Goal: Task Accomplishment & Management: Use online tool/utility

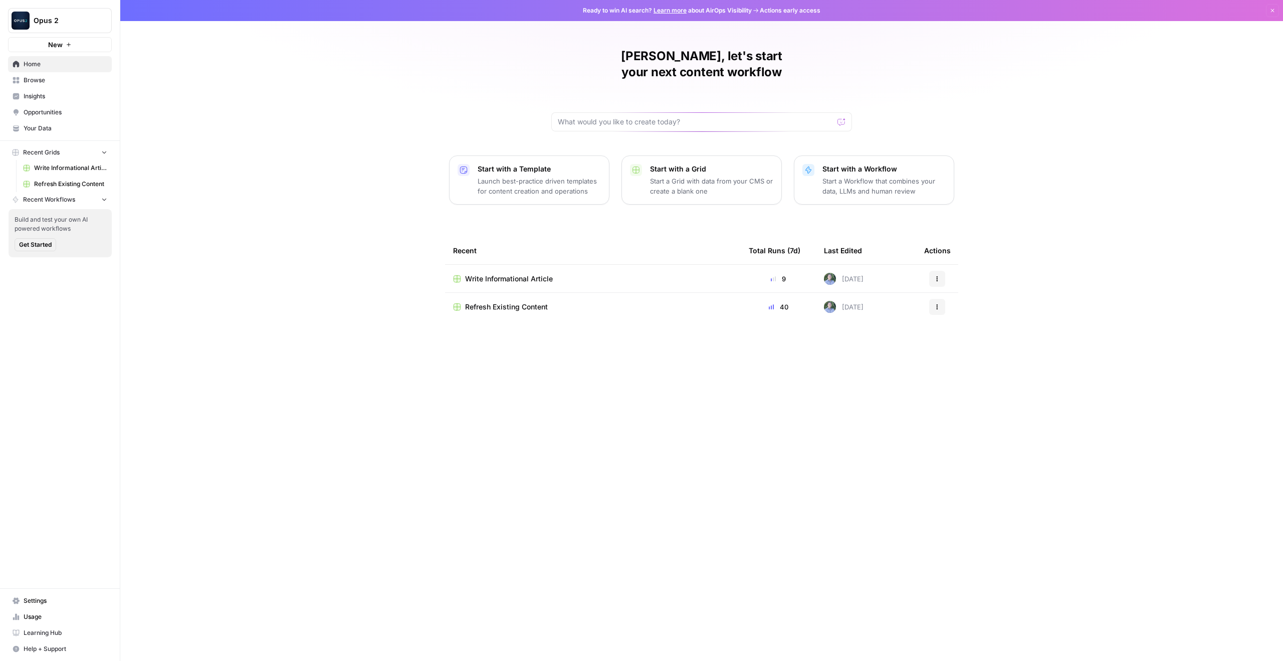
click at [70, 126] on span "Your Data" at bounding box center [66, 128] width 84 height 9
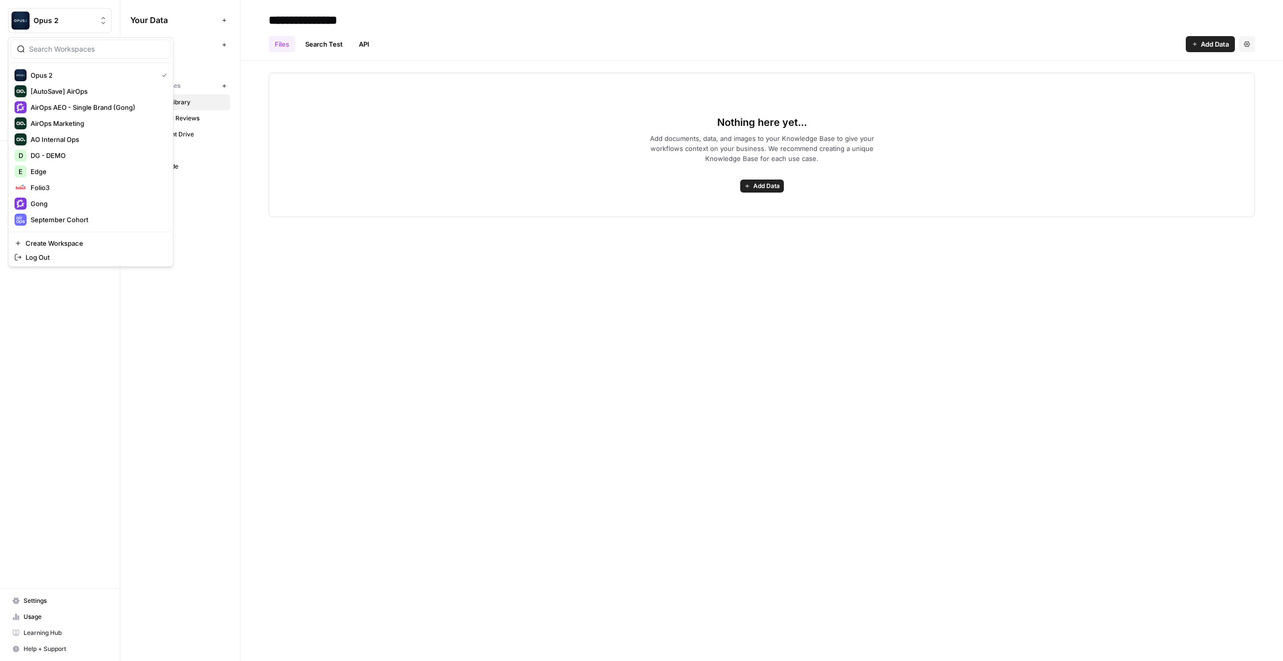
click at [64, 29] on button "Opus 2" at bounding box center [60, 20] width 104 height 25
click at [69, 155] on span "Tembo" at bounding box center [97, 155] width 132 height 10
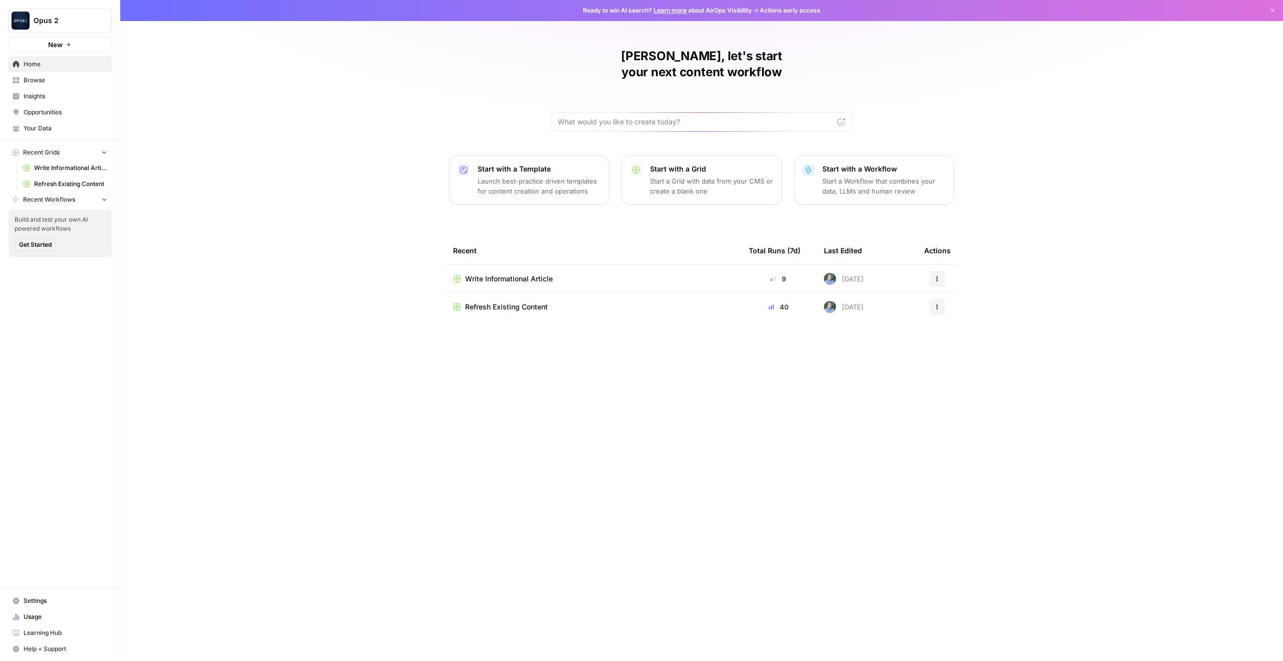
click at [61, 126] on span "Your Data" at bounding box center [66, 128] width 84 height 9
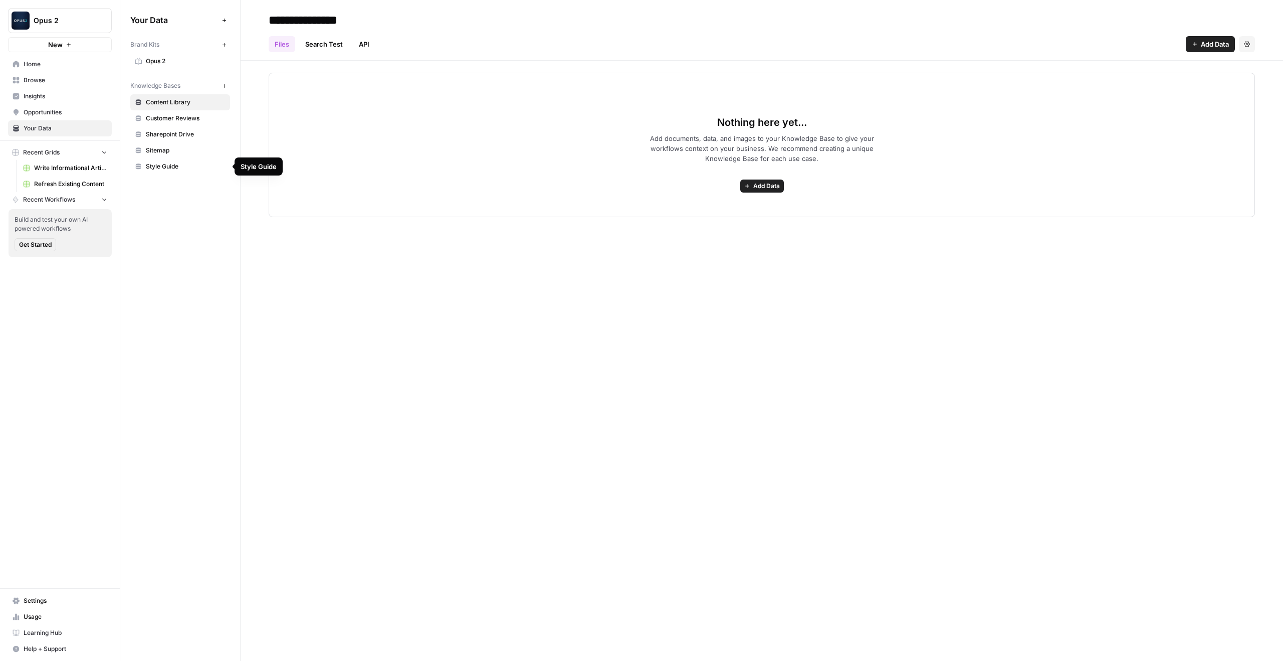
click at [184, 148] on span "Sitemap" at bounding box center [186, 150] width 80 height 9
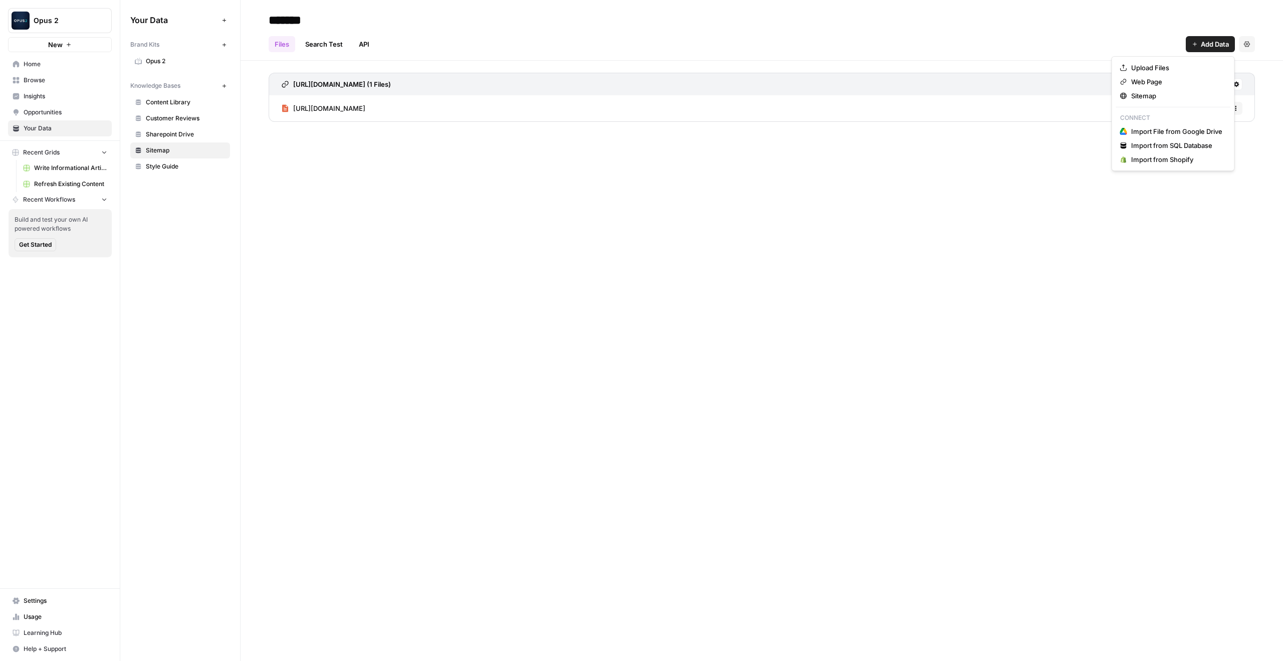
click at [1207, 44] on span "Add Data" at bounding box center [1215, 44] width 28 height 10
click at [1176, 81] on span "Web Page" at bounding box center [1176, 82] width 91 height 10
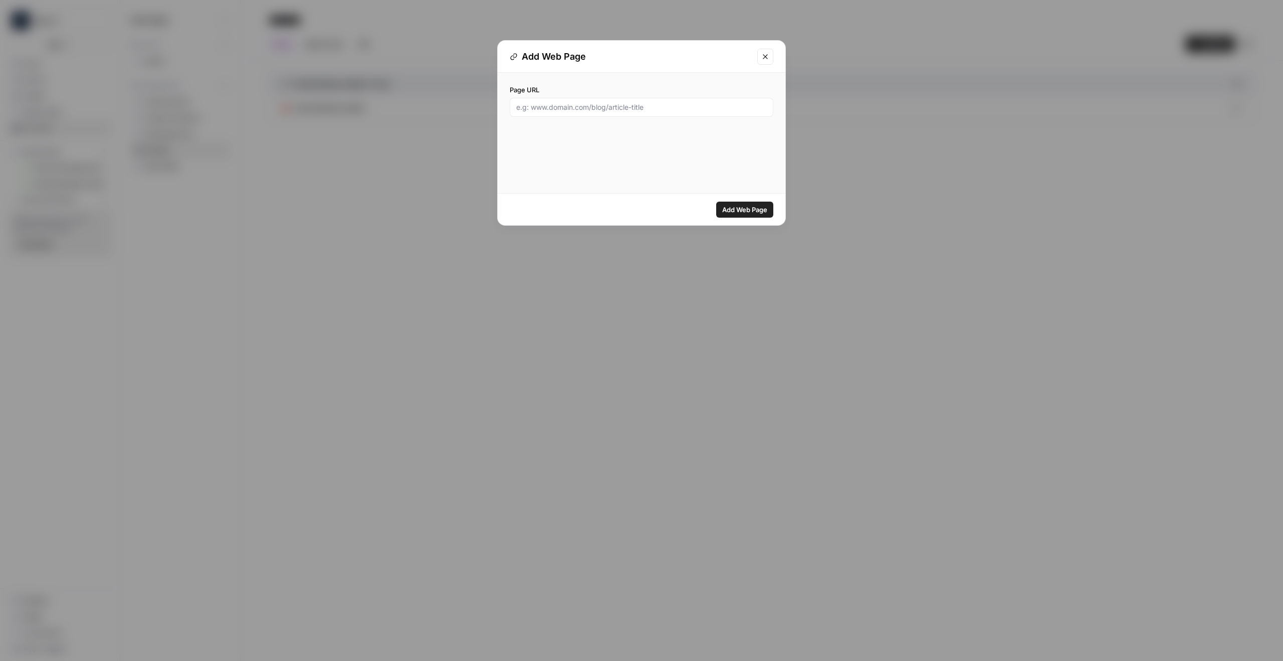
click at [768, 52] on button "Close modal" at bounding box center [765, 57] width 16 height 16
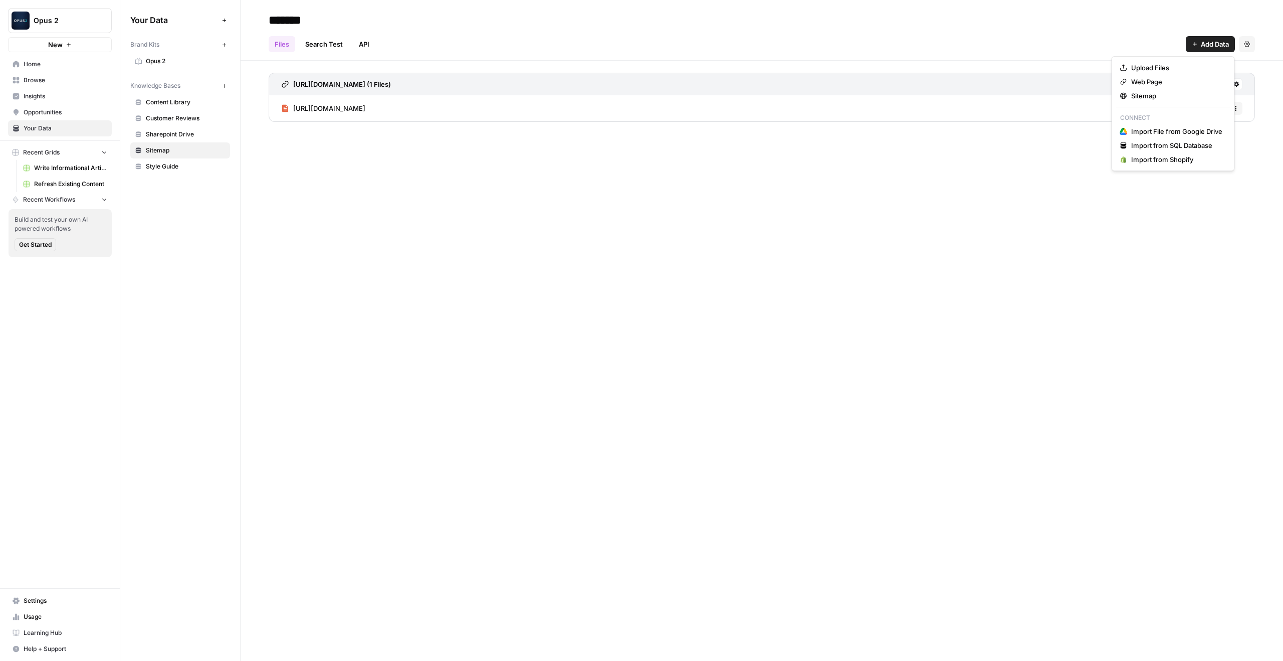
click at [1208, 39] on span "Add Data" at bounding box center [1215, 44] width 28 height 10
click at [1149, 81] on span "Web Page" at bounding box center [1176, 82] width 91 height 10
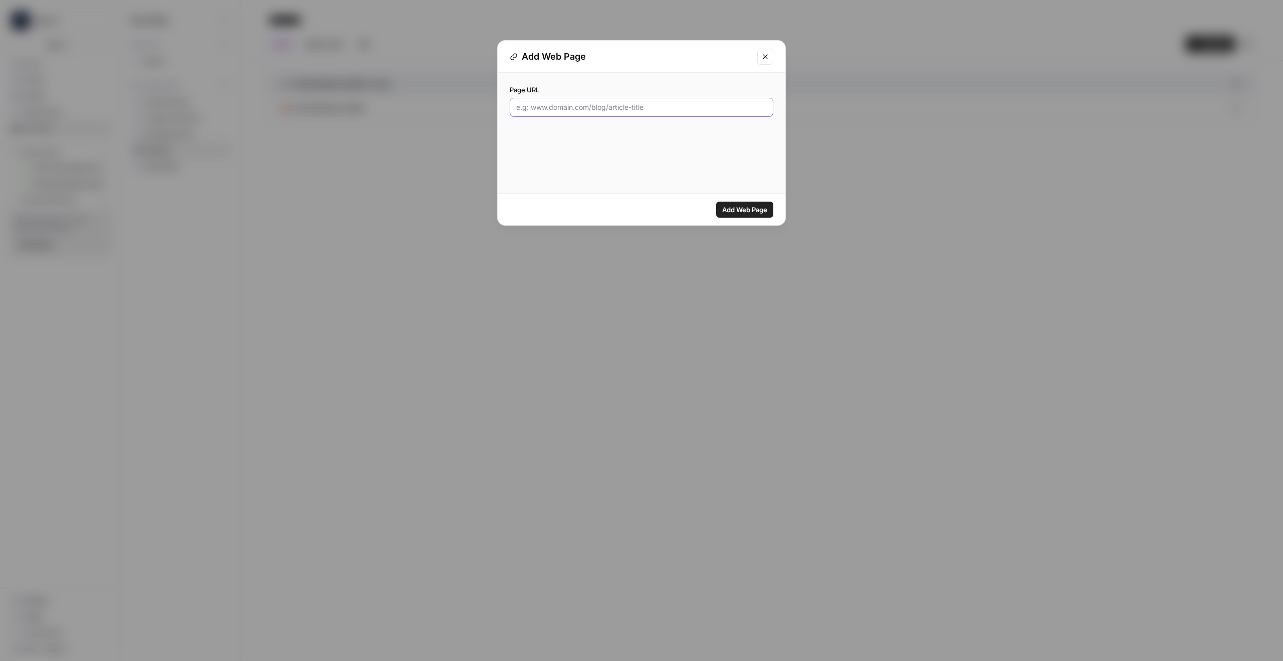
click at [712, 107] on input "Page URL" at bounding box center [641, 107] width 251 height 10
paste input "https://www.opus2.com/iltacon-takeaways/"
type input "https://www.opus2.com/iltacon-takeaways/"
click at [734, 212] on span "Add Web Page" at bounding box center [744, 210] width 45 height 10
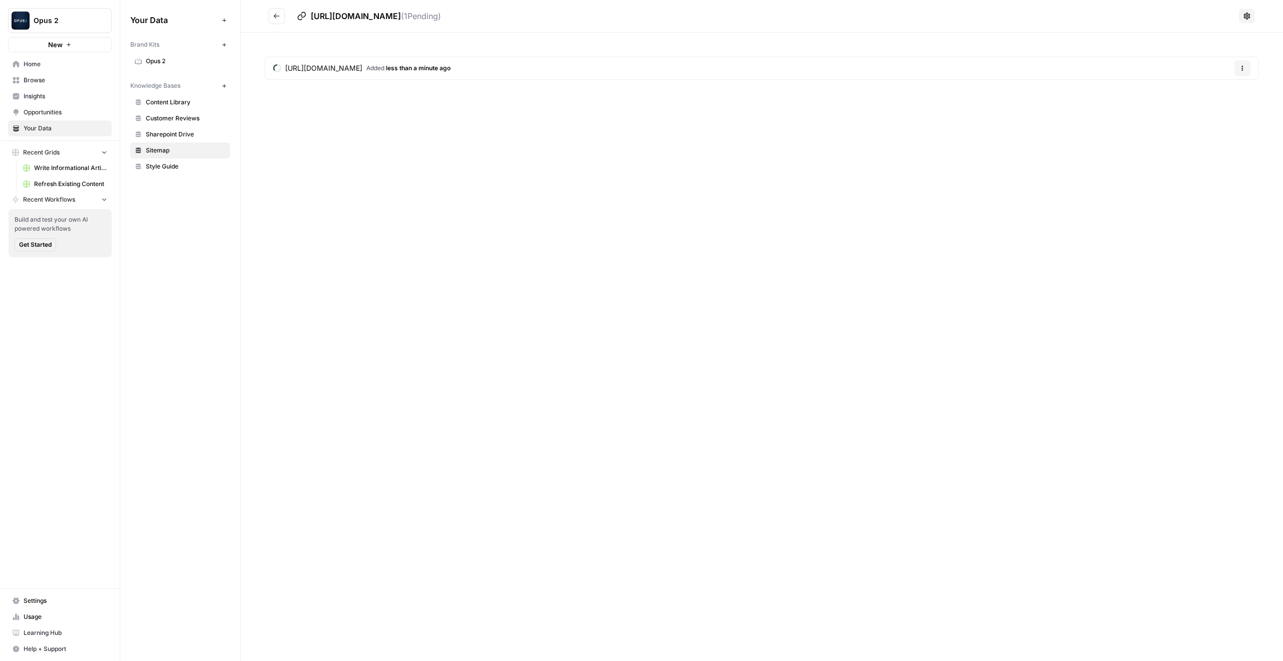
click at [277, 26] on header "https://www.opus2.com/iltacon-takeaways/ ( 1 Pending)" at bounding box center [762, 16] width 1043 height 33
click at [277, 19] on icon "Go back" at bounding box center [276, 16] width 7 height 7
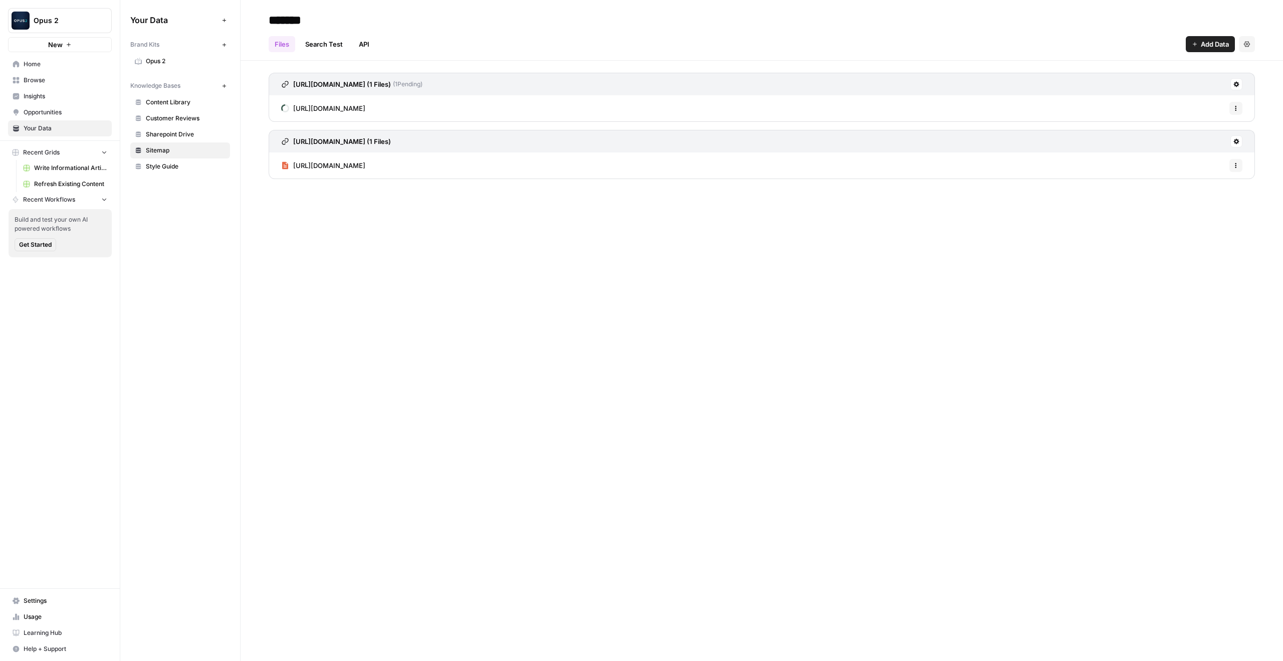
click at [1214, 45] on span "Add Data" at bounding box center [1215, 44] width 28 height 10
click at [1158, 85] on span "Web Page" at bounding box center [1176, 82] width 91 height 10
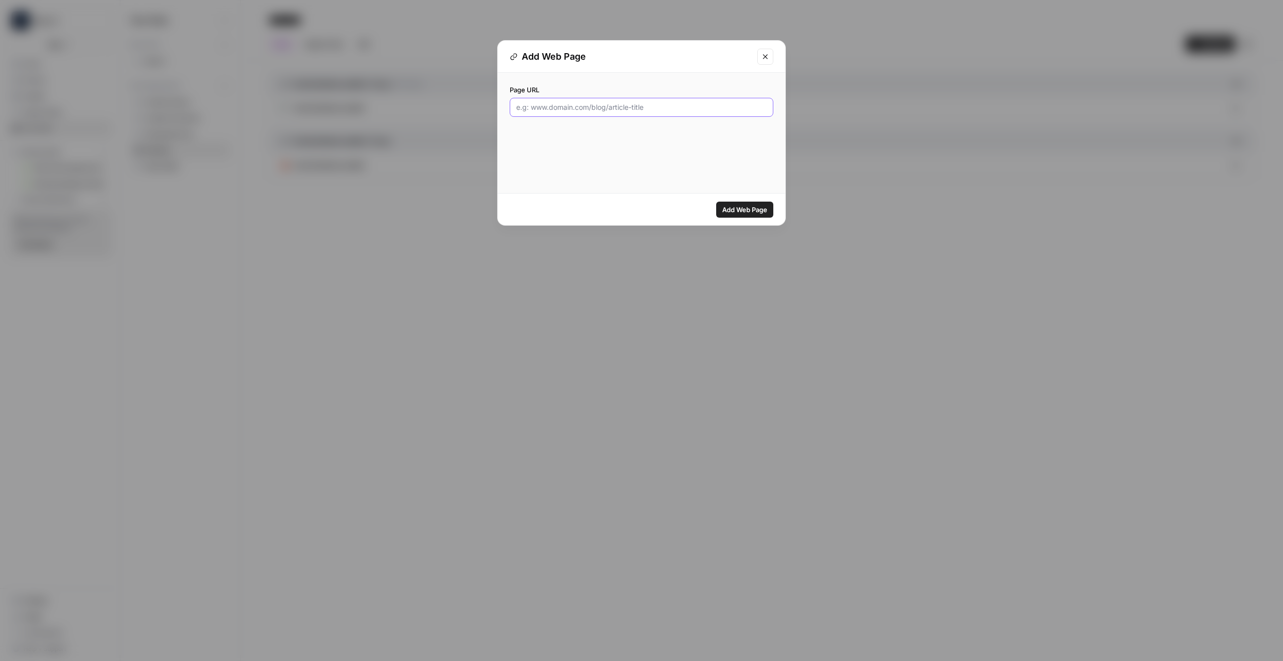
click at [634, 106] on input "Page URL" at bounding box center [641, 107] width 251 height 10
paste input "https://www.opus2.com/using-ai-for-litigation-management/"
type input "https://www.opus2.com/using-ai-for-litigation-management/"
click at [760, 214] on span "Add Web Page" at bounding box center [744, 210] width 45 height 10
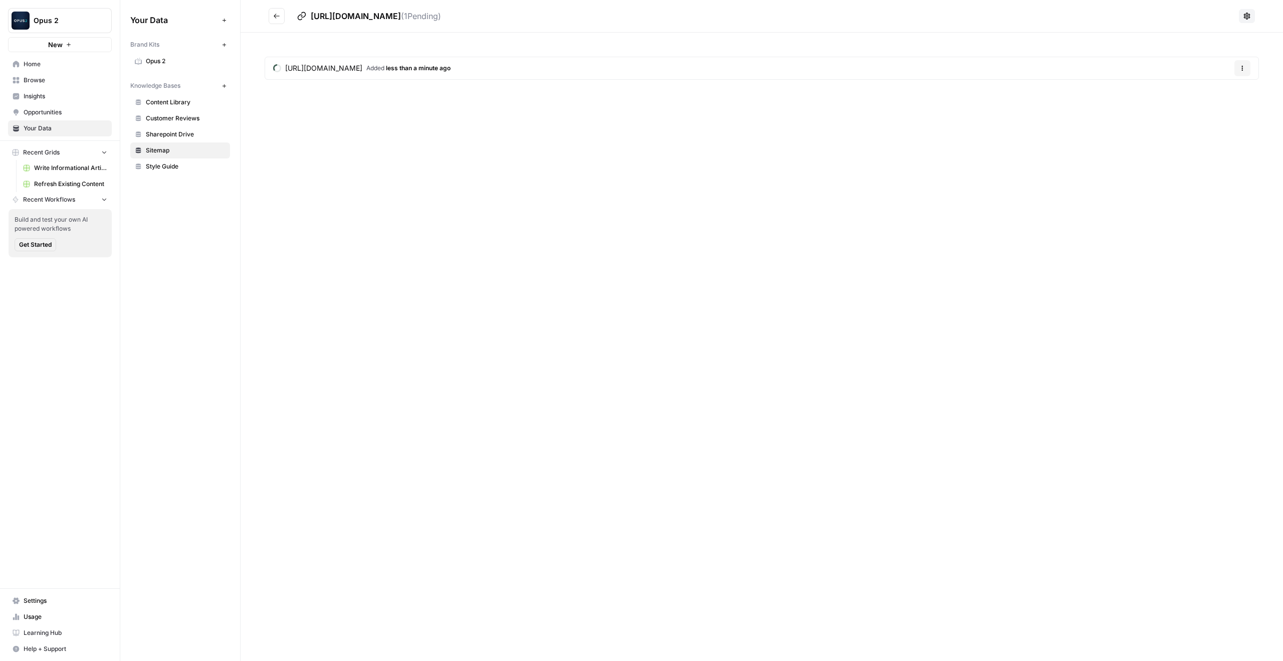
click at [274, 18] on icon "Go back" at bounding box center [276, 16] width 7 height 7
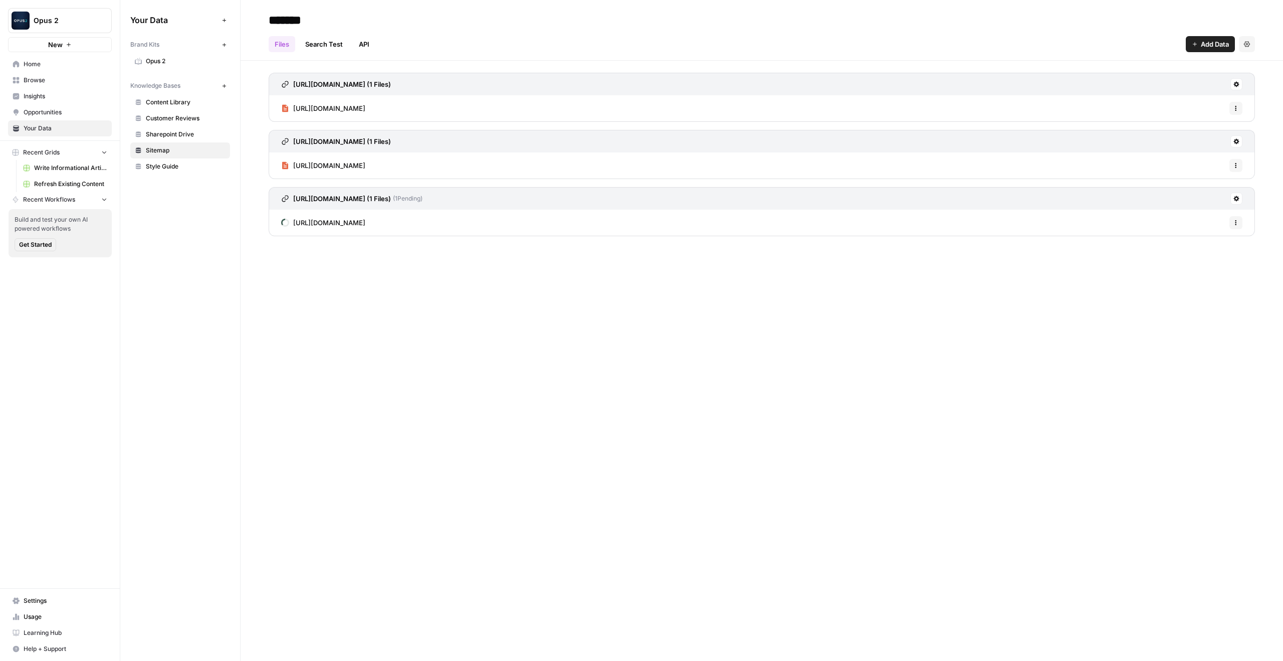
click at [199, 60] on span "Opus 2" at bounding box center [186, 61] width 80 height 9
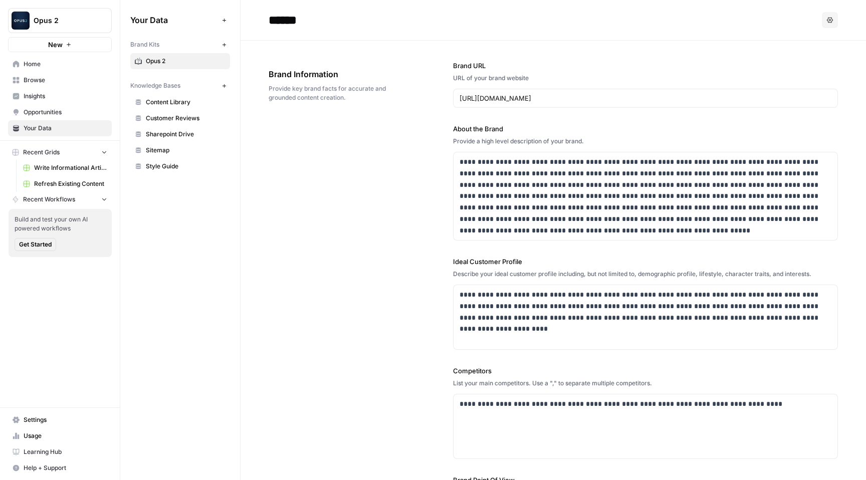
click at [52, 62] on span "Home" at bounding box center [66, 64] width 84 height 9
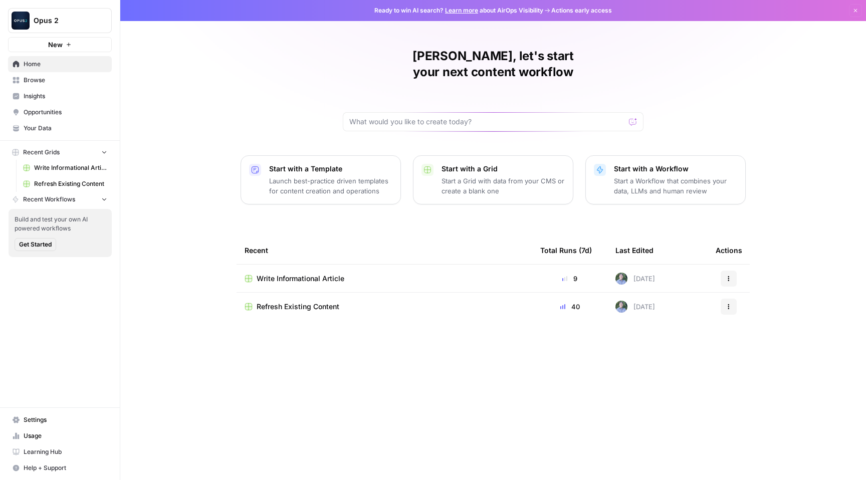
click at [65, 24] on span "Opus 2" at bounding box center [64, 21] width 61 height 10
click at [199, 111] on div "Daniel, let's start your next content workflow Start with a Template Launch bes…" at bounding box center [493, 240] width 746 height 480
click at [46, 133] on link "Your Data" at bounding box center [60, 128] width 104 height 16
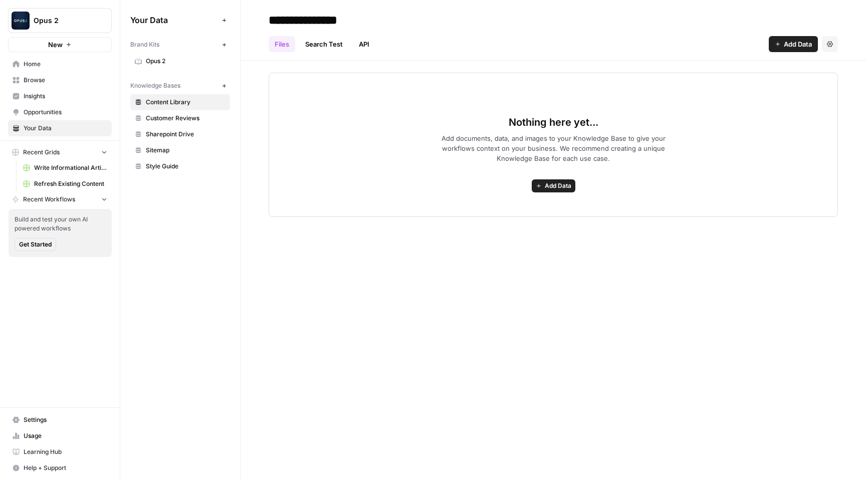
click at [58, 97] on span "Insights" at bounding box center [66, 96] width 84 height 9
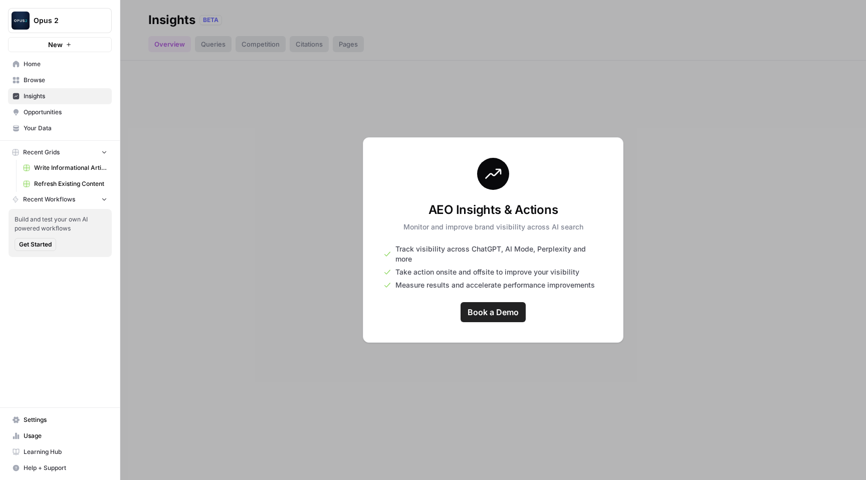
click at [80, 24] on span "Opus 2" at bounding box center [64, 21] width 61 height 10
click at [252, 137] on div at bounding box center [493, 240] width 746 height 480
click at [74, 23] on span "Opus 2" at bounding box center [64, 21] width 61 height 10
click at [225, 163] on div at bounding box center [493, 240] width 746 height 480
click at [74, 18] on span "Opus 2" at bounding box center [64, 21] width 61 height 10
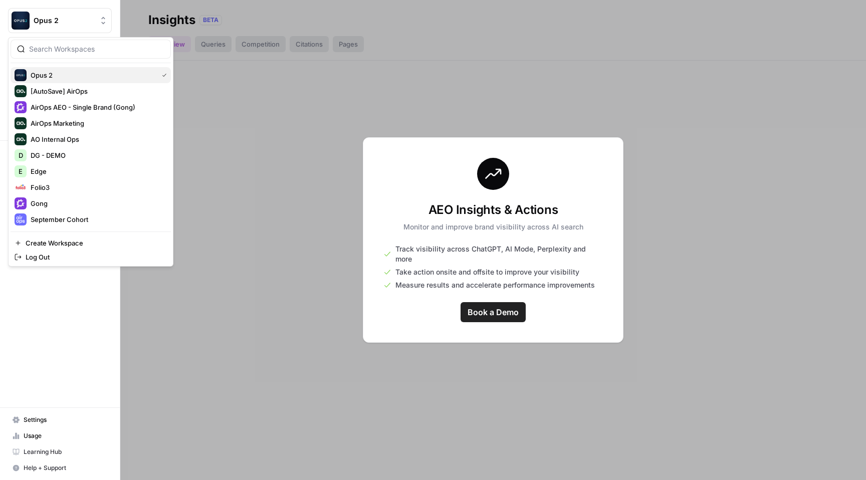
click at [74, 77] on span "Opus 2" at bounding box center [92, 75] width 123 height 10
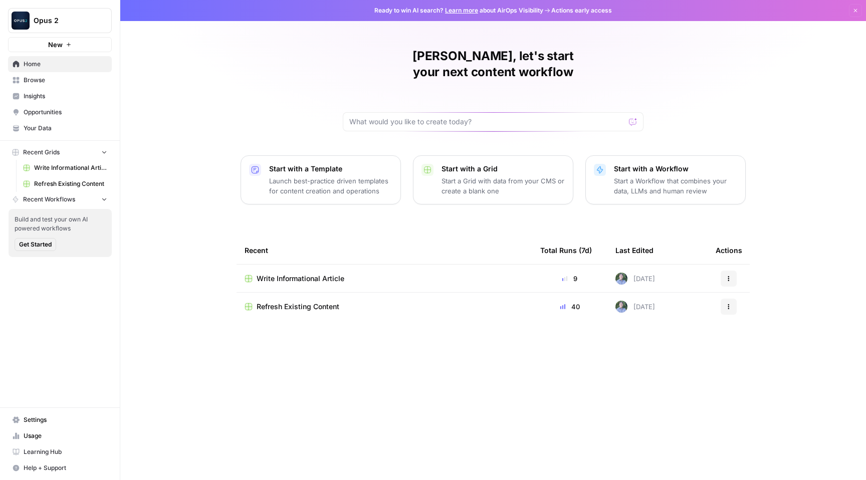
click at [71, 127] on span "Your Data" at bounding box center [66, 128] width 84 height 9
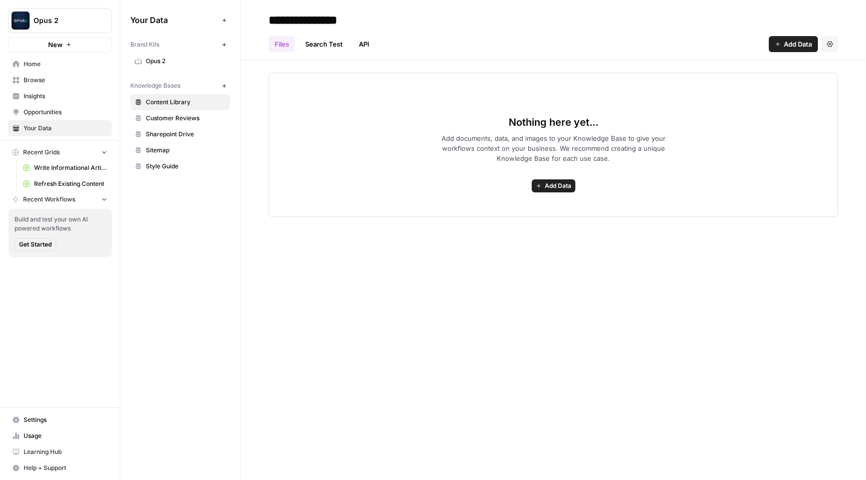
click at [164, 65] on span "Opus 2" at bounding box center [186, 61] width 80 height 9
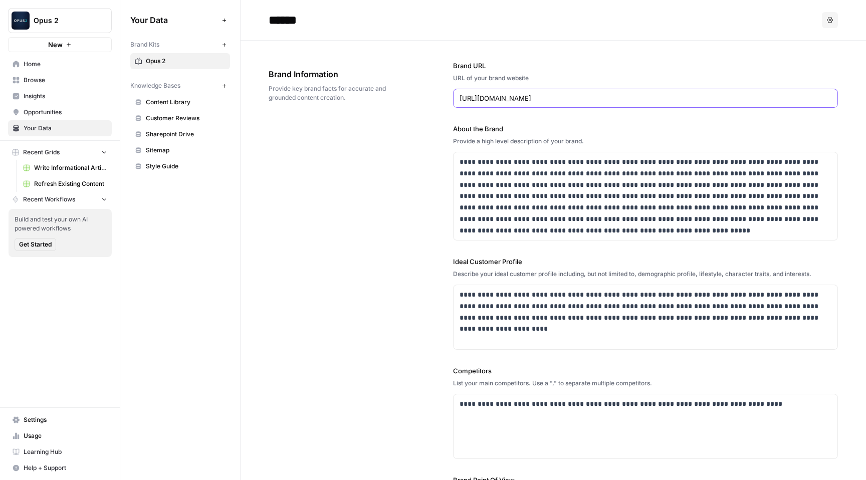
drag, startPoint x: 556, startPoint y: 98, endPoint x: 454, endPoint y: 98, distance: 102.8
click at [454, 98] on div "https://www.opus2.com/" at bounding box center [645, 98] width 385 height 19
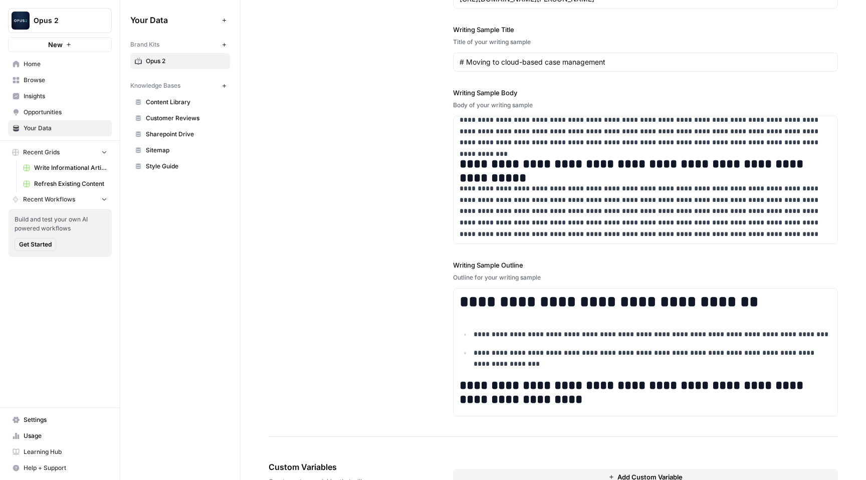
scroll to position [1239, 0]
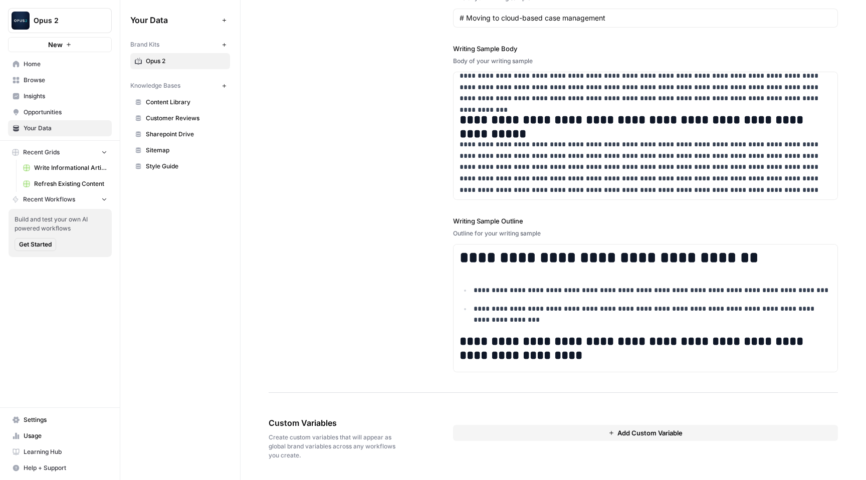
click at [629, 430] on span "Add Custom Variable" at bounding box center [650, 433] width 65 height 10
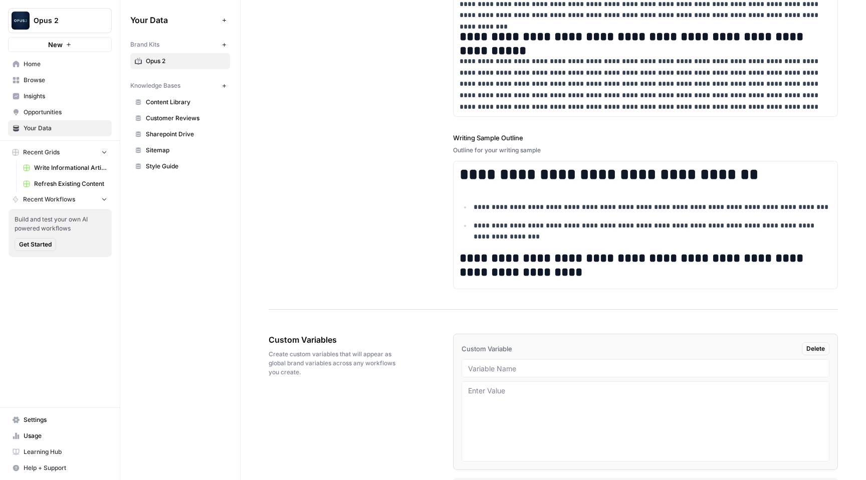
scroll to position [1356, 0]
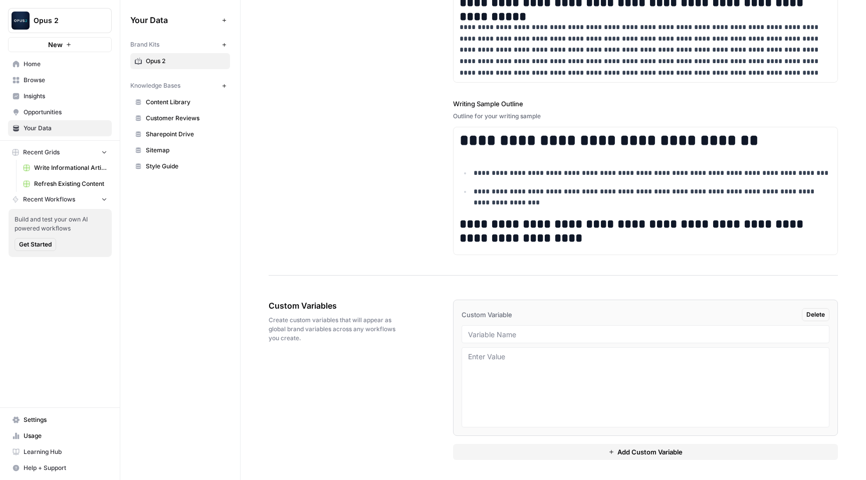
click at [177, 147] on span "Sitemap" at bounding box center [186, 150] width 80 height 9
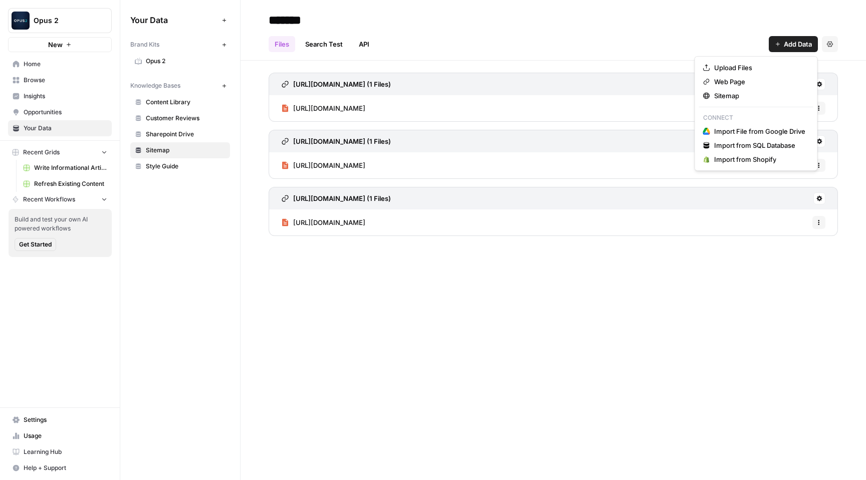
click at [777, 47] on icon "button" at bounding box center [778, 44] width 6 height 6
click at [612, 65] on div "https://www.opus2.com/iltacon-takeaways/ (1 Files) https://www.opus2.com/iltaco…" at bounding box center [554, 152] width 626 height 183
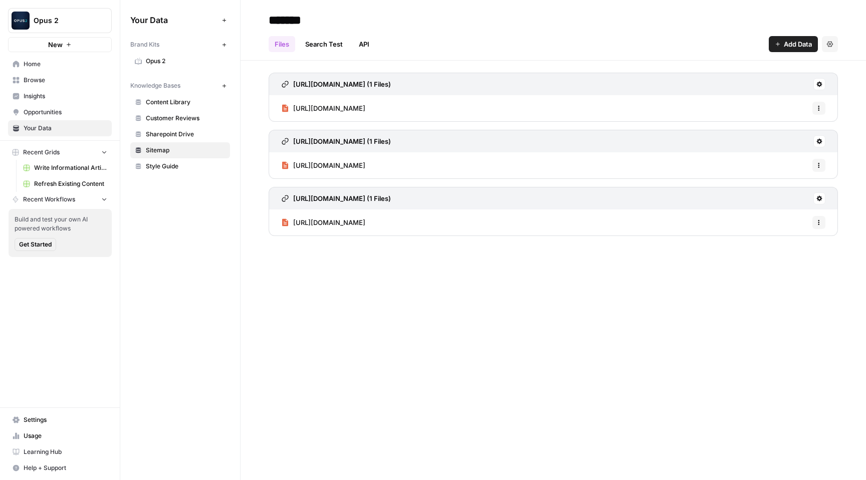
click at [818, 88] on button at bounding box center [820, 84] width 12 height 12
click at [176, 130] on span "Sharepoint Drive" at bounding box center [186, 134] width 80 height 9
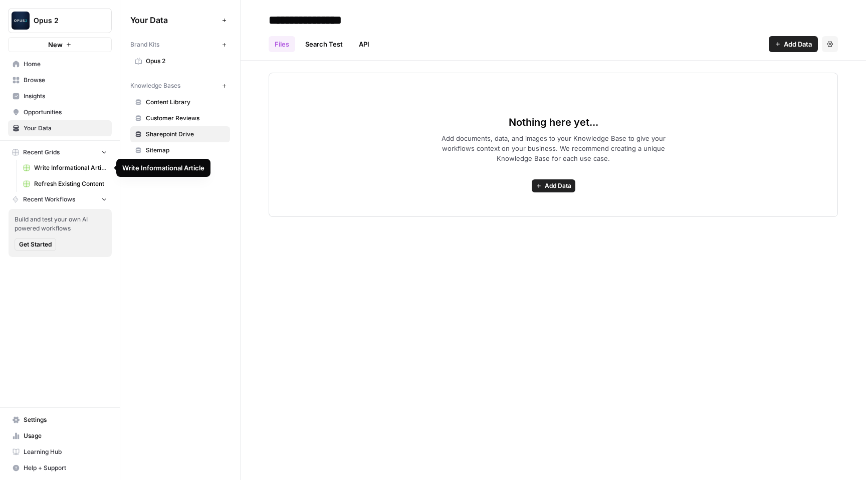
click at [63, 167] on span "Write Informational Article" at bounding box center [70, 167] width 73 height 9
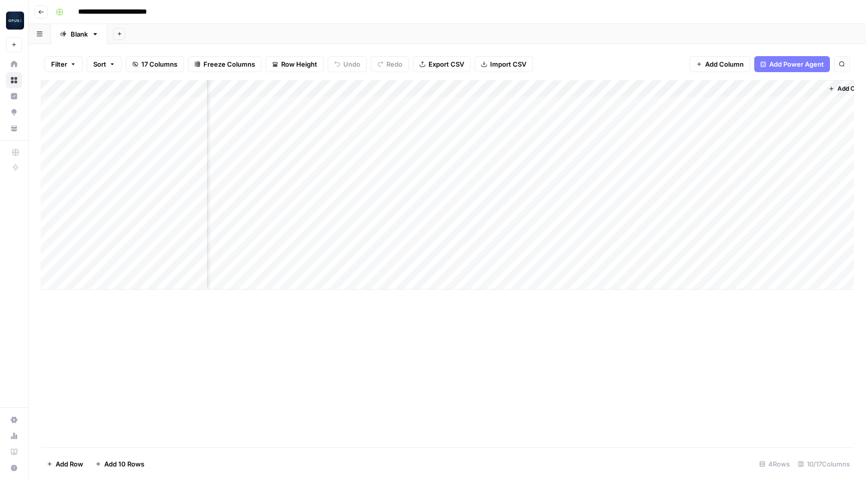
scroll to position [0, 398]
click at [797, 64] on span "Add Power Agent" at bounding box center [796, 64] width 55 height 10
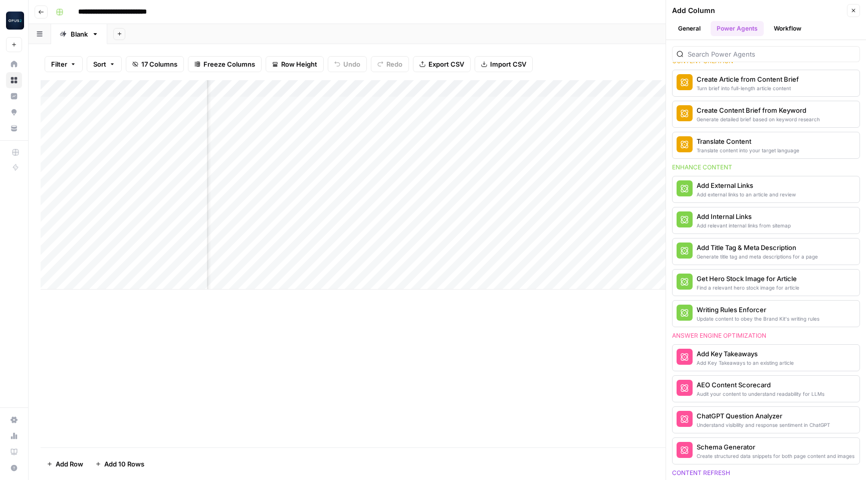
scroll to position [0, 0]
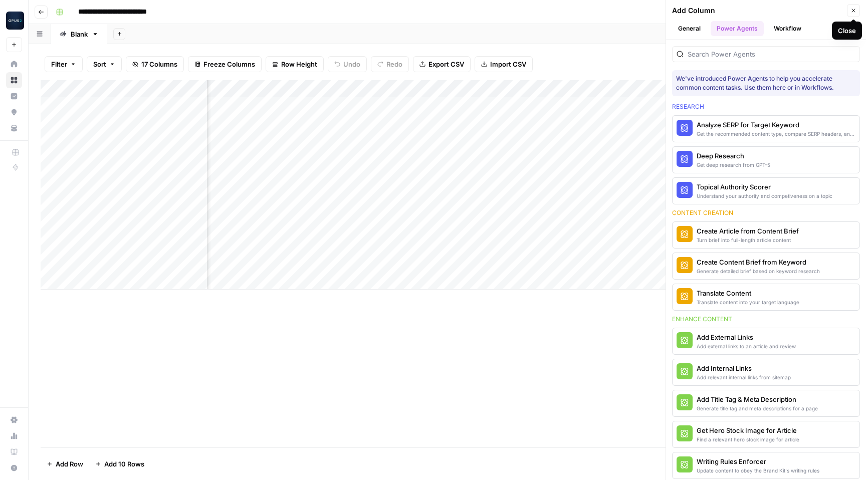
click at [855, 9] on icon "button" at bounding box center [854, 11] width 6 height 6
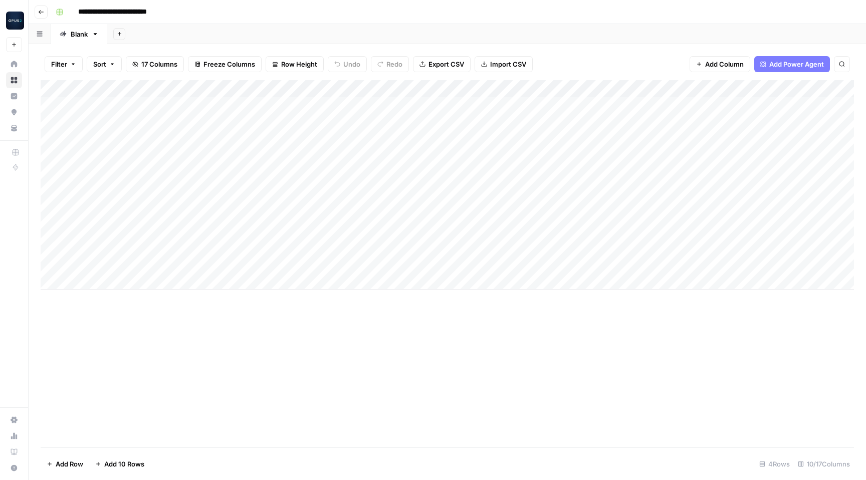
click at [338, 88] on div "Add Column" at bounding box center [448, 185] width 814 height 210
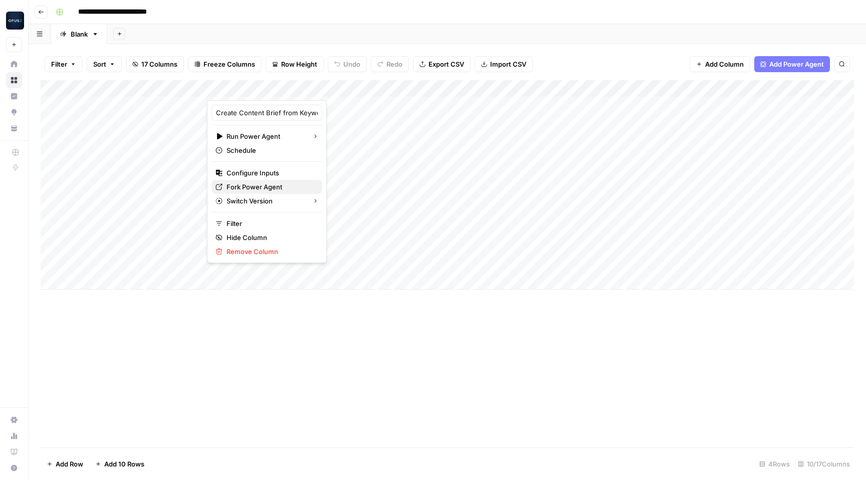
click at [262, 190] on span "Fork Power Agent" at bounding box center [255, 187] width 56 height 10
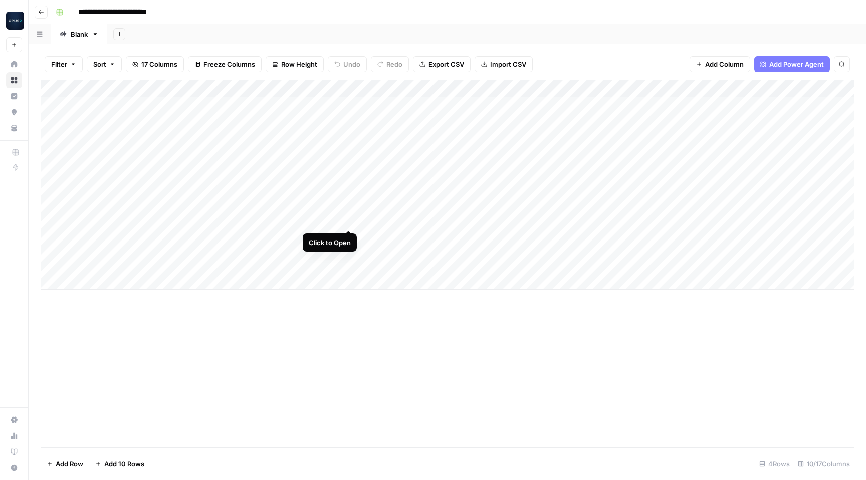
click at [350, 191] on div "Add Column" at bounding box center [448, 185] width 814 height 210
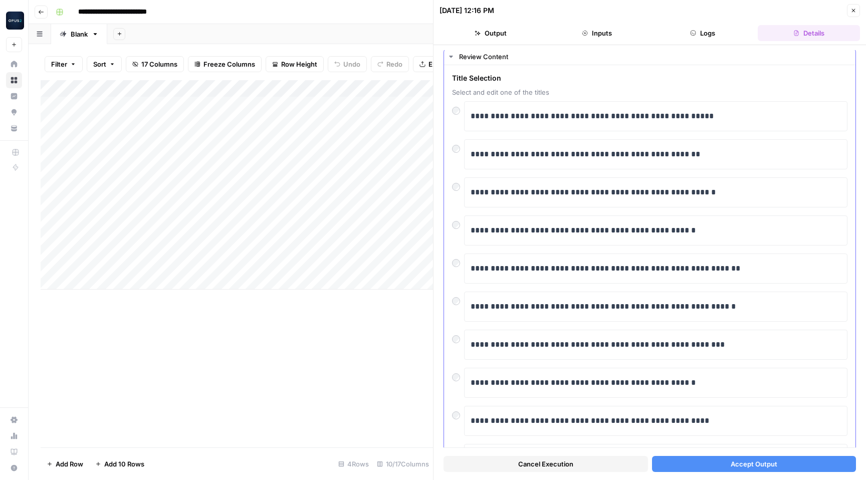
scroll to position [21, 0]
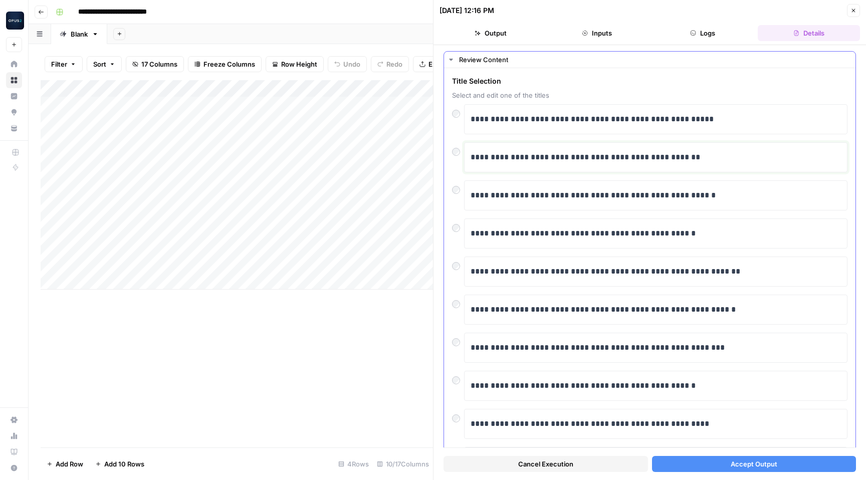
click at [695, 162] on p "**********" at bounding box center [656, 157] width 370 height 13
drag, startPoint x: 689, startPoint y: 161, endPoint x: 636, endPoint y: 159, distance: 53.2
click at [636, 159] on p "**********" at bounding box center [656, 157] width 370 height 13
click at [691, 160] on p "**********" at bounding box center [656, 157] width 370 height 13
click at [787, 461] on button "Accept Output" at bounding box center [754, 464] width 205 height 16
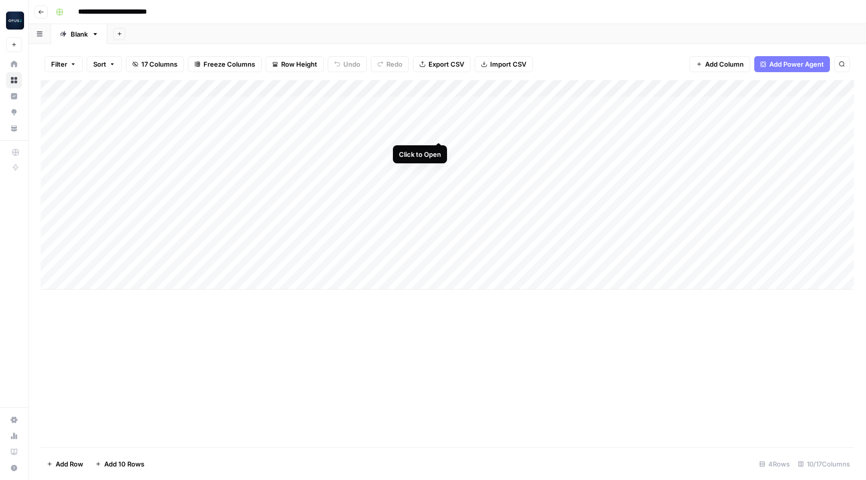
click at [439, 105] on div "Add Column" at bounding box center [448, 185] width 814 height 210
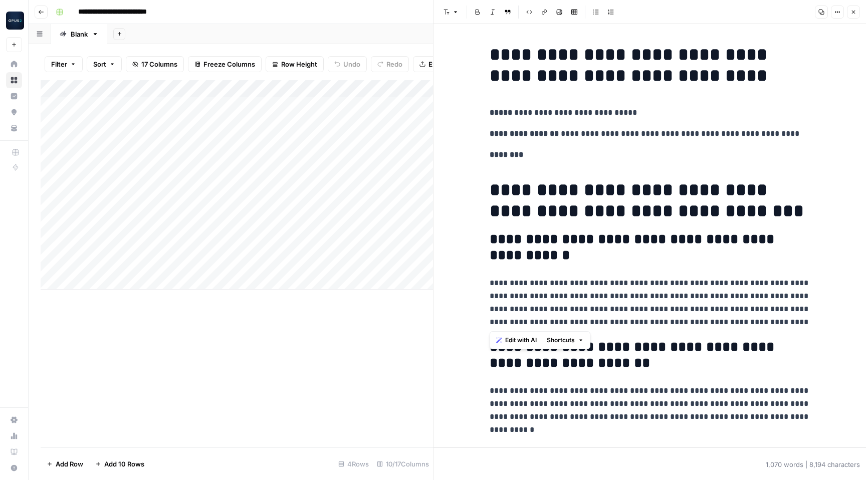
drag, startPoint x: 488, startPoint y: 187, endPoint x: 780, endPoint y: 319, distance: 320.3
click at [516, 343] on span "Edit with AI" at bounding box center [521, 340] width 32 height 9
click at [616, 278] on p "**********" at bounding box center [650, 303] width 321 height 52
drag, startPoint x: 747, startPoint y: 319, endPoint x: 594, endPoint y: 280, distance: 158.3
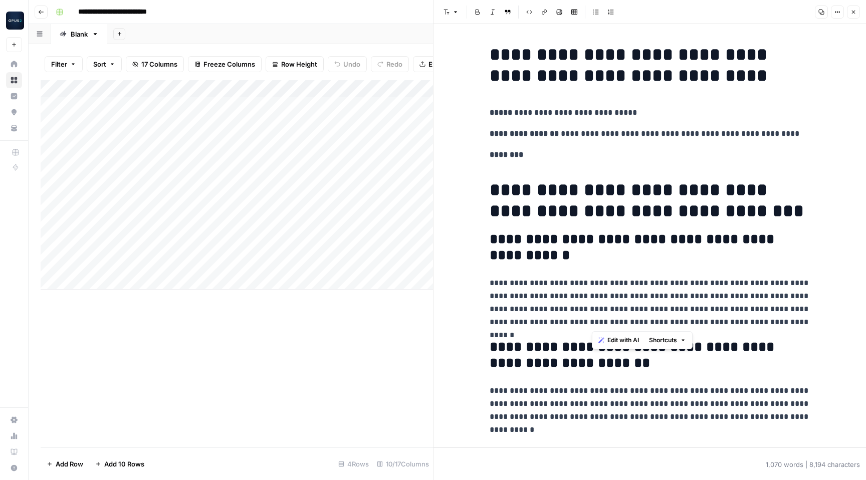
click at [594, 280] on p "**********" at bounding box center [650, 303] width 321 height 52
click at [320, 34] on div "Add Sheet" at bounding box center [486, 34] width 759 height 20
click at [851, 13] on icon "button" at bounding box center [854, 12] width 6 height 6
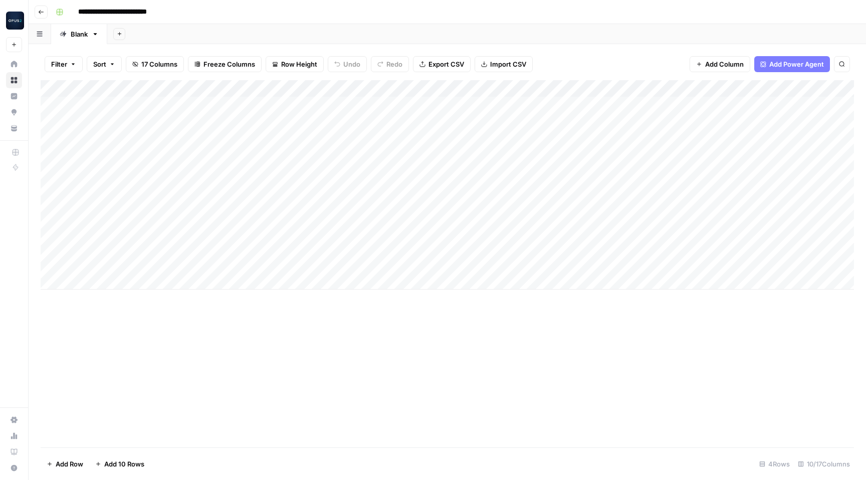
click at [669, 104] on div "Add Column" at bounding box center [448, 185] width 814 height 210
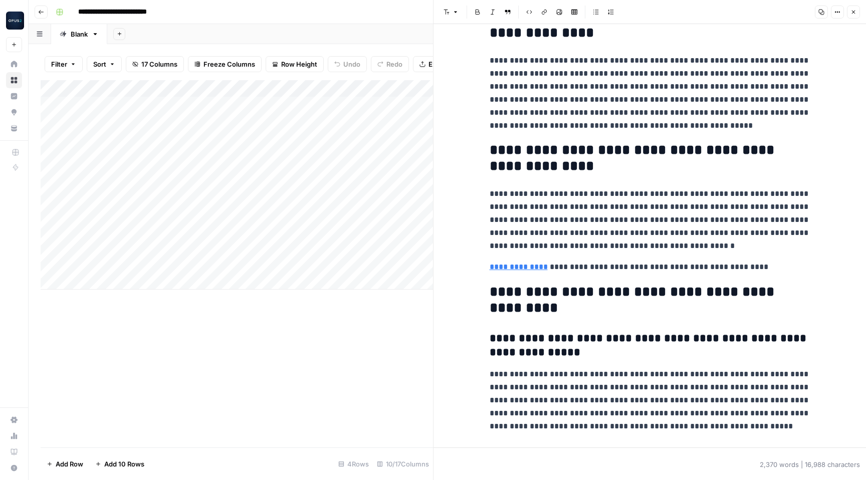
scroll to position [3959, 0]
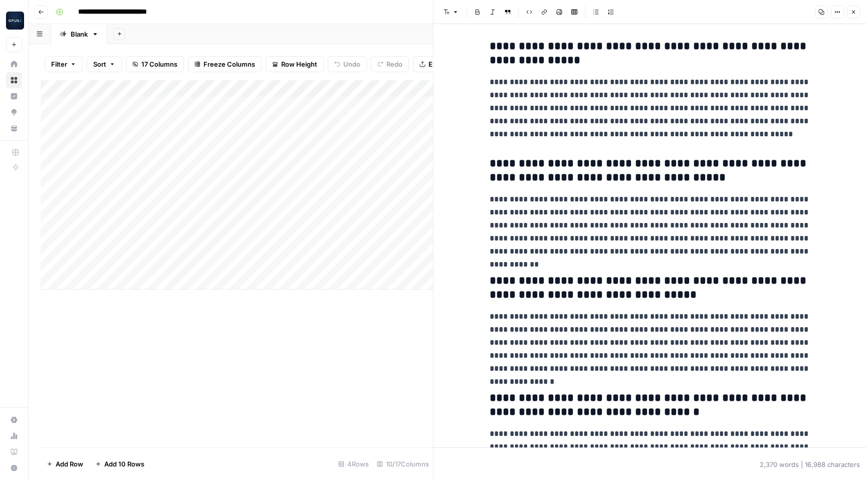
click at [851, 14] on icon "button" at bounding box center [854, 12] width 6 height 6
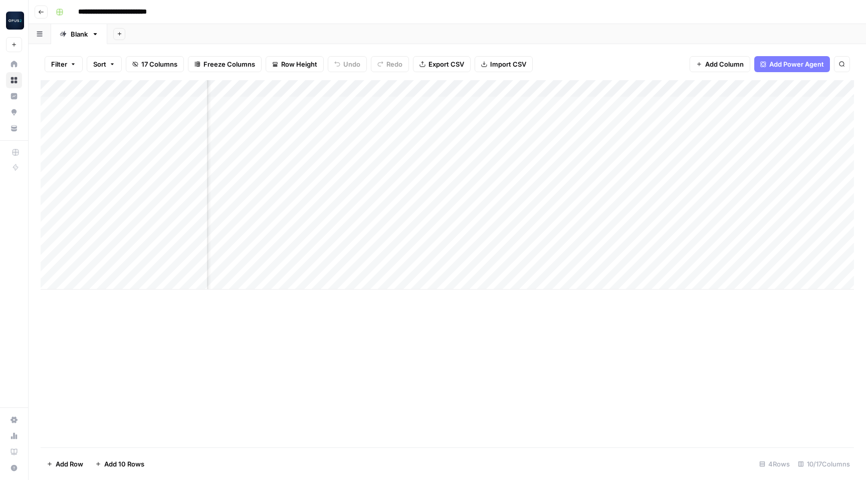
scroll to position [0, 163]
click at [648, 151] on div "Add Column" at bounding box center [448, 185] width 814 height 210
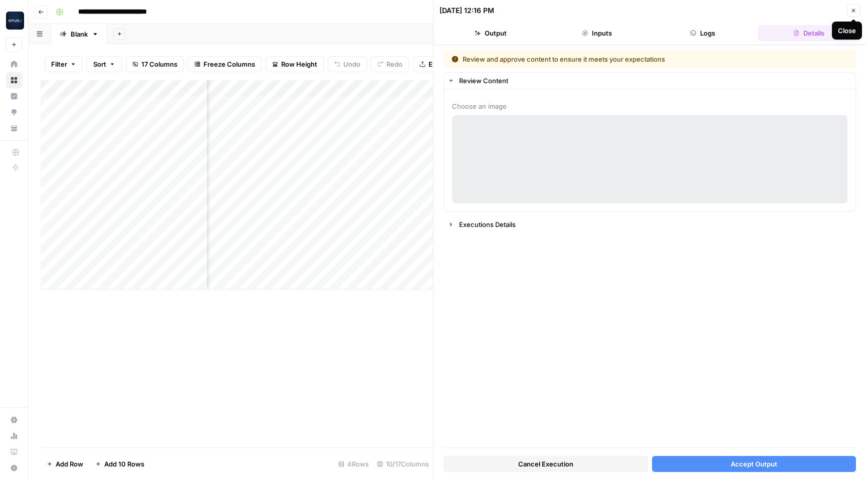
click at [853, 8] on icon "button" at bounding box center [854, 11] width 6 height 6
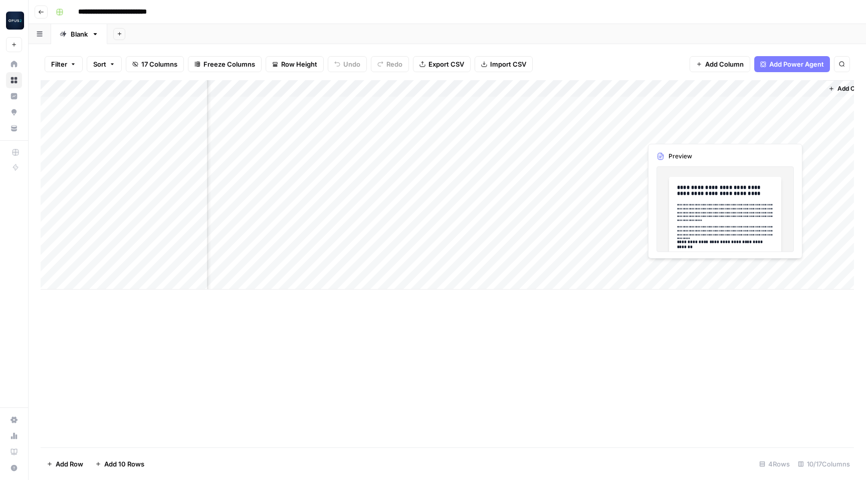
scroll to position [0, 398]
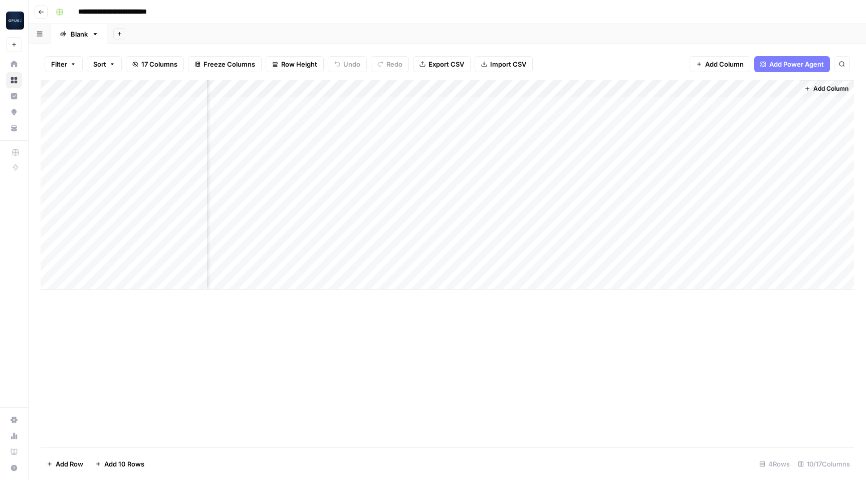
click at [723, 65] on span "Add Column" at bounding box center [724, 64] width 39 height 10
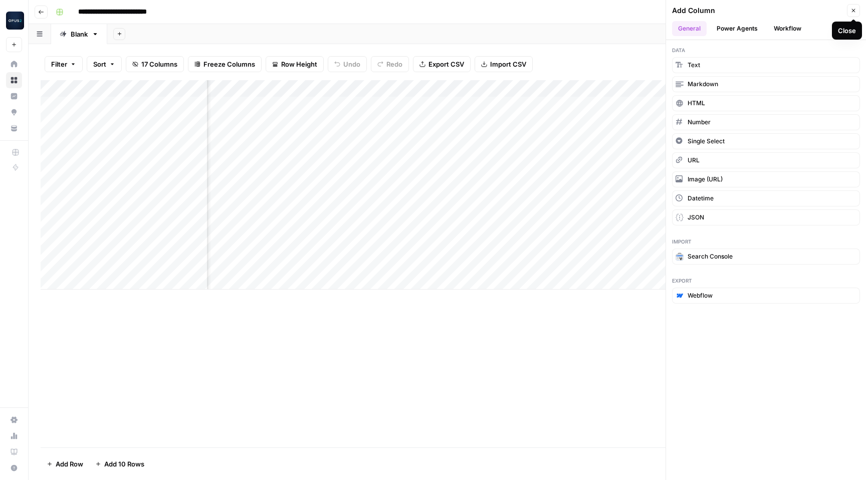
click at [857, 9] on button "Close" at bounding box center [853, 10] width 13 height 13
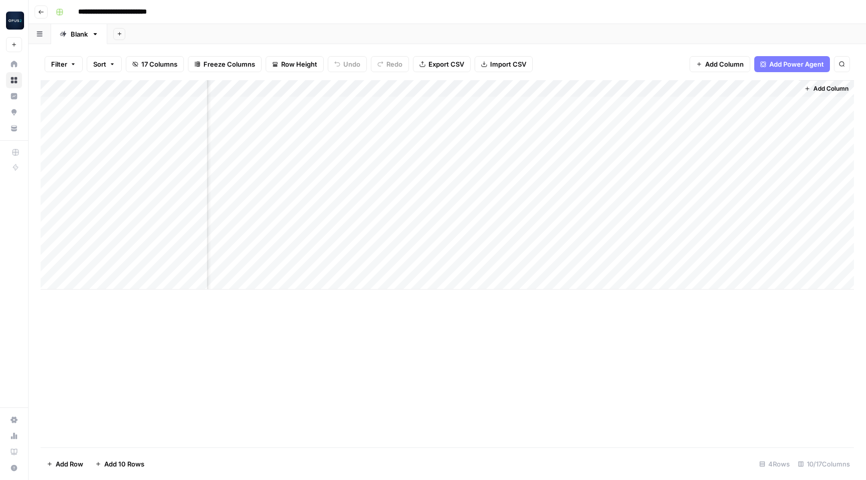
click at [728, 62] on span "Add Column" at bounding box center [724, 64] width 39 height 10
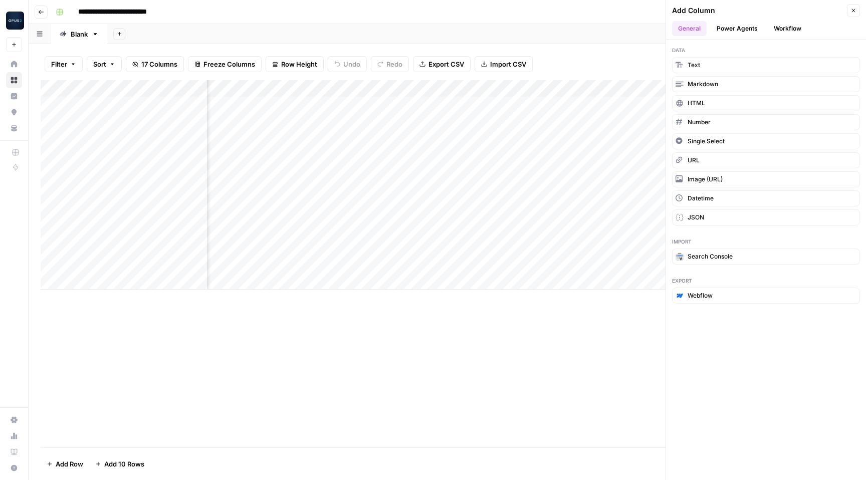
click at [181, 31] on div "Add Sheet" at bounding box center [486, 34] width 759 height 20
click at [856, 11] on span "Close" at bounding box center [856, 11] width 1 height 1
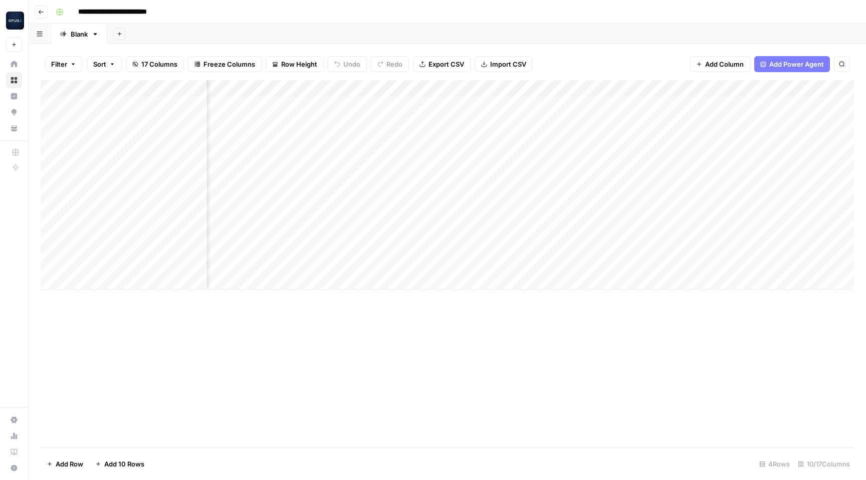
scroll to position [0, 0]
click at [437, 106] on div "Add Column" at bounding box center [448, 185] width 814 height 210
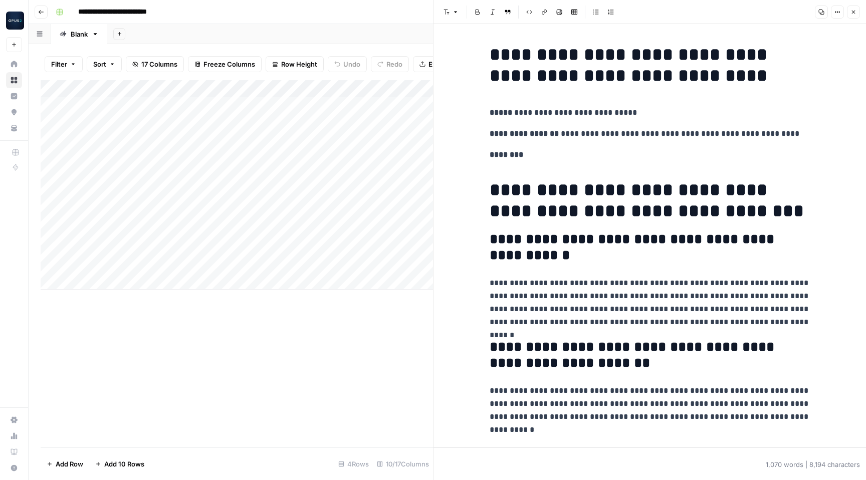
click at [851, 15] on icon "button" at bounding box center [854, 12] width 6 height 6
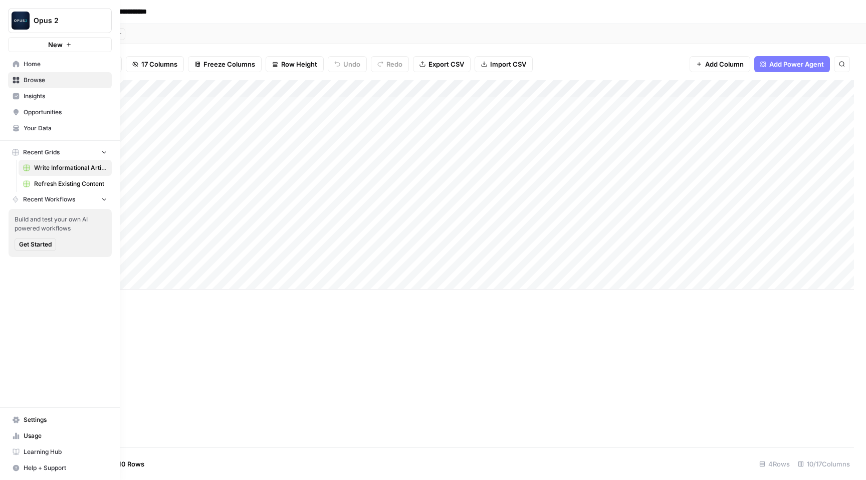
click at [70, 17] on span "Opus 2" at bounding box center [64, 21] width 61 height 10
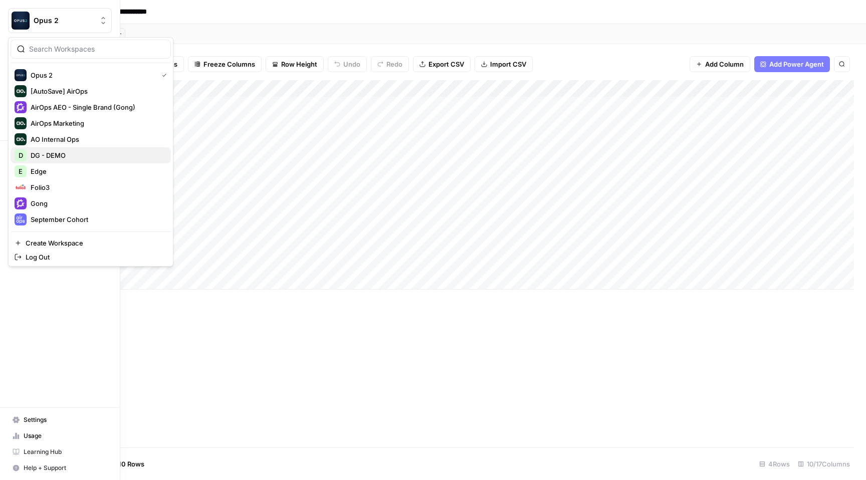
scroll to position [80, 0]
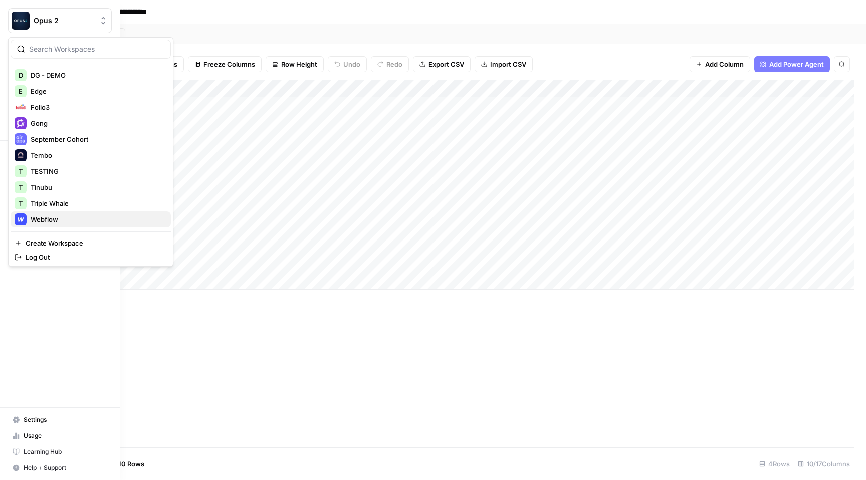
click at [59, 218] on div "Webflow" at bounding box center [91, 220] width 152 height 12
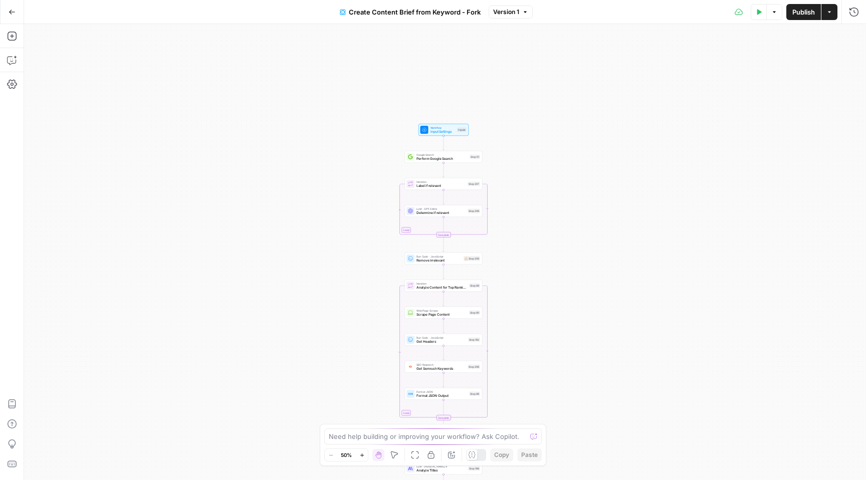
drag, startPoint x: 529, startPoint y: 89, endPoint x: 528, endPoint y: 244, distance: 155.4
click at [528, 244] on div "Workflow Input Settings Inputs Google Search Perform Google Search Step 51 Loop…" at bounding box center [445, 252] width 842 height 456
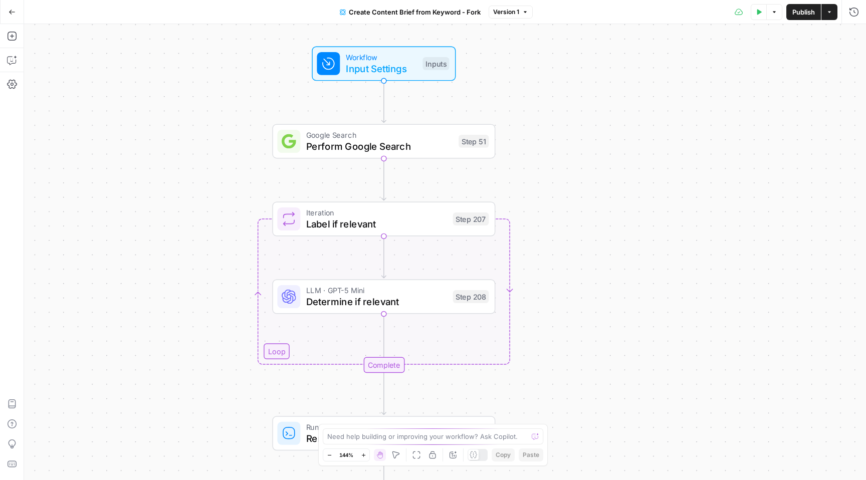
drag, startPoint x: 601, startPoint y: 118, endPoint x: 491, endPoint y: 68, distance: 120.9
click at [491, 68] on div "Workflow Input Settings Inputs" at bounding box center [383, 63] width 223 height 35
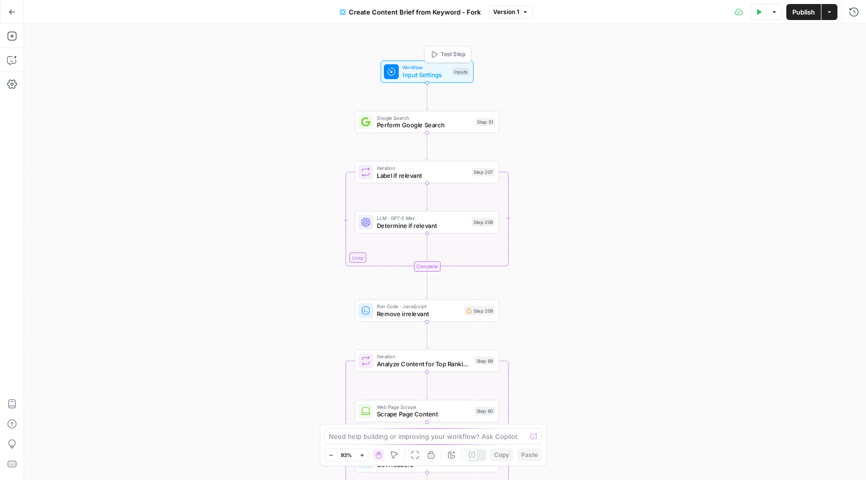
click at [413, 77] on span "Input Settings" at bounding box center [426, 75] width 46 height 10
click at [425, 126] on span "Perform Google Search" at bounding box center [424, 125] width 95 height 10
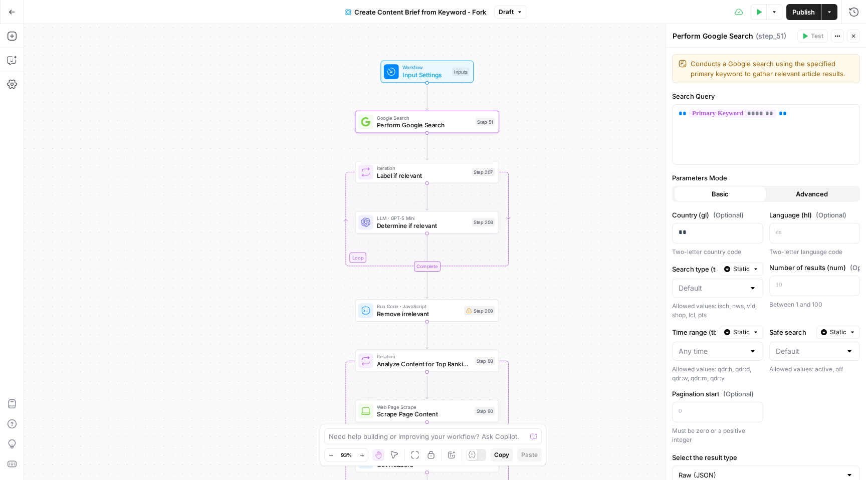
click at [424, 224] on span "Determine if relevant" at bounding box center [422, 226] width 91 height 10
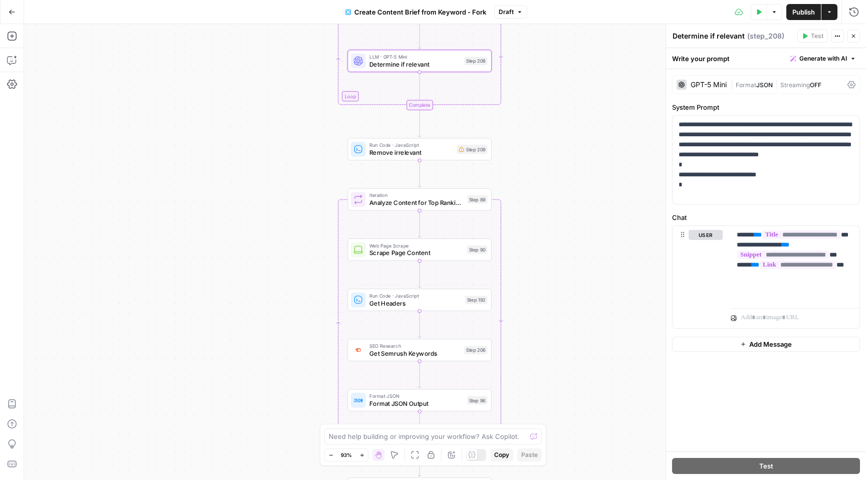
drag, startPoint x: 612, startPoint y: 245, endPoint x: 604, endPoint y: 80, distance: 165.1
click at [604, 80] on div "Workflow Input Settings Inputs Google Search Perform Google Search Step 51 Loop…" at bounding box center [445, 252] width 842 height 456
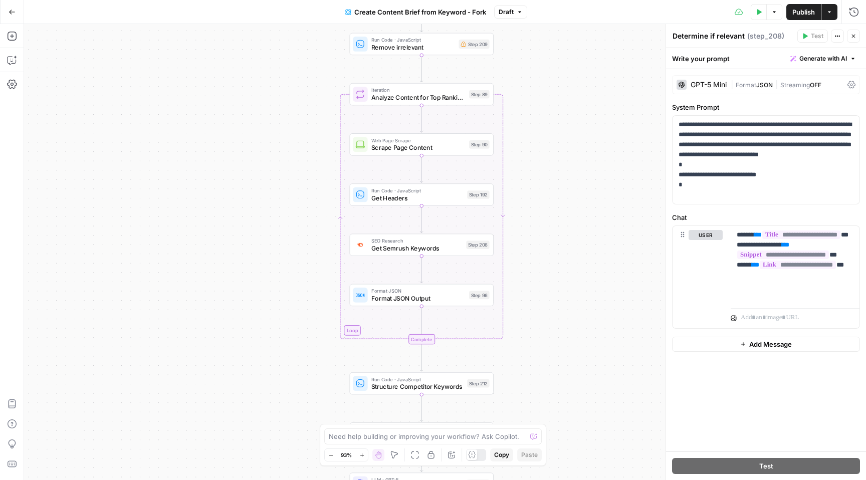
drag, startPoint x: 556, startPoint y: 274, endPoint x: 559, endPoint y: 171, distance: 102.8
click at [559, 171] on div "Workflow Input Settings Inputs Google Search Perform Google Search Step 51 Loop…" at bounding box center [445, 252] width 842 height 456
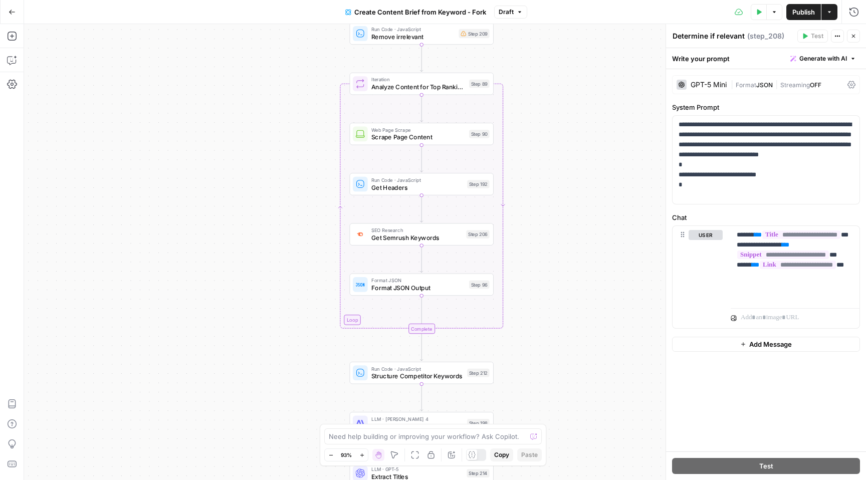
drag, startPoint x: 535, startPoint y: 335, endPoint x: 535, endPoint y: 323, distance: 11.5
click at [535, 324] on div "Workflow Input Settings Inputs Google Search Perform Google Search Step 51 Loop…" at bounding box center [445, 252] width 842 height 456
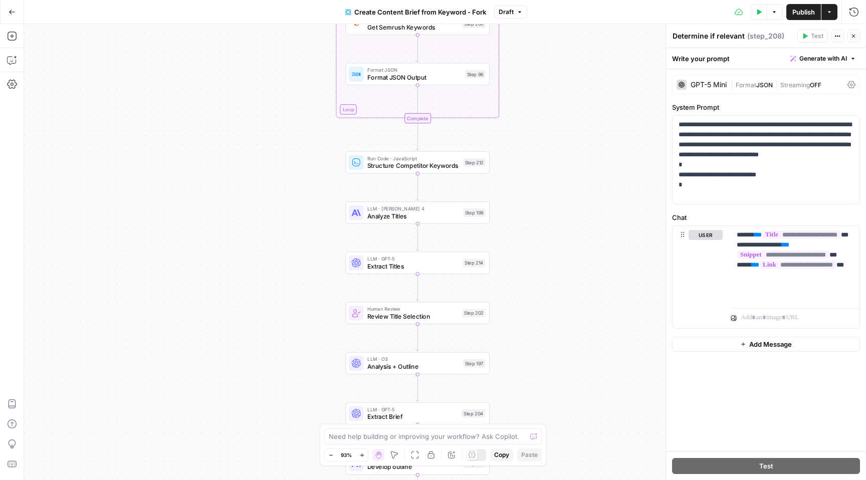
drag, startPoint x: 311, startPoint y: 303, endPoint x: 307, endPoint y: 93, distance: 209.6
click at [308, 93] on div "Workflow Input Settings Inputs Google Search Perform Google Search Step 51 Loop…" at bounding box center [445, 252] width 842 height 456
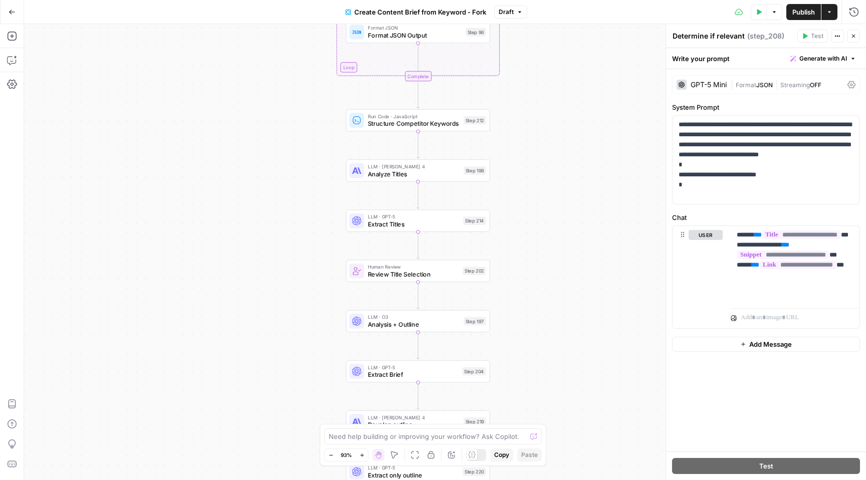
drag, startPoint x: 514, startPoint y: 294, endPoint x: 514, endPoint y: 251, distance: 42.6
click at [514, 251] on div "Workflow Input Settings Inputs Google Search Perform Google Search Step 51 Loop…" at bounding box center [445, 252] width 842 height 456
click at [400, 325] on span "Analysis + Outline" at bounding box center [414, 325] width 92 height 10
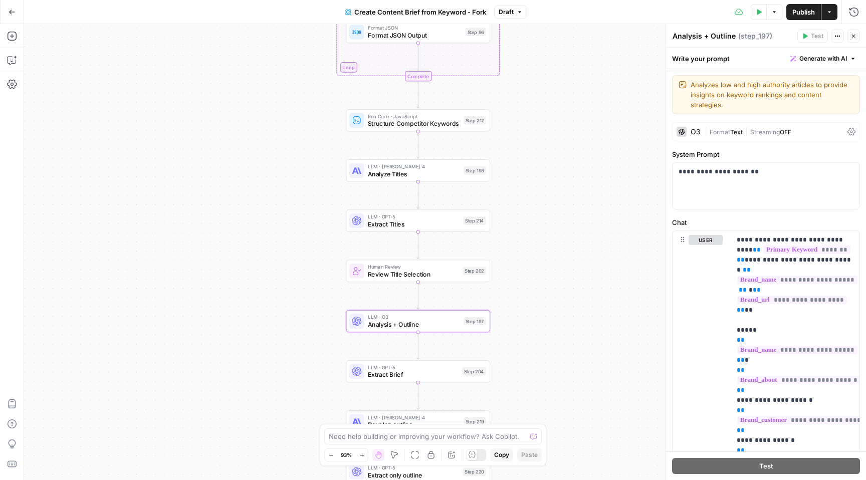
click at [850, 128] on icon at bounding box center [852, 132] width 8 height 8
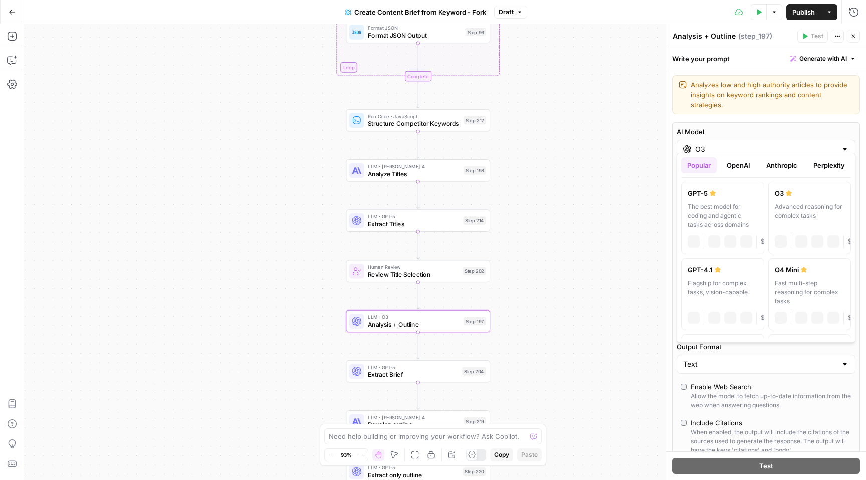
click at [730, 144] on input "O3" at bounding box center [766, 149] width 142 height 10
click at [784, 127] on label "AI Model" at bounding box center [766, 132] width 179 height 10
click at [784, 144] on input "O3" at bounding box center [766, 149] width 142 height 10
click at [762, 127] on label "AI Model" at bounding box center [766, 132] width 179 height 10
click at [762, 144] on input "O3" at bounding box center [766, 149] width 142 height 10
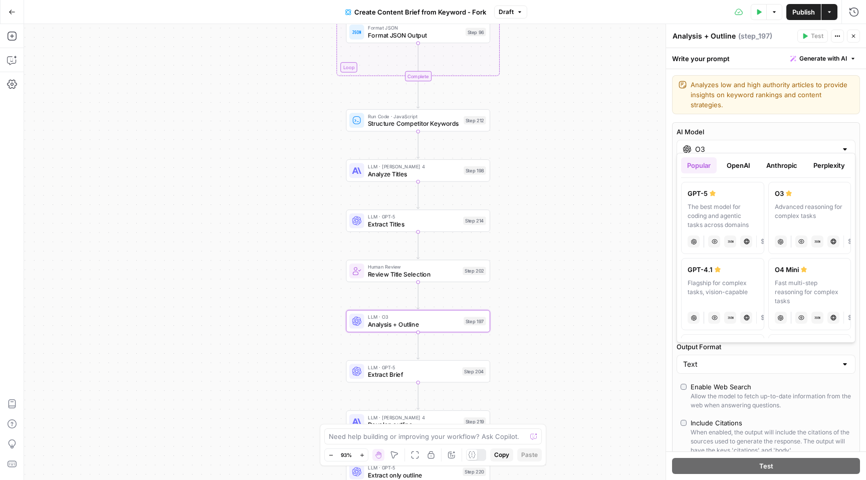
click at [637, 116] on div "Workflow Input Settings Inputs Google Search Perform Google Search Step 51 Loop…" at bounding box center [445, 252] width 842 height 456
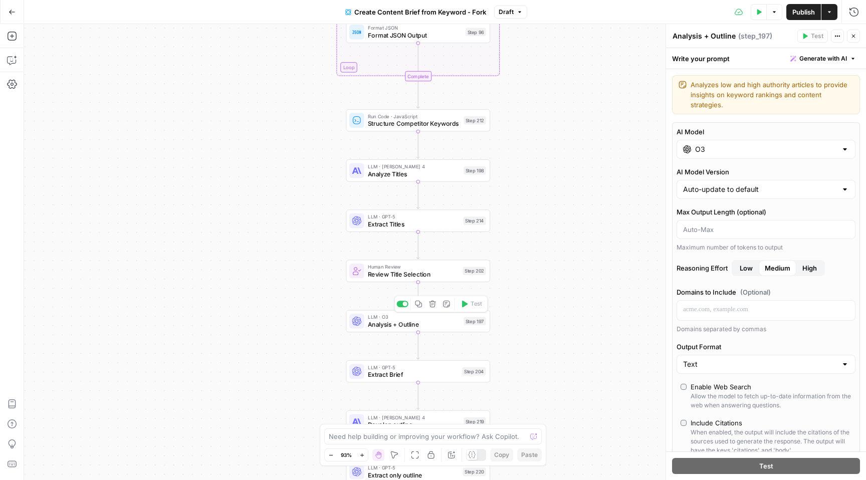
click at [410, 322] on span "Analysis + Outline" at bounding box center [414, 325] width 92 height 10
click at [417, 322] on span "Analysis + Outline" at bounding box center [414, 325] width 92 height 10
click at [420, 274] on span "Review Title Selection" at bounding box center [413, 275] width 91 height 10
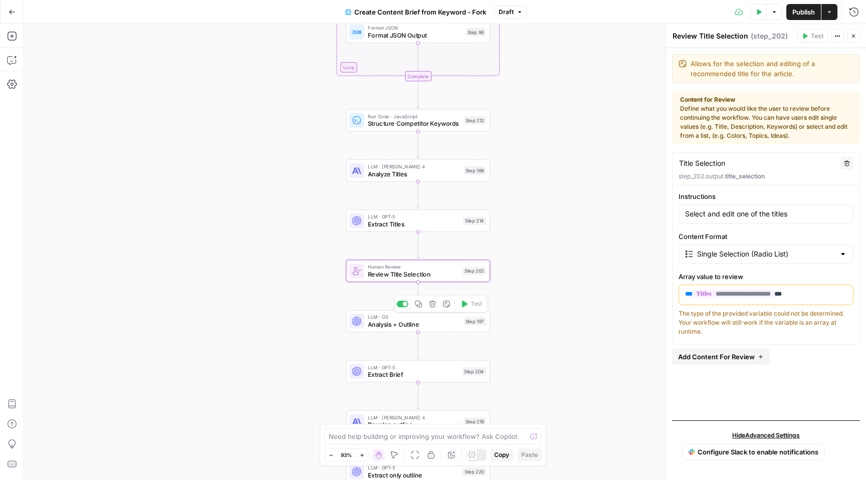
click at [408, 325] on span "Analysis + Outline" at bounding box center [414, 325] width 92 height 10
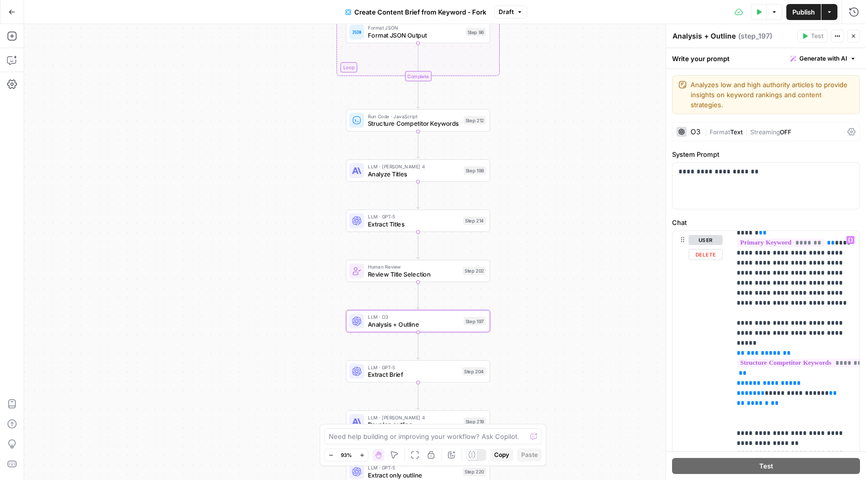
scroll to position [3920, 0]
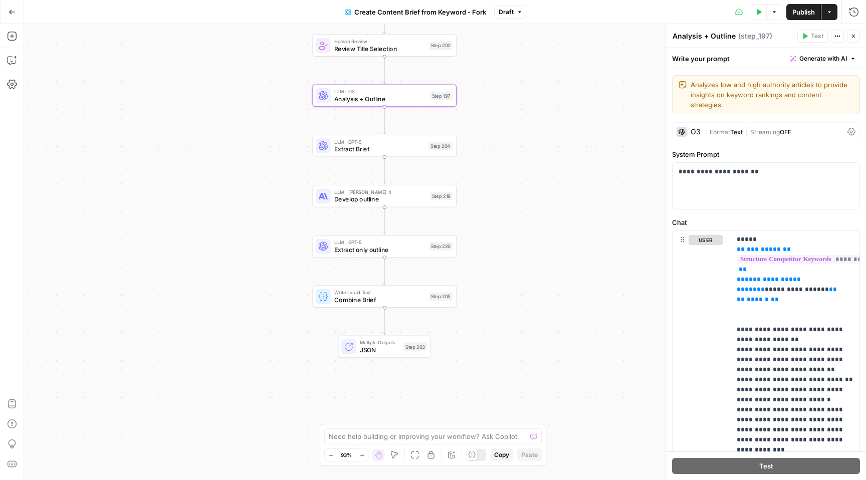
drag, startPoint x: 543, startPoint y: 389, endPoint x: 509, endPoint y: 164, distance: 227.6
click at [509, 163] on div "Workflow Input Settings Inputs Google Search Perform Google Search Step 51 Loop…" at bounding box center [445, 252] width 842 height 456
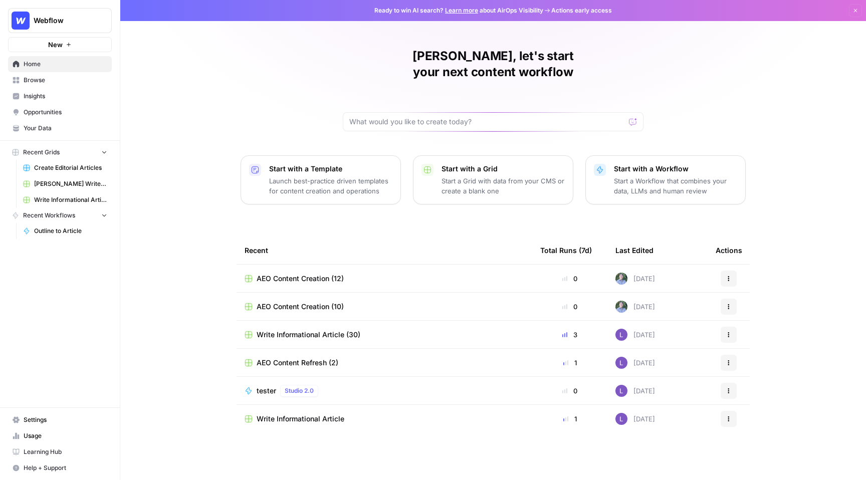
click at [314, 330] on span "Write Informational Article (30)" at bounding box center [309, 335] width 104 height 10
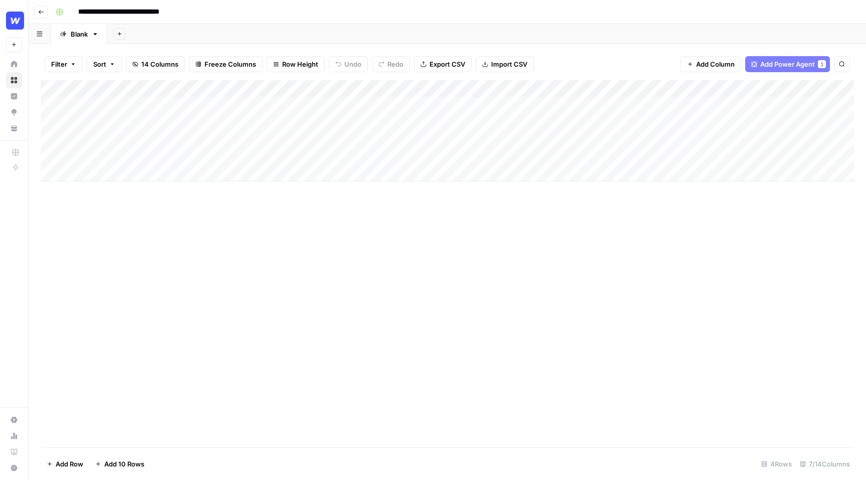
click at [41, 11] on icon "button" at bounding box center [41, 12] width 6 height 6
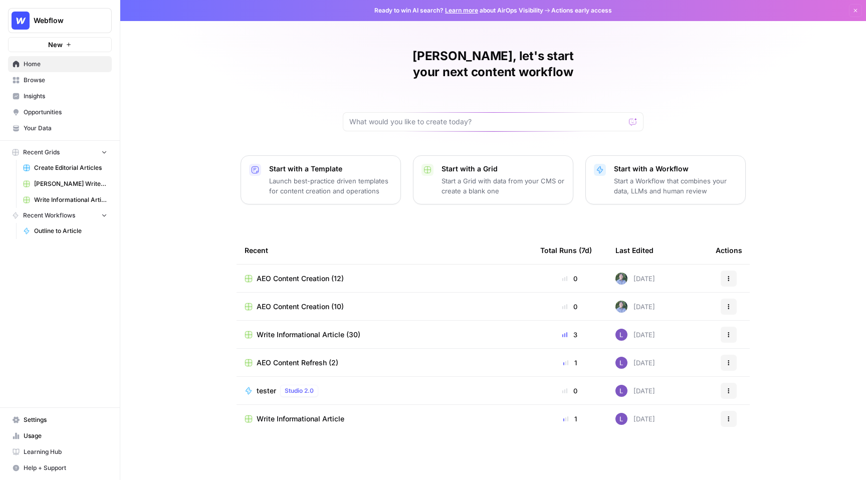
click at [52, 83] on span "Browse" at bounding box center [66, 80] width 84 height 9
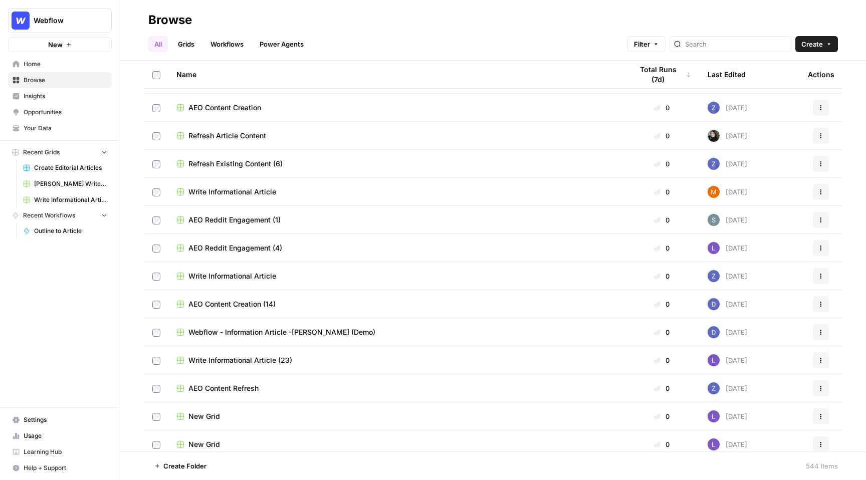
scroll to position [760, 0]
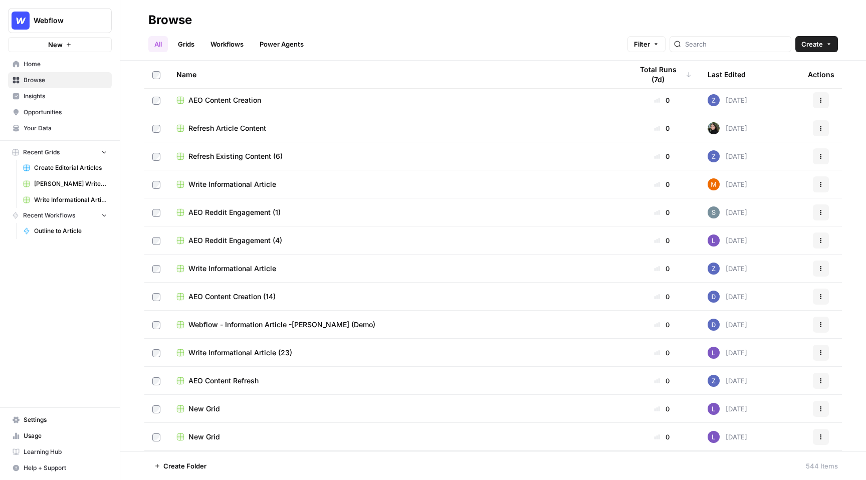
click at [258, 269] on span "Write Informational Article" at bounding box center [232, 269] width 88 height 10
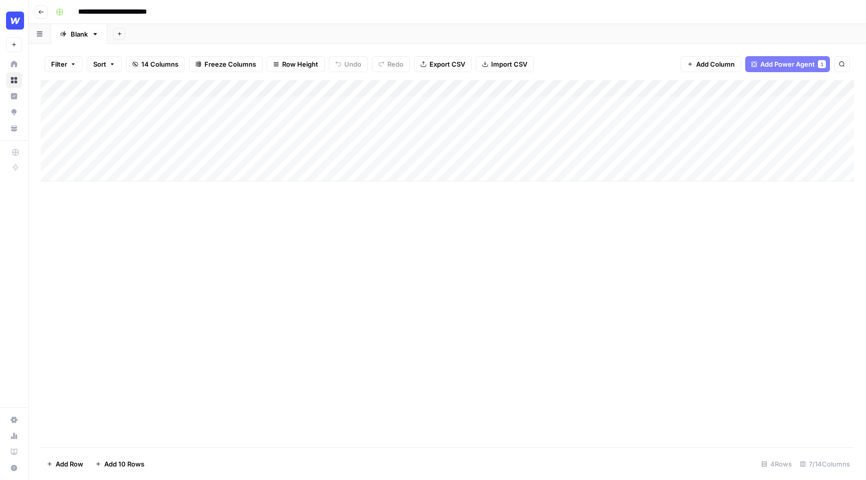
click at [41, 15] on icon "button" at bounding box center [41, 12] width 6 height 6
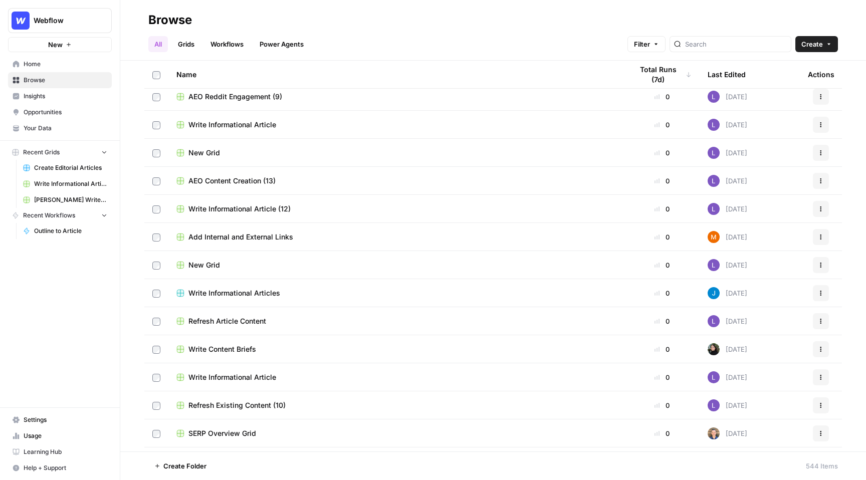
scroll to position [2110, 0]
click at [185, 49] on link "Grids" at bounding box center [186, 44] width 29 height 16
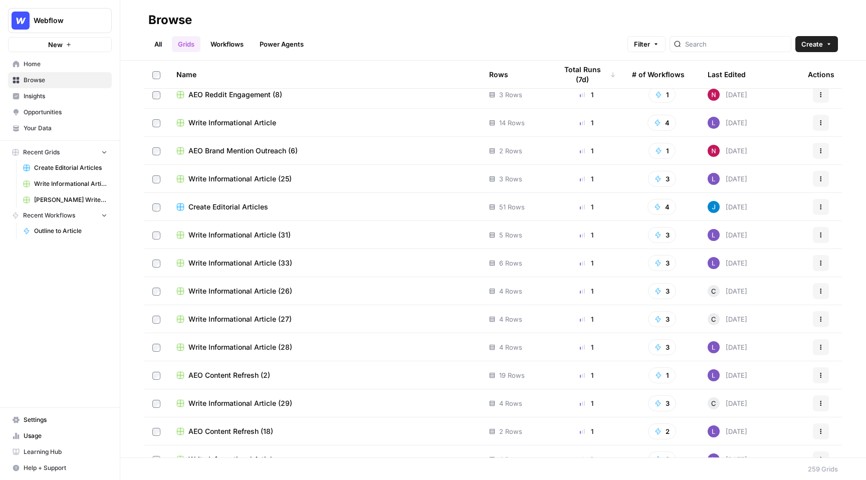
scroll to position [93, 0]
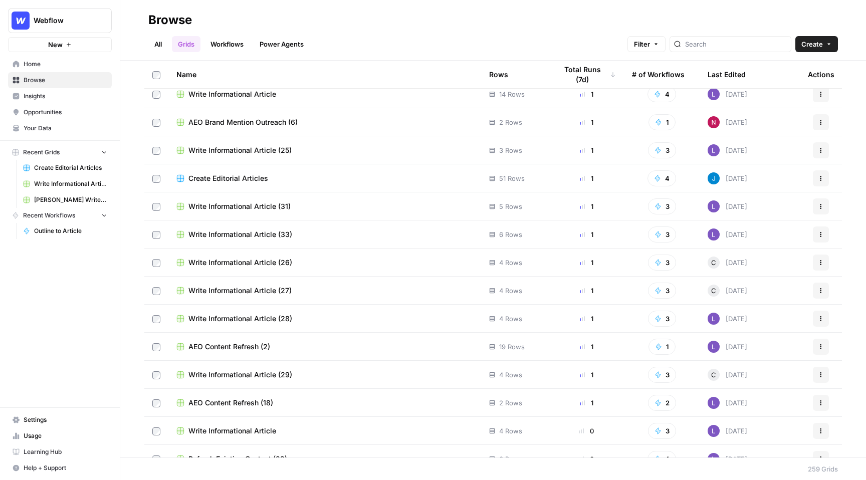
click at [268, 182] on div "Create Editorial Articles" at bounding box center [324, 178] width 297 height 10
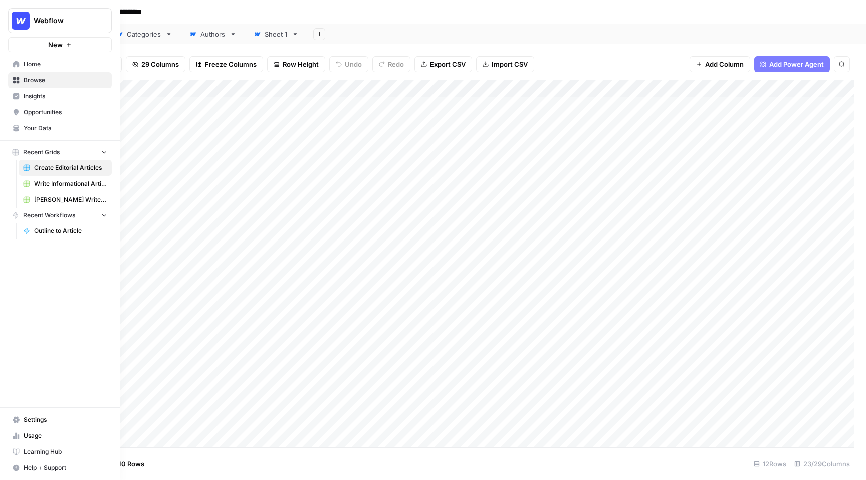
click at [51, 20] on span "Webflow" at bounding box center [64, 21] width 61 height 10
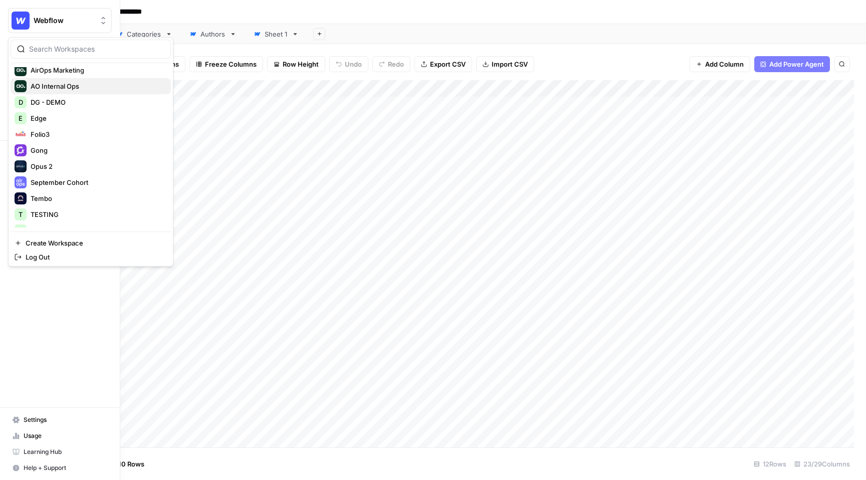
scroll to position [54, 0]
click at [62, 167] on div "Opus 2" at bounding box center [91, 166] width 152 height 12
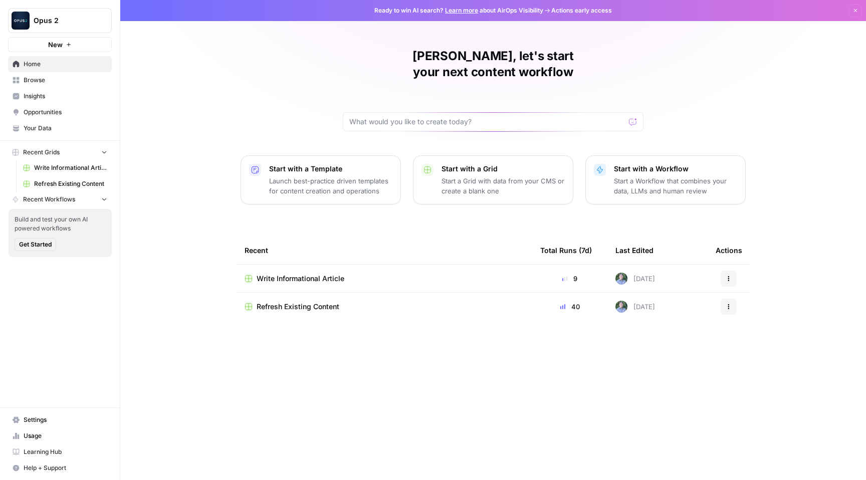
click at [70, 185] on span "Refresh Existing Content" at bounding box center [70, 183] width 73 height 9
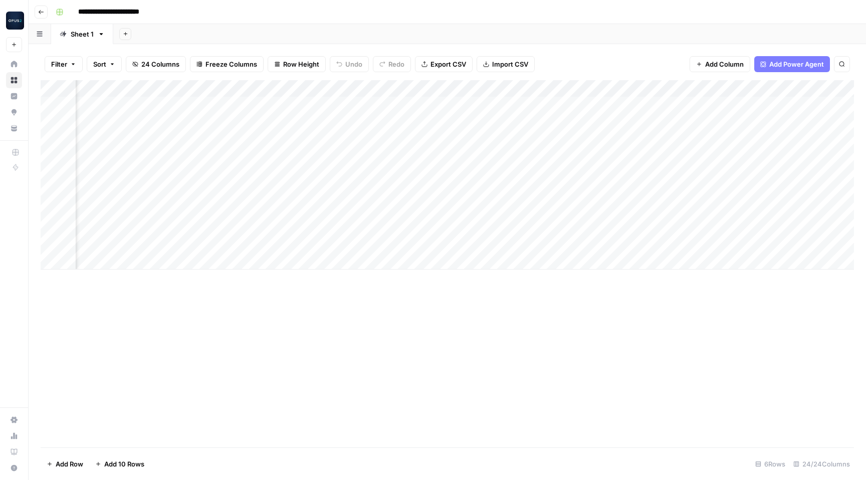
scroll to position [0, 412]
click at [642, 105] on div "Add Column" at bounding box center [448, 174] width 814 height 189
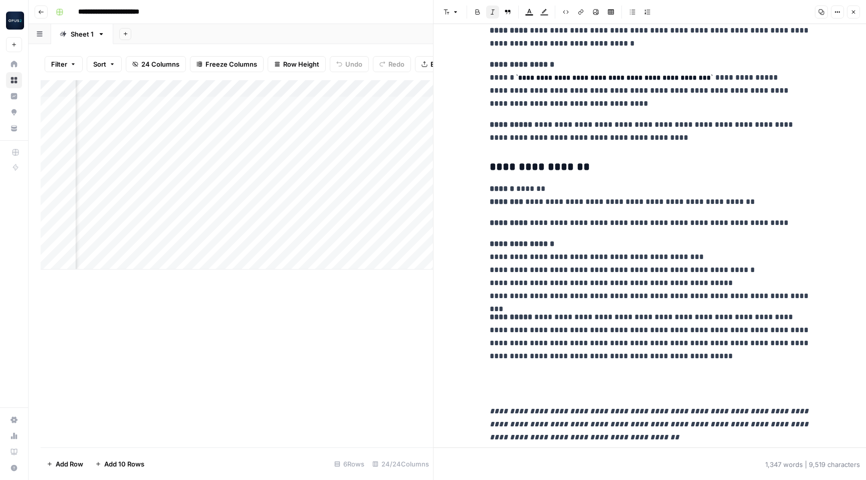
scroll to position [2913, 0]
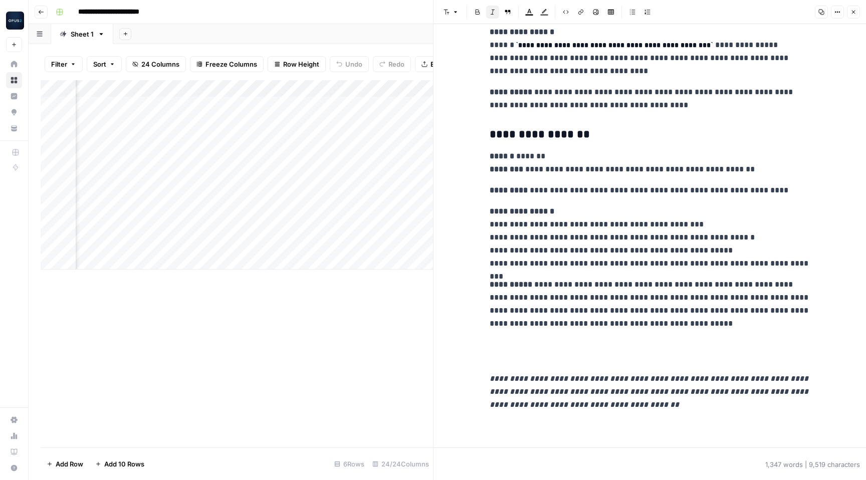
click at [388, 13] on div "**********" at bounding box center [454, 12] width 805 height 16
click at [851, 13] on icon "button" at bounding box center [854, 12] width 6 height 6
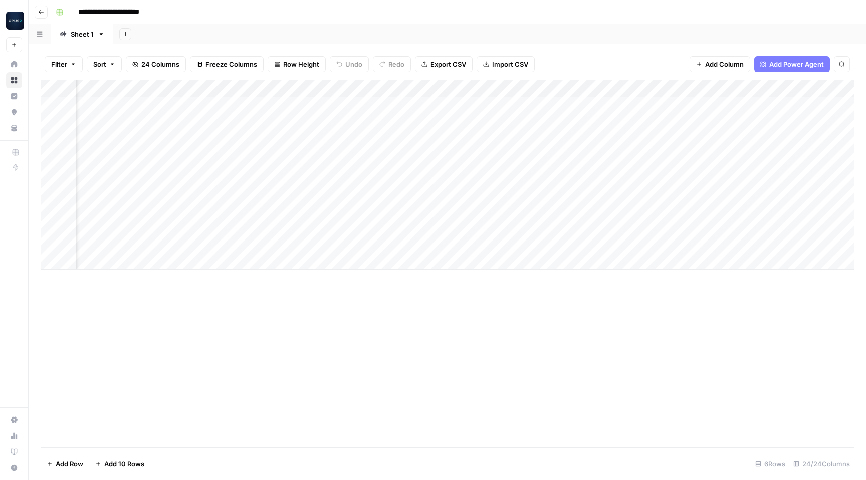
scroll to position [0, 976]
click at [685, 105] on div "Add Column" at bounding box center [448, 174] width 814 height 189
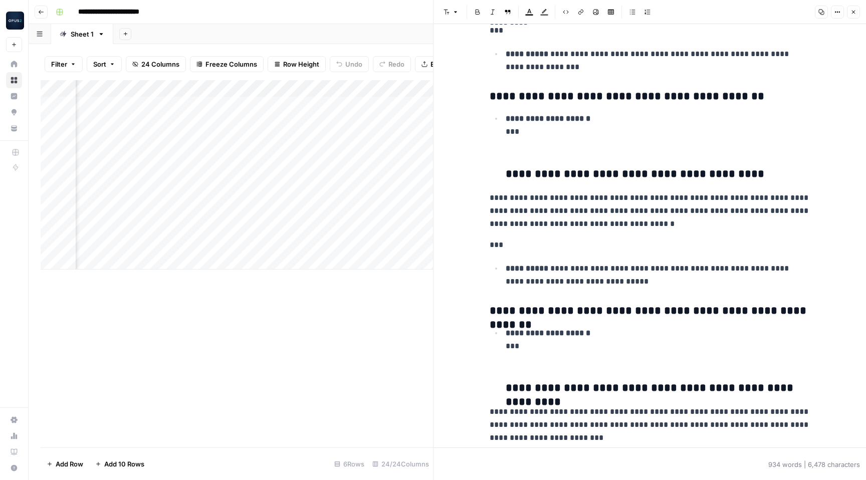
scroll to position [2211, 0]
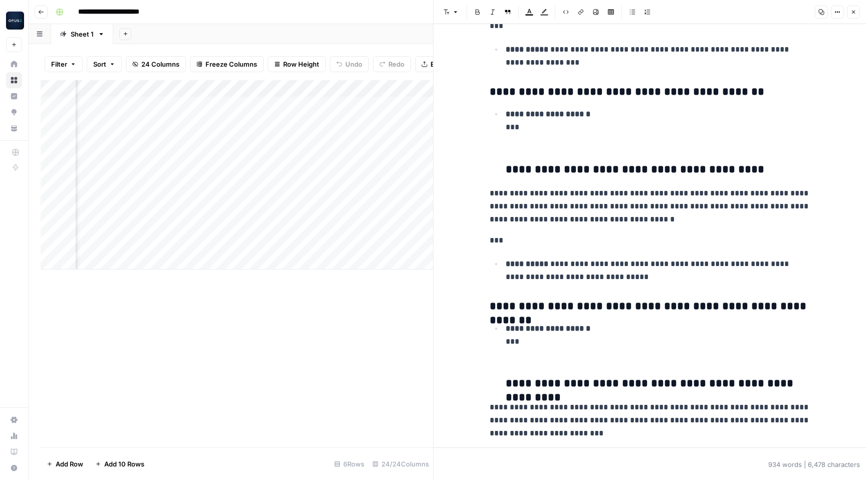
click at [852, 15] on icon "button" at bounding box center [854, 12] width 6 height 6
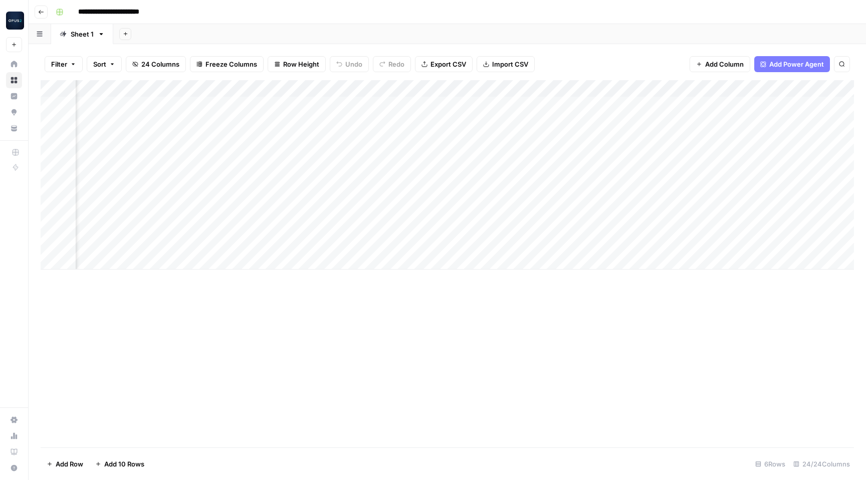
scroll to position [0, 1398]
click at [751, 105] on div "Add Column" at bounding box center [448, 174] width 814 height 189
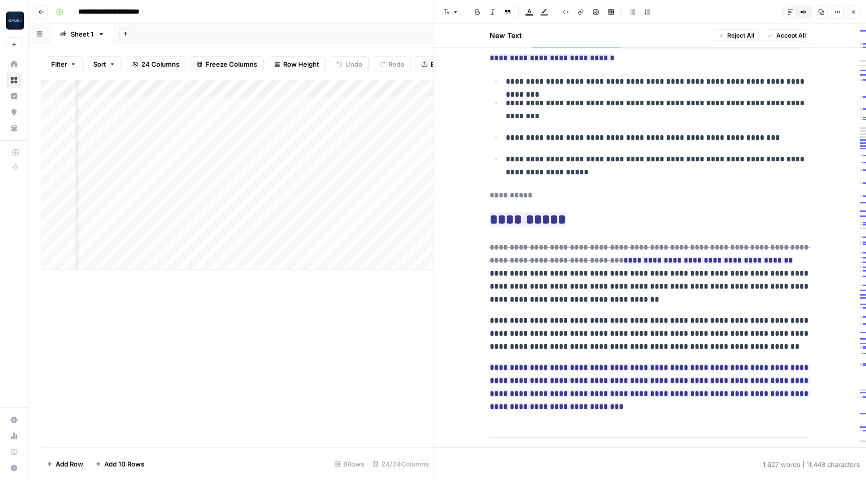
scroll to position [2657, 0]
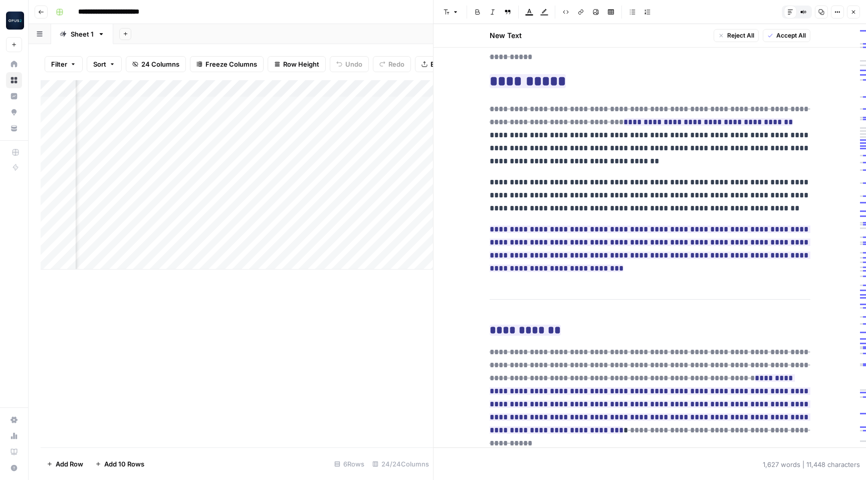
click at [857, 11] on button "Close" at bounding box center [853, 12] width 13 height 13
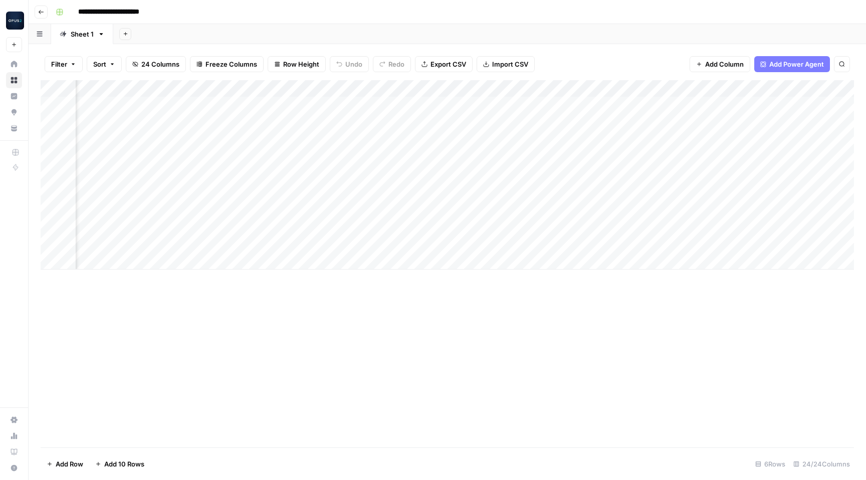
scroll to position [0, 1568]
click at [349, 105] on div "Add Column" at bounding box center [448, 174] width 814 height 189
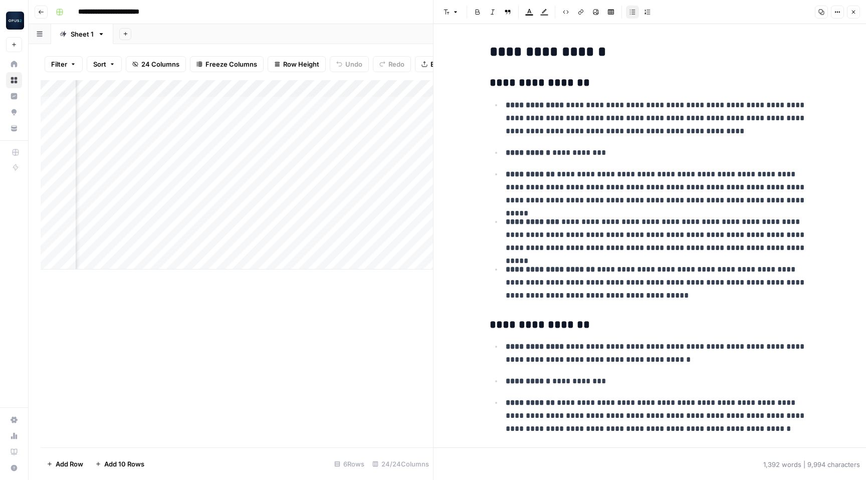
click at [854, 10] on icon "button" at bounding box center [854, 12] width 6 height 6
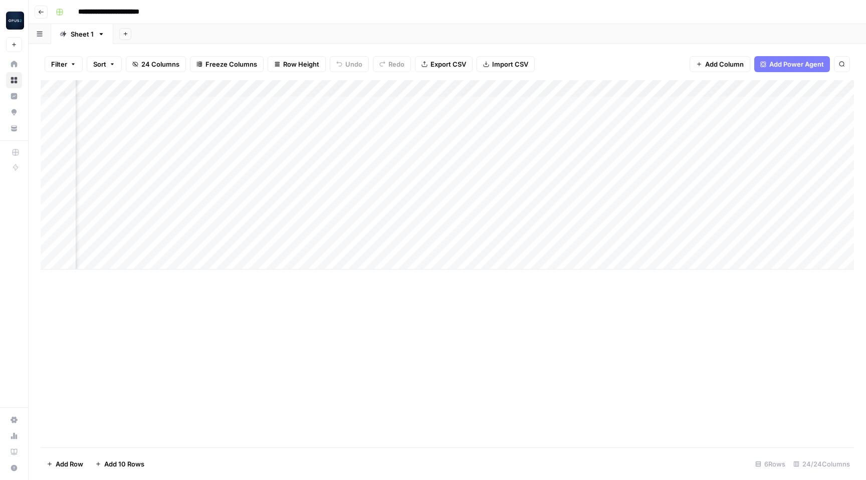
scroll to position [0, 1397]
click at [263, 105] on div "Add Column" at bounding box center [448, 174] width 814 height 189
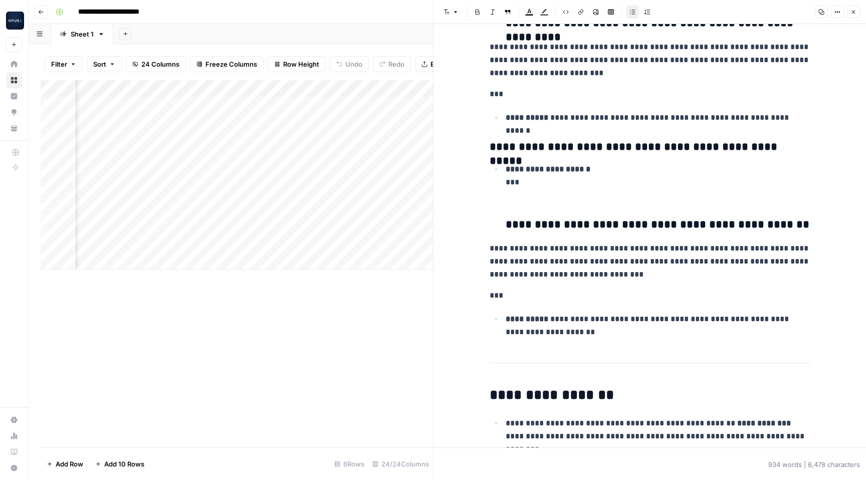
scroll to position [2642, 0]
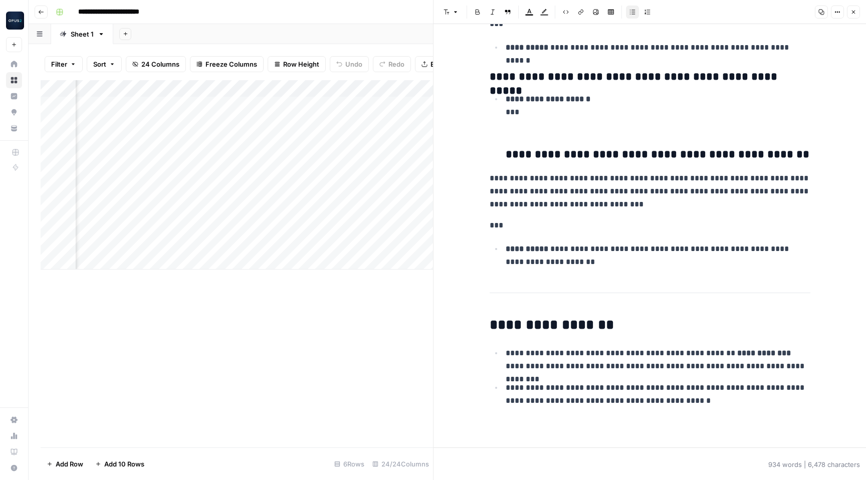
click at [852, 14] on icon "button" at bounding box center [854, 12] width 6 height 6
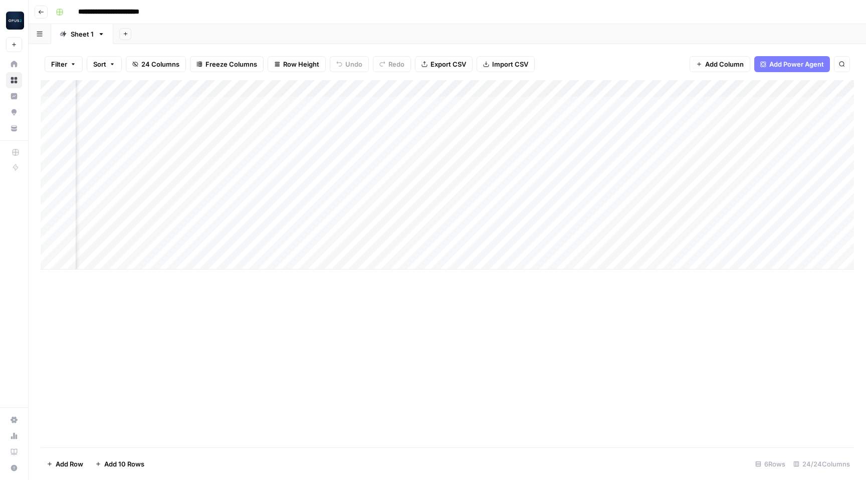
scroll to position [0, 681]
click at [375, 106] on div "Add Column" at bounding box center [448, 174] width 814 height 189
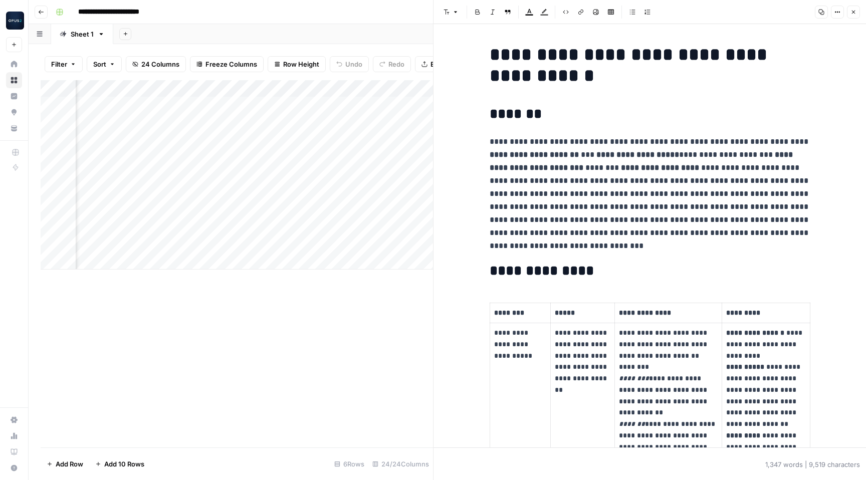
click at [853, 10] on icon "button" at bounding box center [854, 12] width 6 height 6
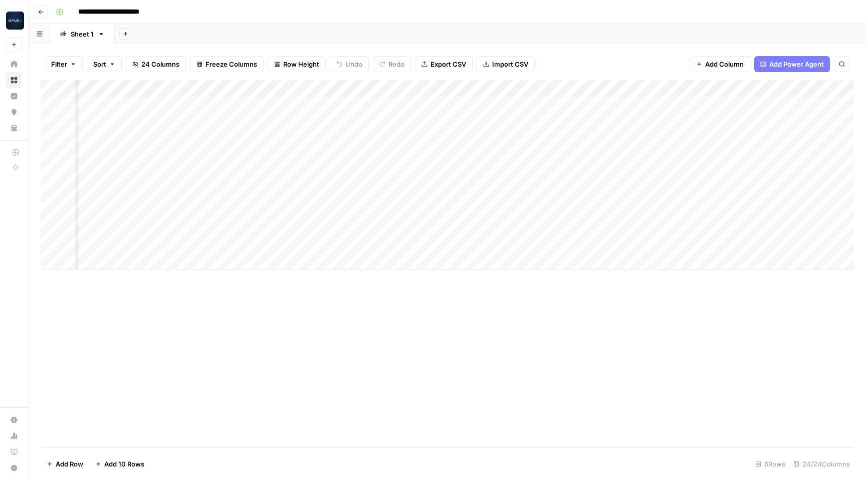
scroll to position [0, 2019]
click at [798, 64] on span "Add Power Agent" at bounding box center [796, 64] width 55 height 10
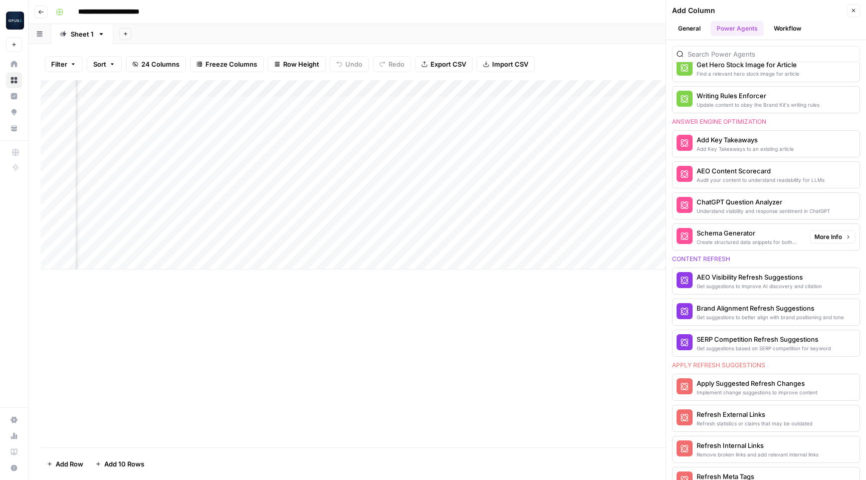
scroll to position [367, 0]
click at [853, 8] on icon "button" at bounding box center [854, 11] width 6 height 6
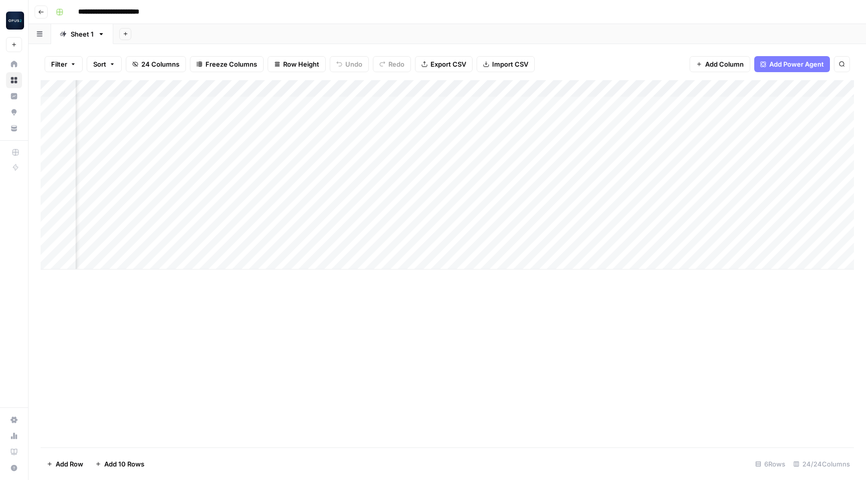
scroll to position [0, 532]
click at [523, 103] on div "Add Column" at bounding box center [448, 174] width 814 height 189
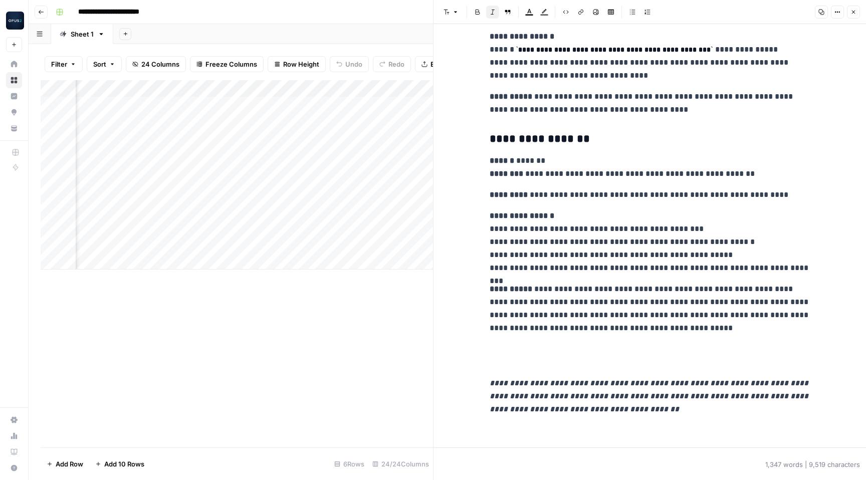
scroll to position [2911, 0]
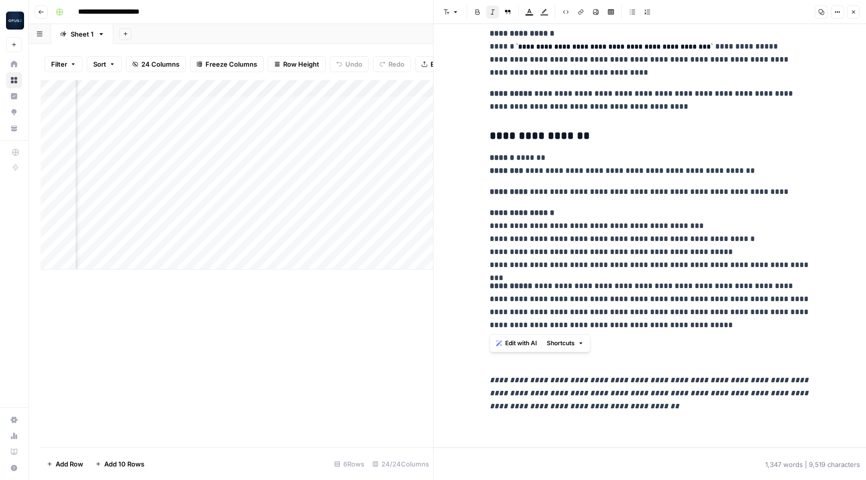
drag, startPoint x: 596, startPoint y: 325, endPoint x: 483, endPoint y: 166, distance: 194.9
click at [538, 221] on p "**********" at bounding box center [650, 239] width 321 height 65
click at [855, 12] on icon "button" at bounding box center [854, 12] width 6 height 6
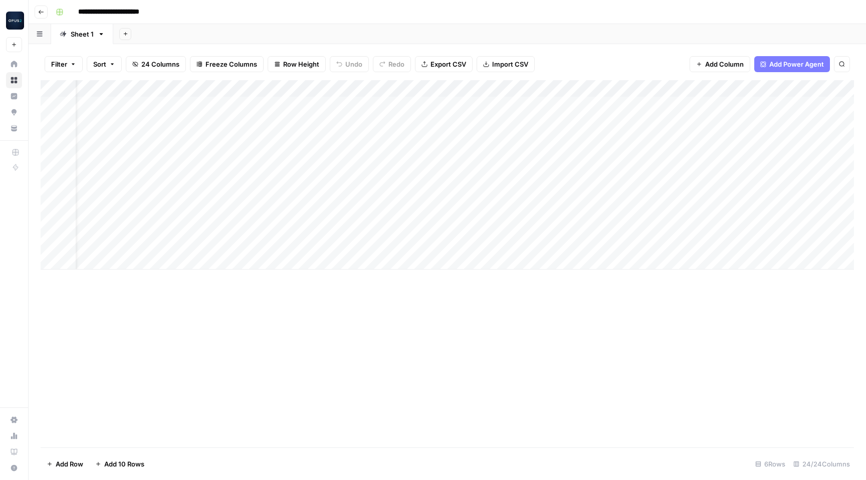
scroll to position [0, 29]
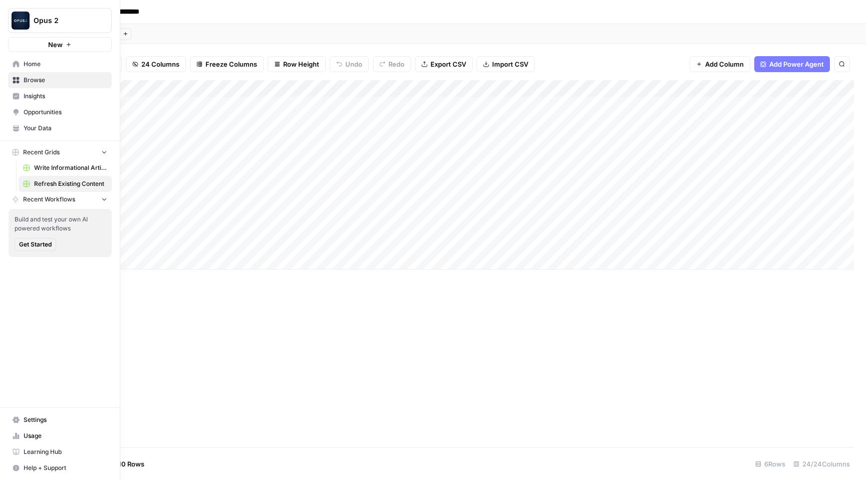
click at [68, 24] on span "Opus 2" at bounding box center [64, 21] width 61 height 10
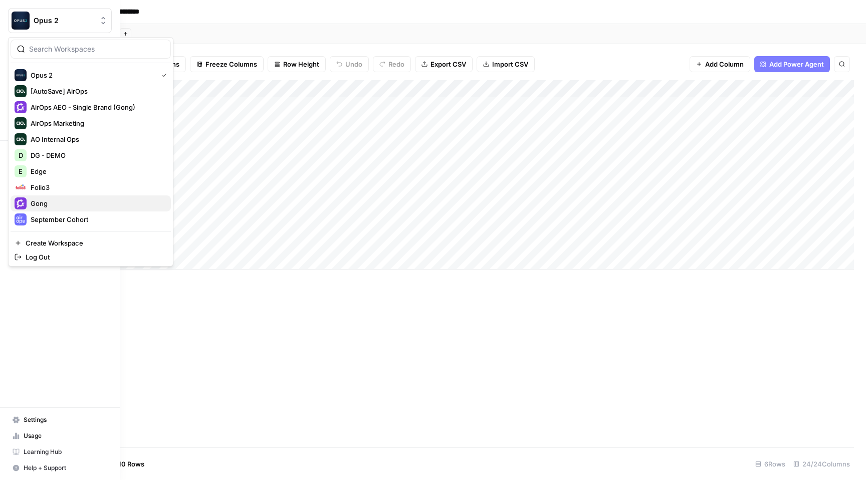
click at [43, 199] on span "Gong" at bounding box center [39, 204] width 17 height 10
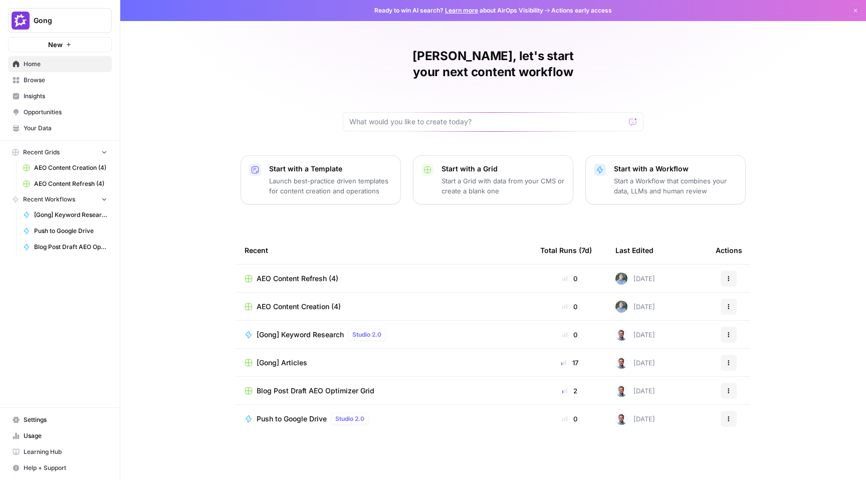
click at [61, 101] on link "Insights" at bounding box center [60, 96] width 104 height 16
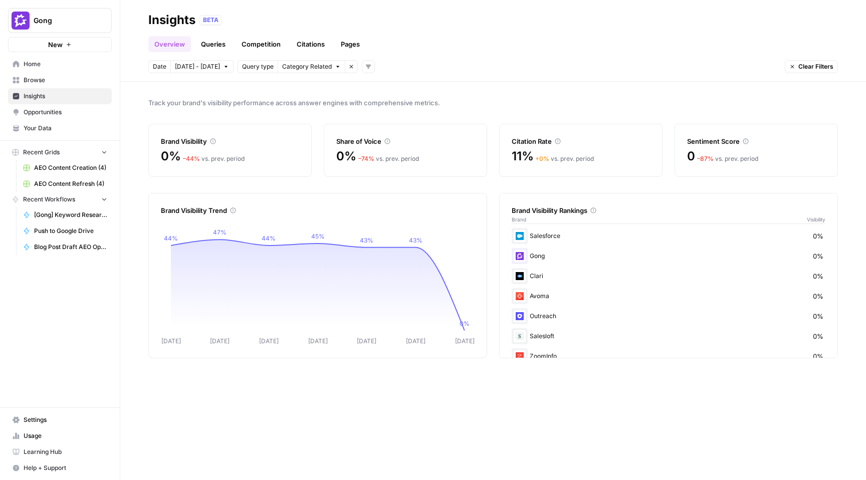
click at [292, 63] on span "Category Related" at bounding box center [307, 66] width 50 height 9
click at [306, 92] on span "Brand Related" at bounding box center [301, 89] width 43 height 10
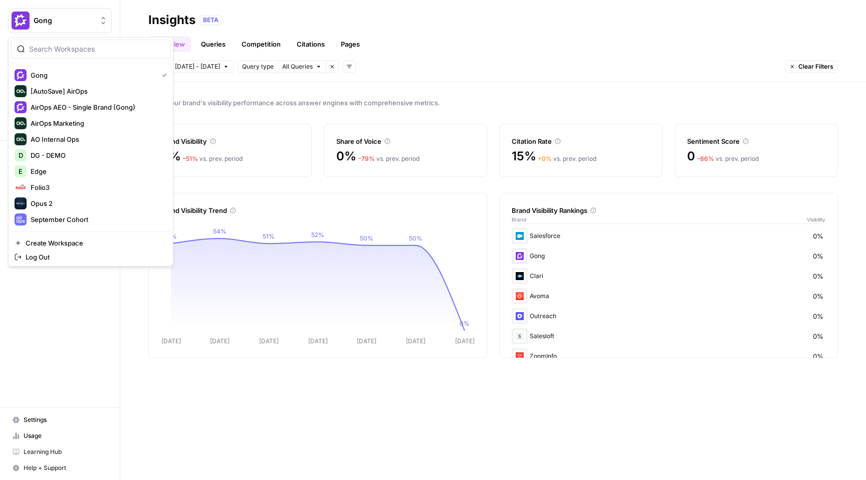
click at [64, 18] on span "Gong" at bounding box center [64, 21] width 61 height 10
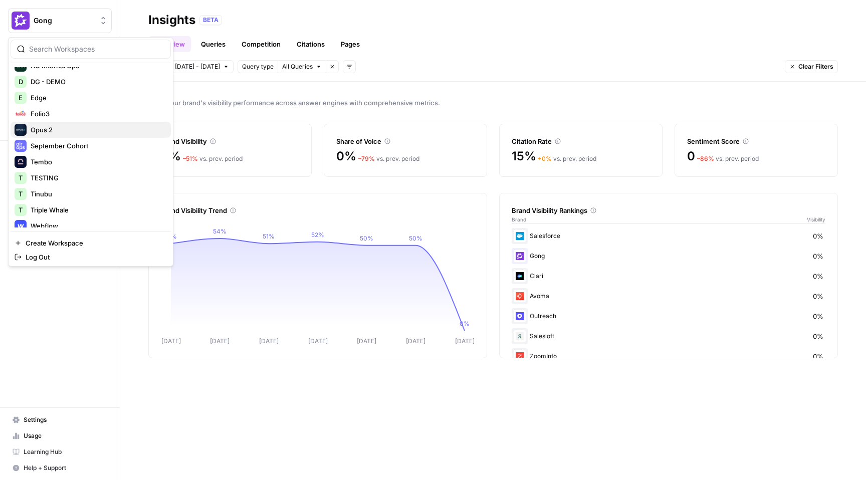
scroll to position [80, 0]
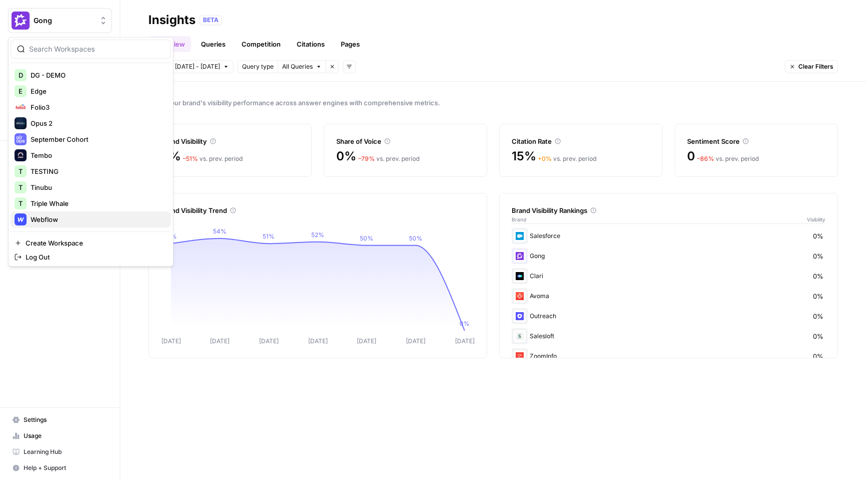
click at [63, 217] on div "Webflow" at bounding box center [91, 220] width 152 height 12
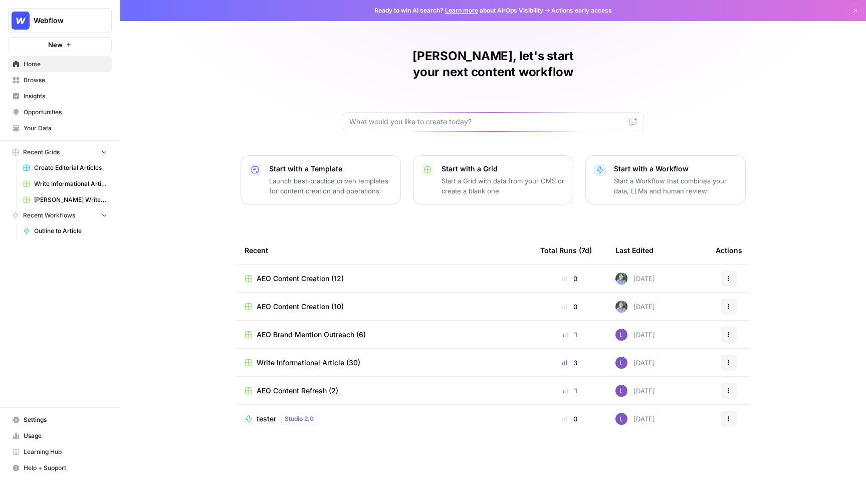
click at [66, 97] on span "Insights" at bounding box center [66, 96] width 84 height 9
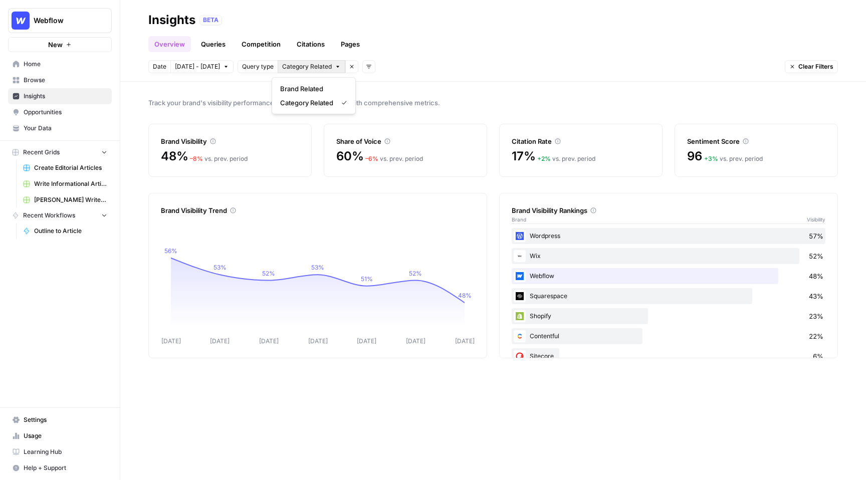
click at [295, 69] on span "Category Related" at bounding box center [307, 66] width 50 height 9
click at [391, 75] on header "Insights BETA Overview Queries Competition Citations Pages Date Oct 9 - Oct 15 …" at bounding box center [493, 41] width 746 height 82
click at [210, 49] on link "Queries" at bounding box center [213, 44] width 37 height 16
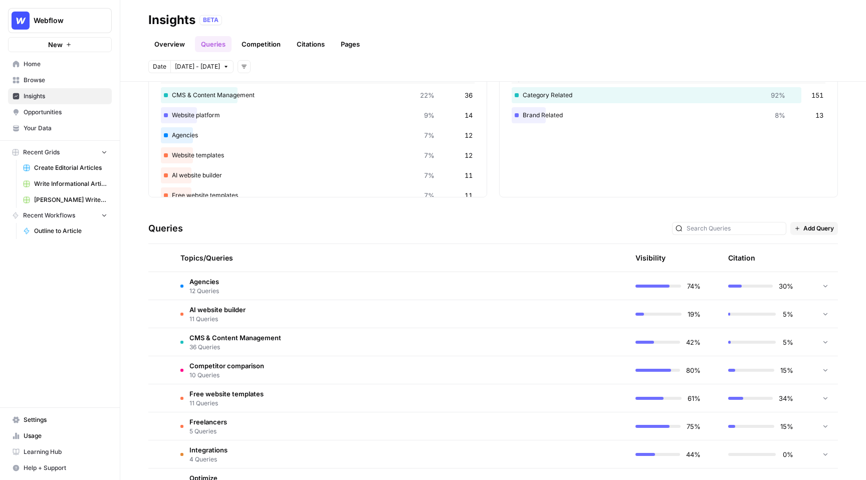
scroll to position [73, 0]
click at [258, 291] on td "Agencies 12 Queries" at bounding box center [352, 285] width 360 height 28
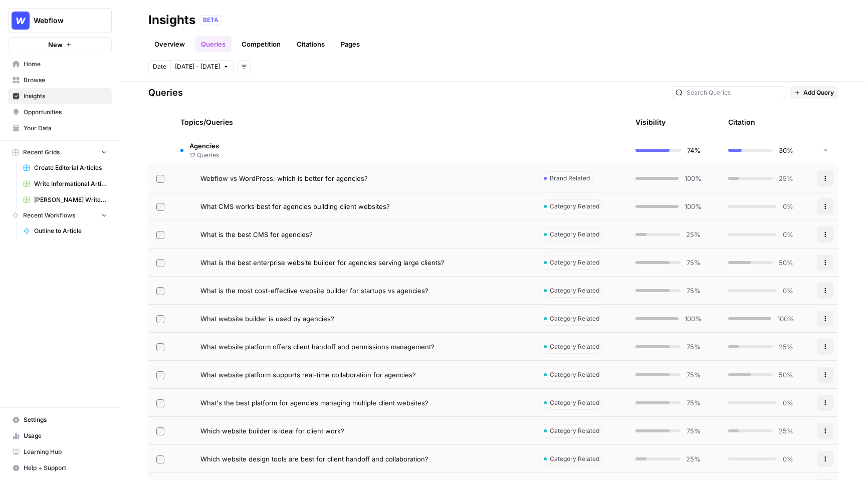
scroll to position [212, 0]
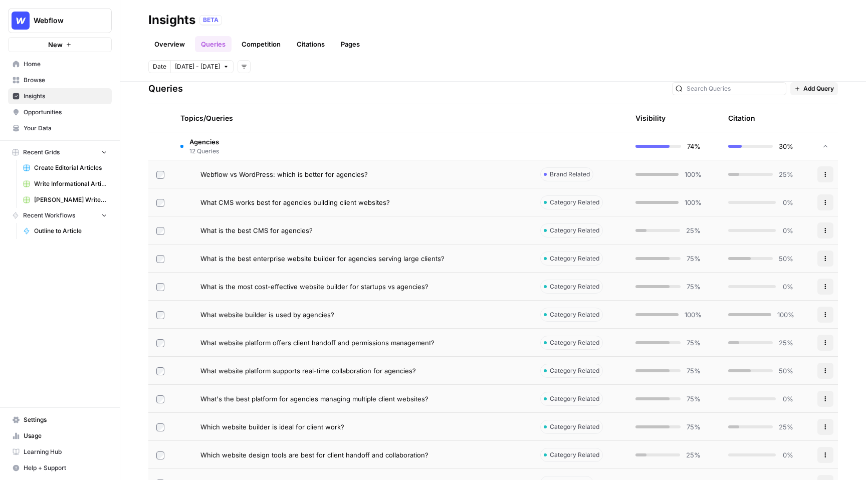
click at [301, 178] on span "Webflow vs WordPress: which is better for agencies?" at bounding box center [284, 174] width 167 height 10
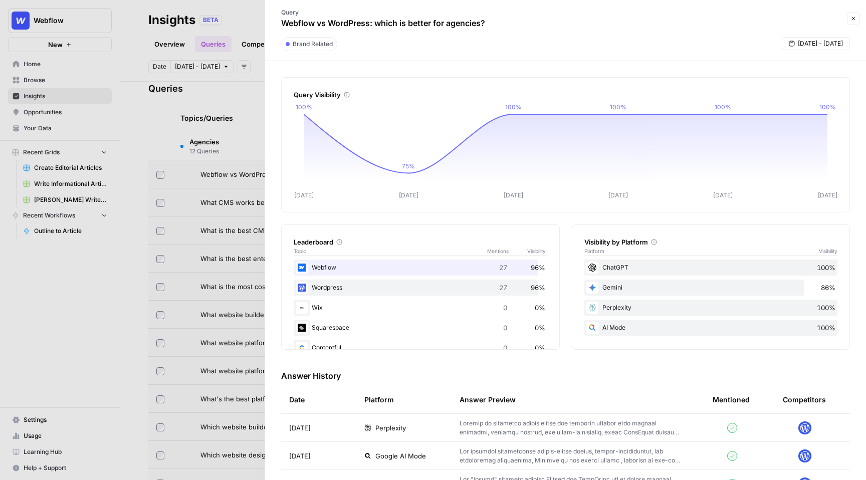
click at [855, 17] on icon "button" at bounding box center [854, 19] width 6 height 6
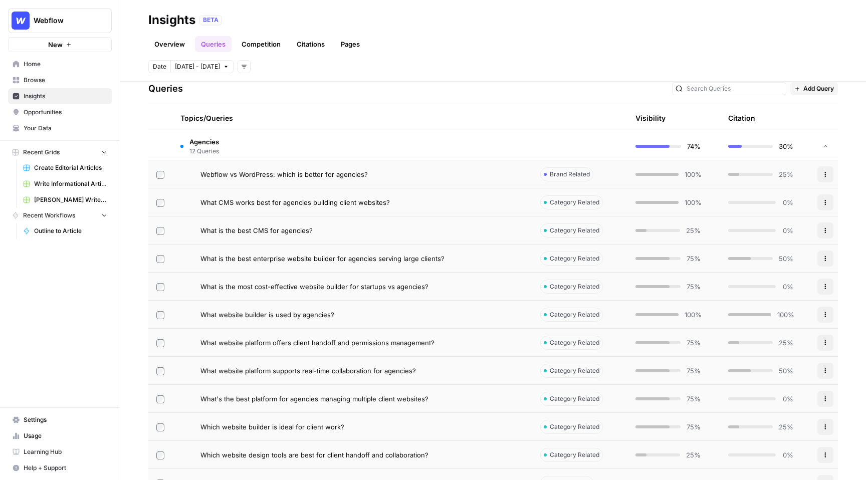
click at [358, 203] on span "What CMS works best for agencies building client websites?" at bounding box center [295, 202] width 189 height 10
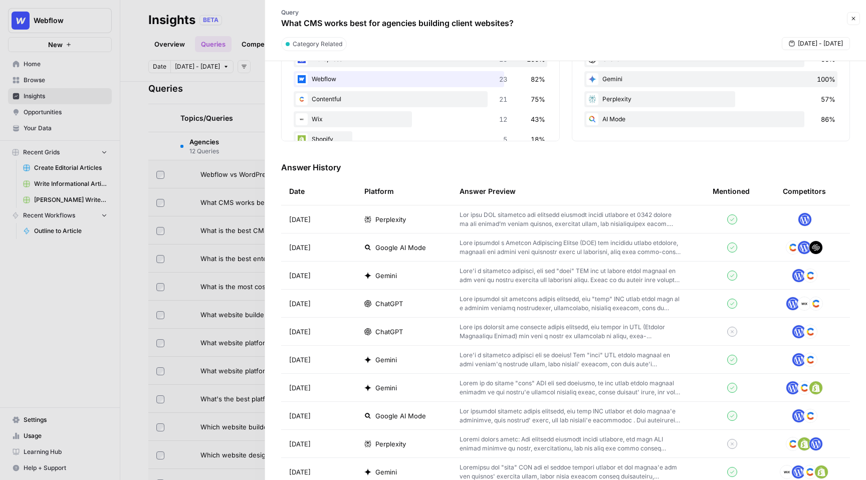
scroll to position [207, 0]
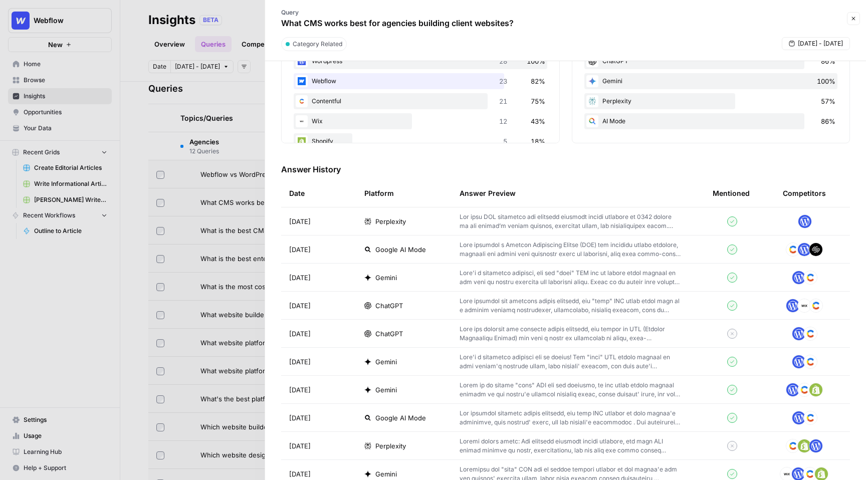
click at [429, 226] on div "Perplexity" at bounding box center [403, 222] width 79 height 10
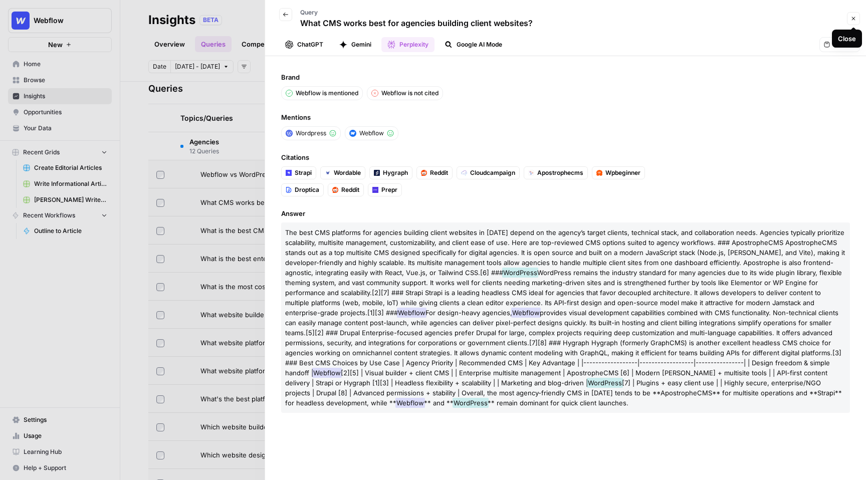
click at [854, 18] on icon "button" at bounding box center [854, 19] width 6 height 6
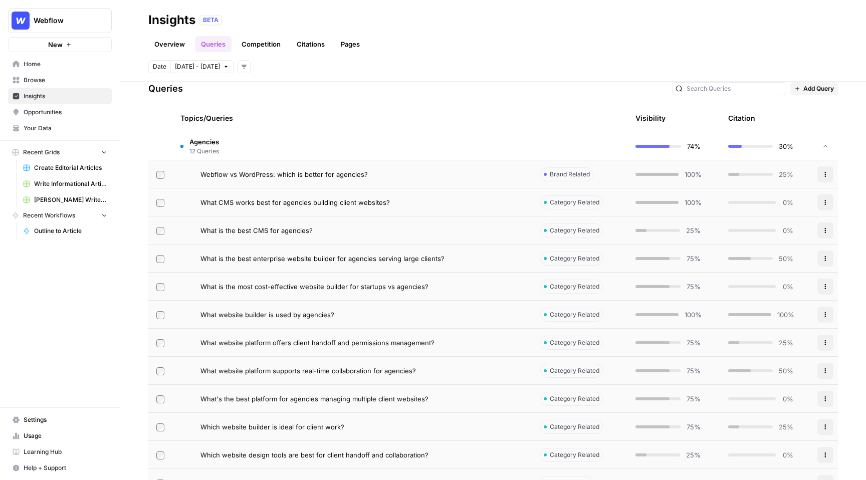
click at [470, 147] on td "Agencies 12 Queries" at bounding box center [352, 146] width 360 height 28
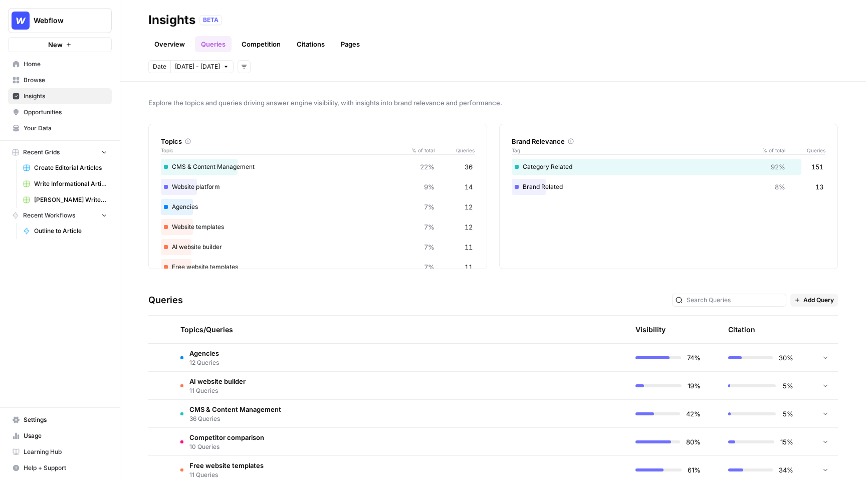
click at [259, 39] on link "Competition" at bounding box center [261, 44] width 51 height 16
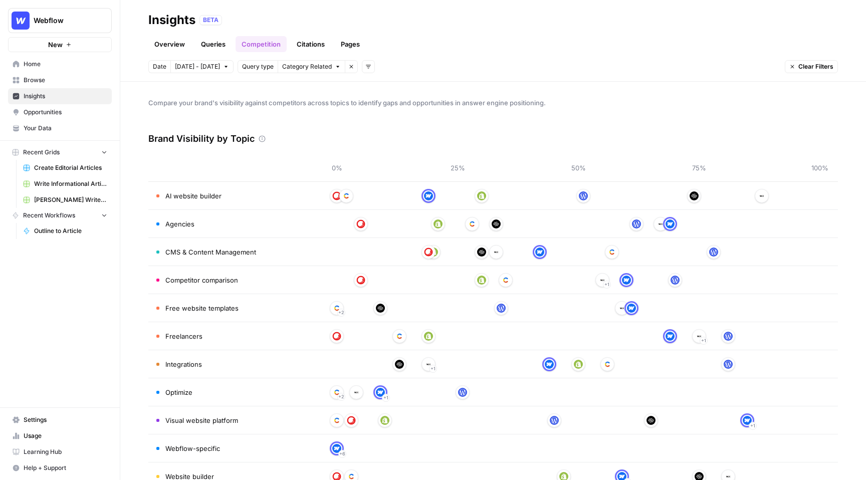
click at [160, 51] on link "Overview" at bounding box center [169, 44] width 43 height 16
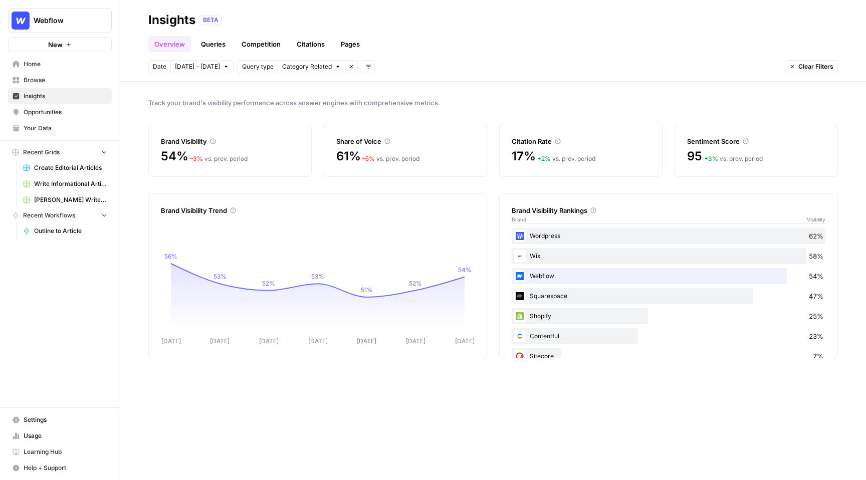
click at [302, 48] on link "Citations" at bounding box center [311, 44] width 40 height 16
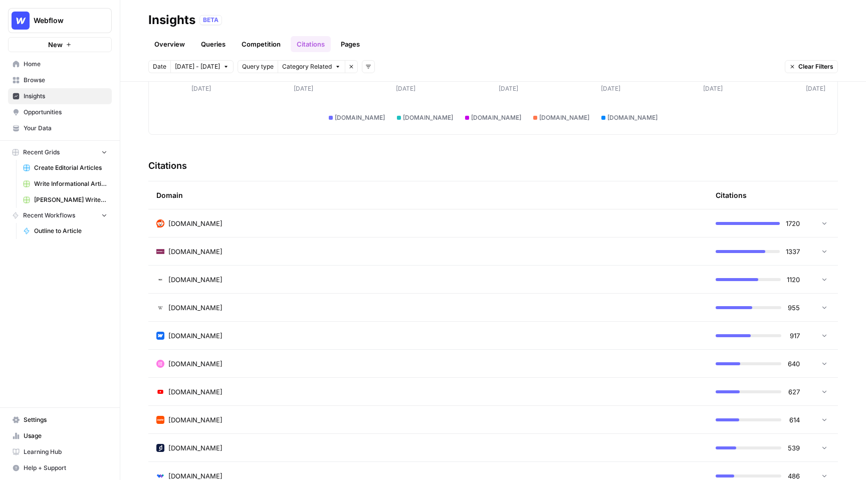
scroll to position [163, 0]
click at [574, 220] on div "reddit.com" at bounding box center [427, 225] width 543 height 10
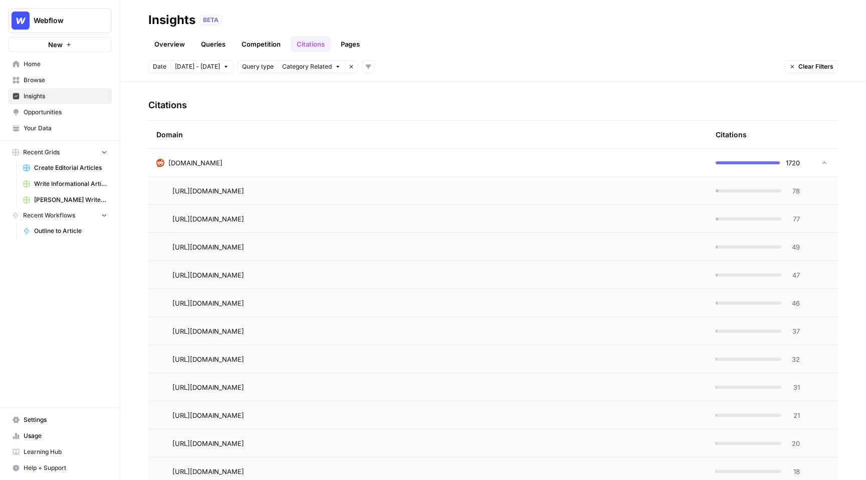
scroll to position [226, 0]
click at [561, 195] on div "https://www.reddit.com/r/Frontend/comments/158i5pi/what_cms_would_you_pick_for_…" at bounding box center [435, 190] width 527 height 12
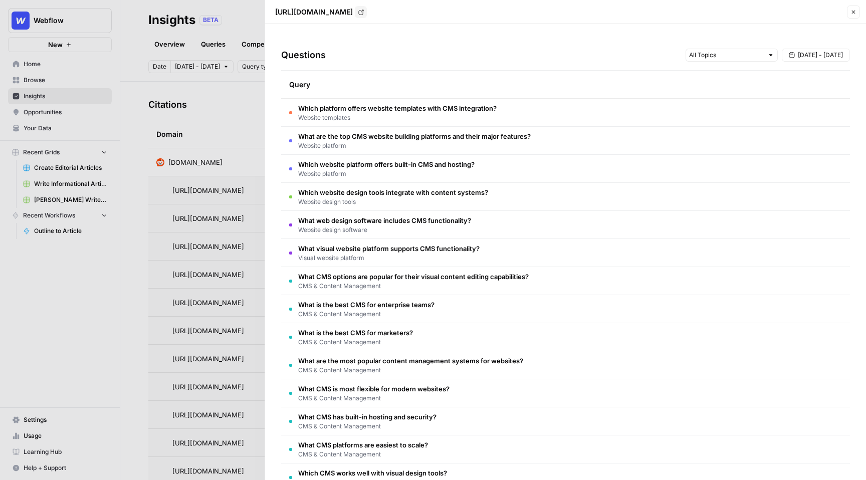
click at [536, 109] on td "Which platform offers website templates with CMS integration? Website templates" at bounding box center [565, 113] width 569 height 28
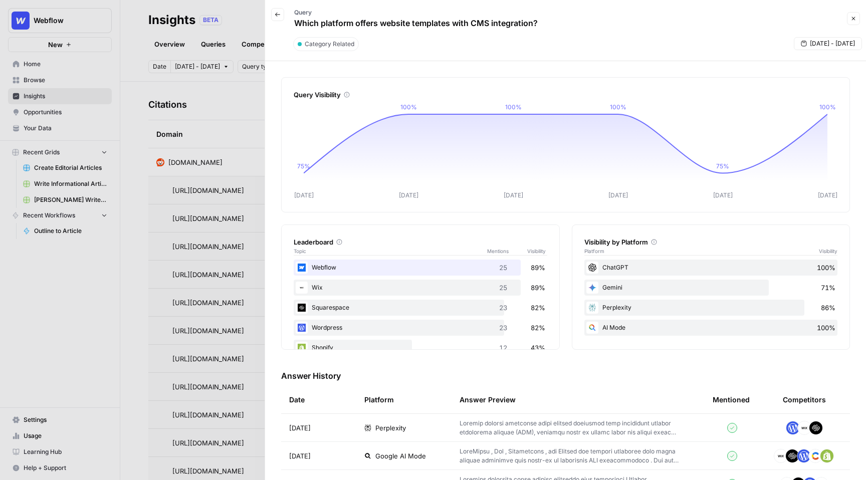
click at [854, 21] on icon "button" at bounding box center [854, 19] width 6 height 6
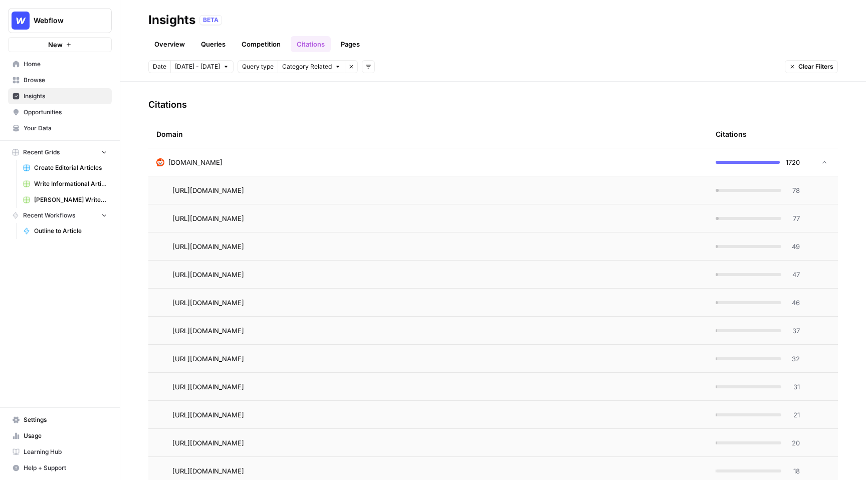
click at [350, 42] on link "Pages" at bounding box center [350, 44] width 31 height 16
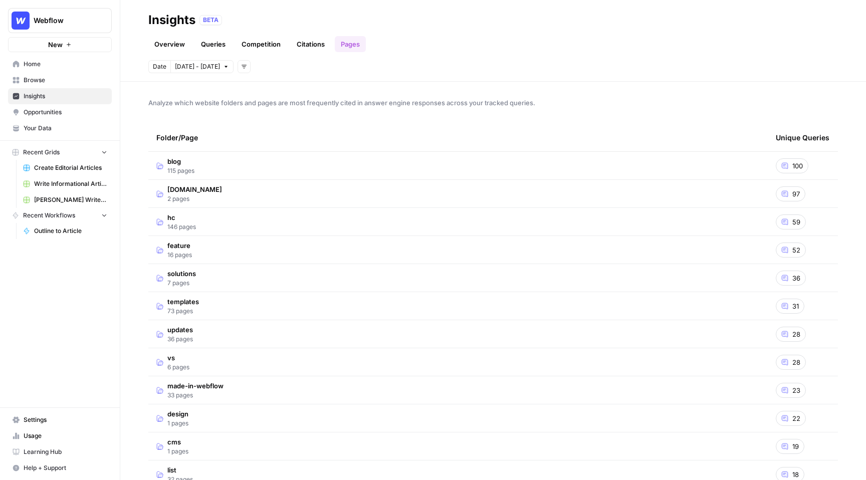
click at [795, 169] on span "100" at bounding box center [798, 166] width 11 height 10
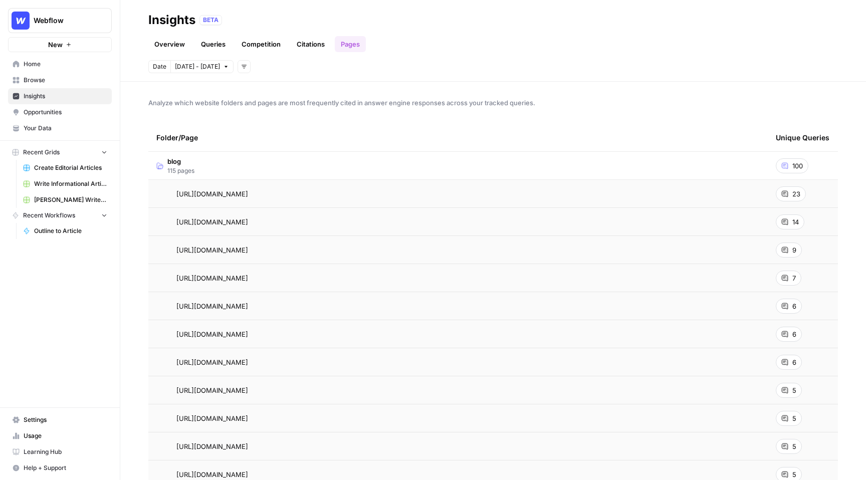
click at [791, 193] on div "23" at bounding box center [791, 193] width 30 height 15
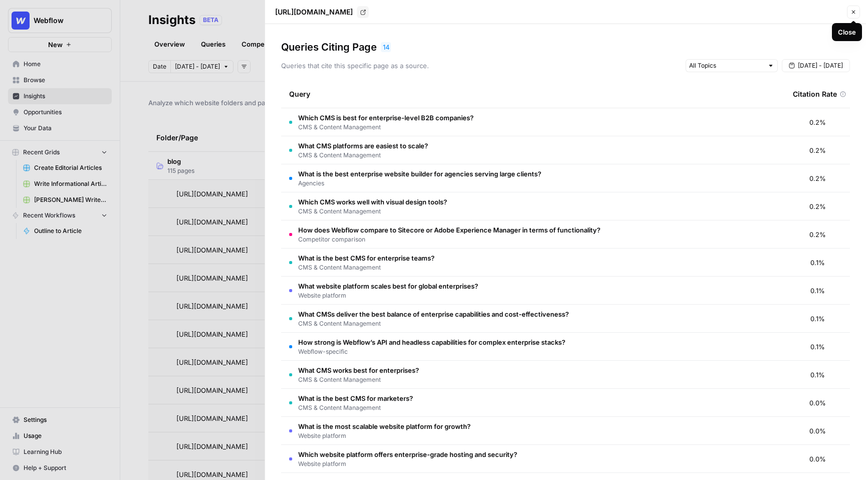
click at [852, 10] on icon "button" at bounding box center [854, 12] width 6 height 6
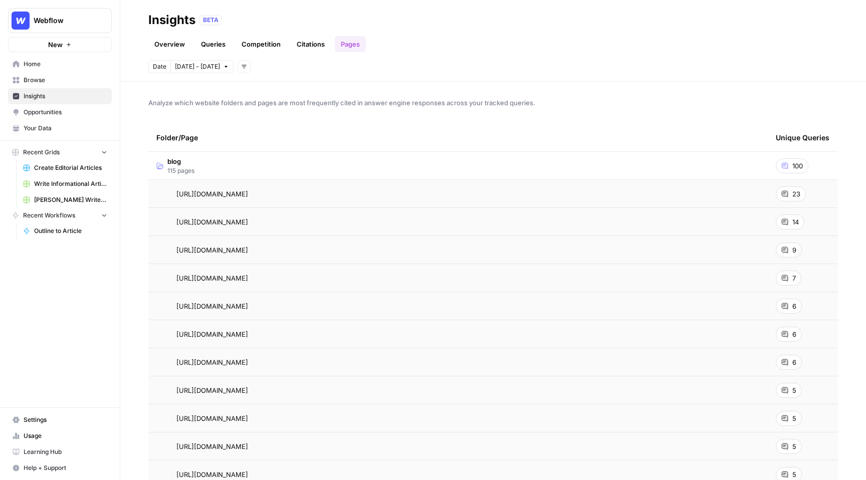
click at [164, 45] on link "Overview" at bounding box center [169, 44] width 43 height 16
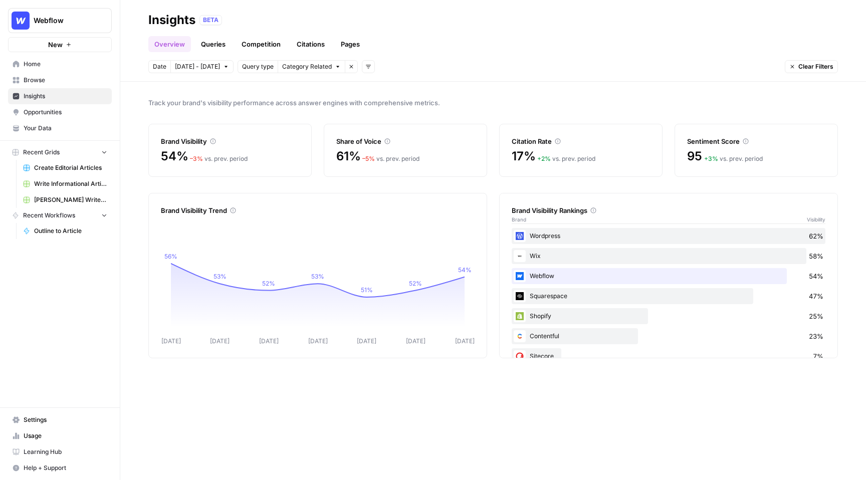
click at [51, 115] on span "Opportunities" at bounding box center [66, 112] width 84 height 9
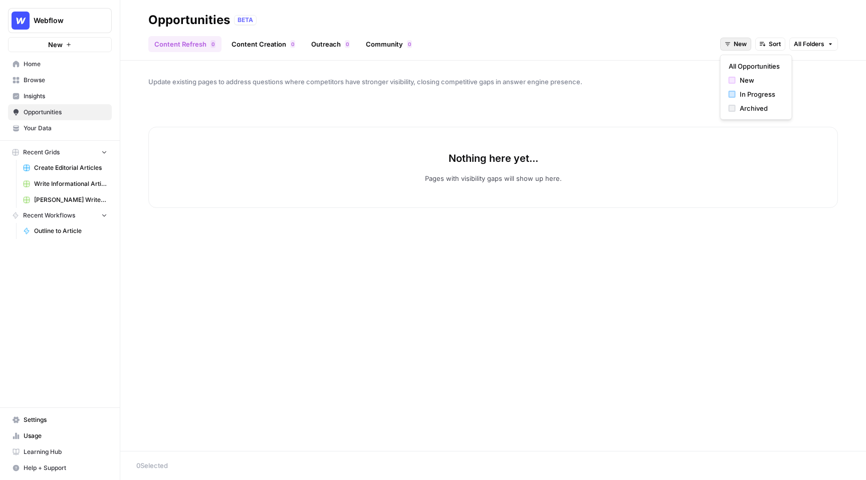
click at [737, 45] on span "New" at bounding box center [740, 44] width 13 height 9
click at [754, 80] on div "New" at bounding box center [756, 80] width 55 height 10
click at [740, 43] on span "New" at bounding box center [740, 44] width 13 height 9
click at [756, 63] on span "All Opportunities" at bounding box center [754, 66] width 51 height 10
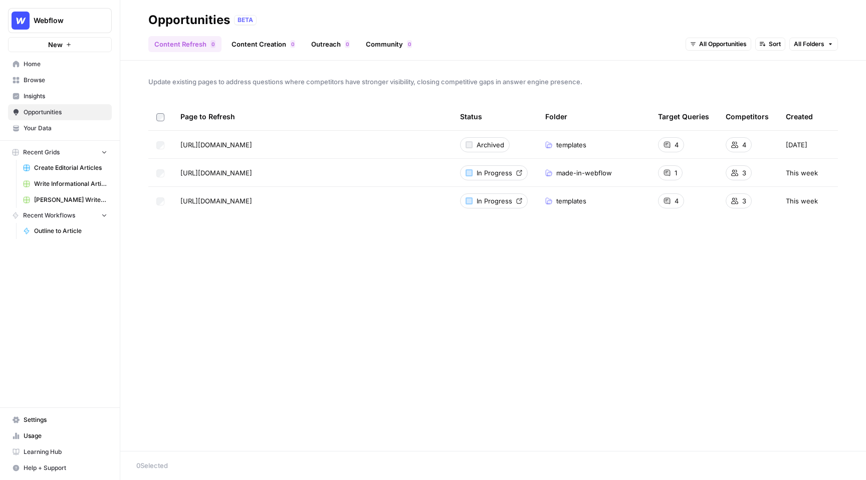
click at [265, 46] on link "Content Creation 0" at bounding box center [264, 44] width 76 height 16
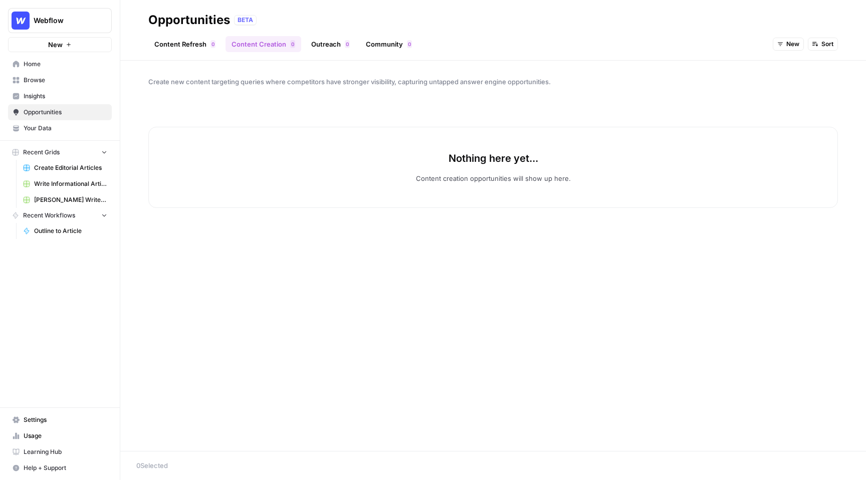
click at [783, 45] on button "New" at bounding box center [788, 44] width 31 height 13
click at [810, 66] on span "All Opportunities" at bounding box center [806, 66] width 51 height 10
click at [767, 46] on span "All Opportunities" at bounding box center [776, 44] width 48 height 9
click at [769, 81] on span "New" at bounding box center [763, 80] width 15 height 10
click at [35, 35] on div "Webflow New" at bounding box center [60, 26] width 120 height 52
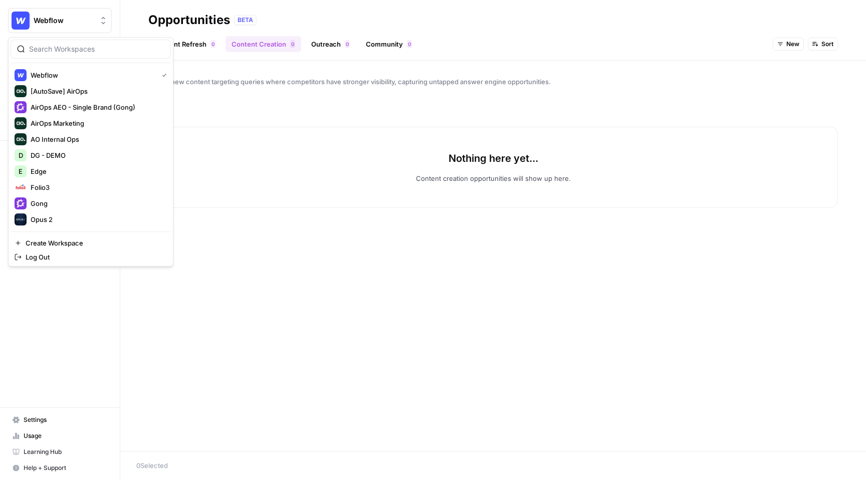
click at [65, 19] on span "Webflow" at bounding box center [64, 21] width 61 height 10
click at [50, 206] on div "Gong" at bounding box center [91, 203] width 152 height 12
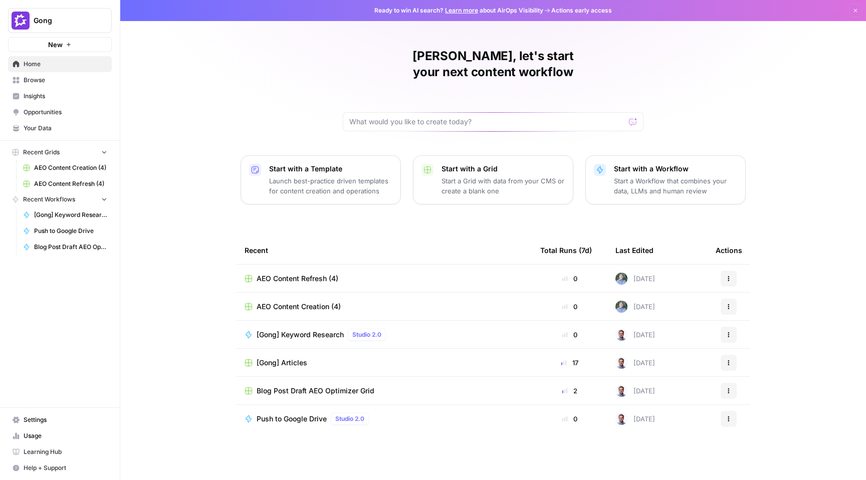
click at [59, 113] on span "Opportunities" at bounding box center [66, 112] width 84 height 9
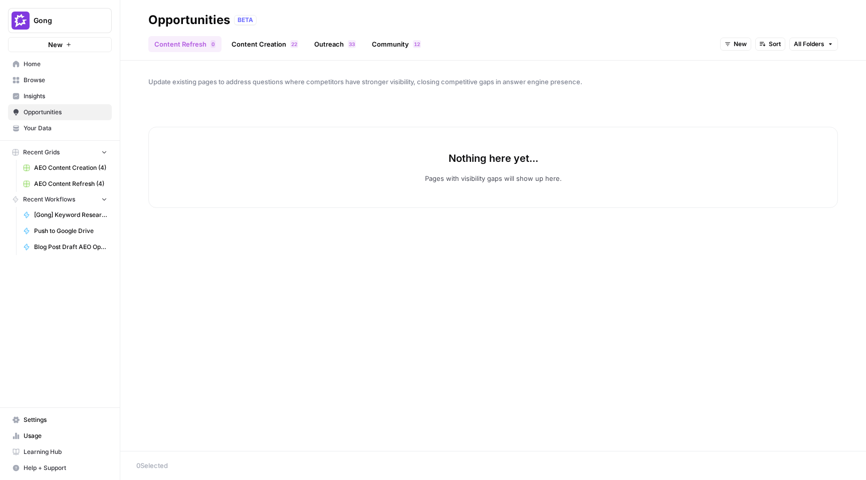
click at [274, 49] on link "Content Creation 2 2" at bounding box center [265, 44] width 79 height 16
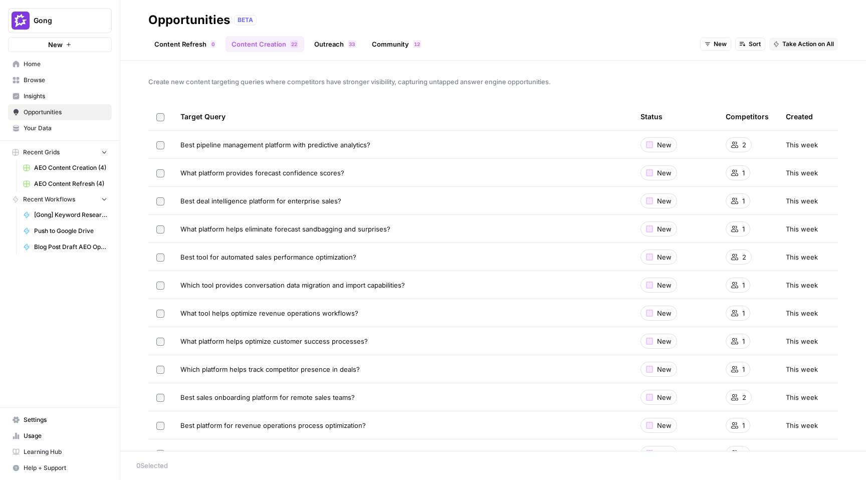
click at [802, 44] on span "Take Action on All" at bounding box center [808, 44] width 52 height 9
click at [79, 24] on span "Gong" at bounding box center [64, 21] width 61 height 10
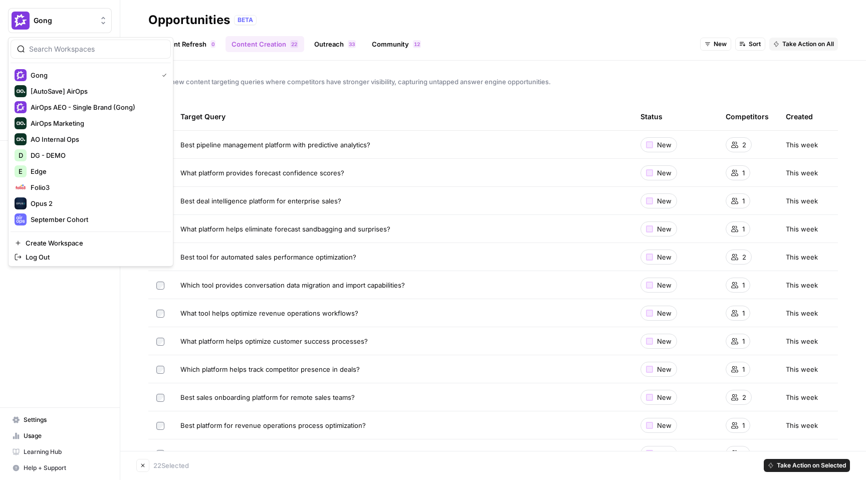
click at [310, 24] on div "Opportunities BETA" at bounding box center [493, 20] width 690 height 16
click at [66, 28] on button "Gong" at bounding box center [60, 20] width 104 height 25
click at [93, 202] on div "Opus 2" at bounding box center [91, 203] width 152 height 12
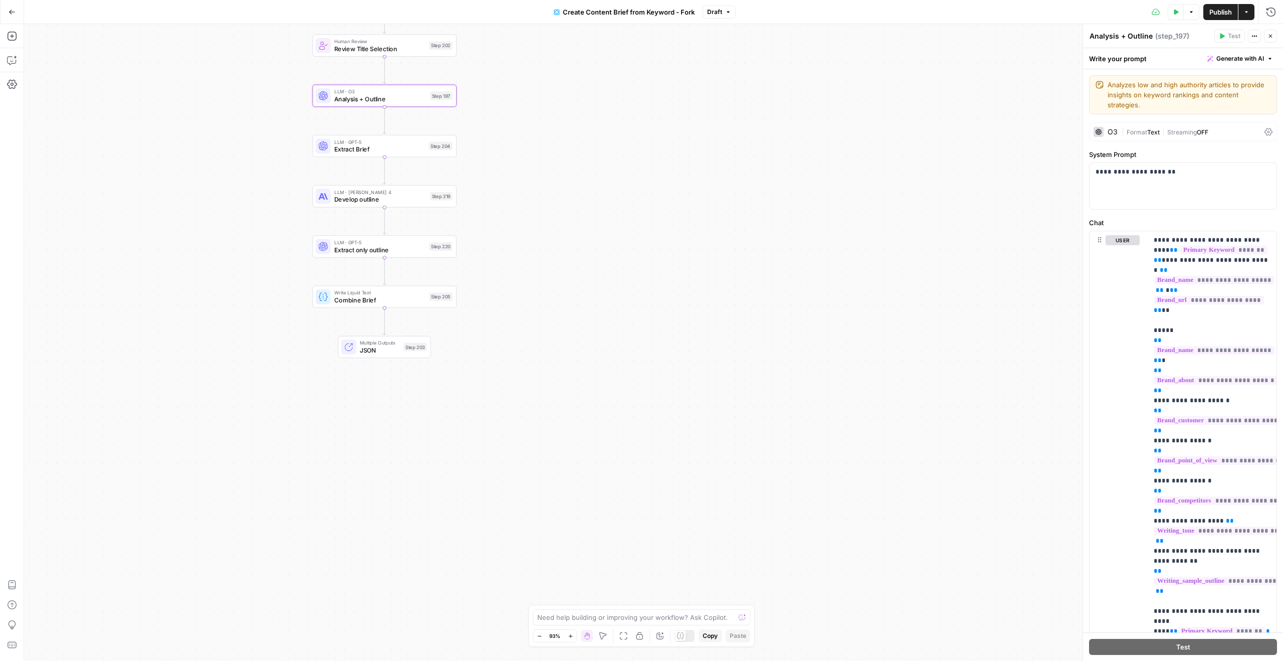
scroll to position [3920, 0]
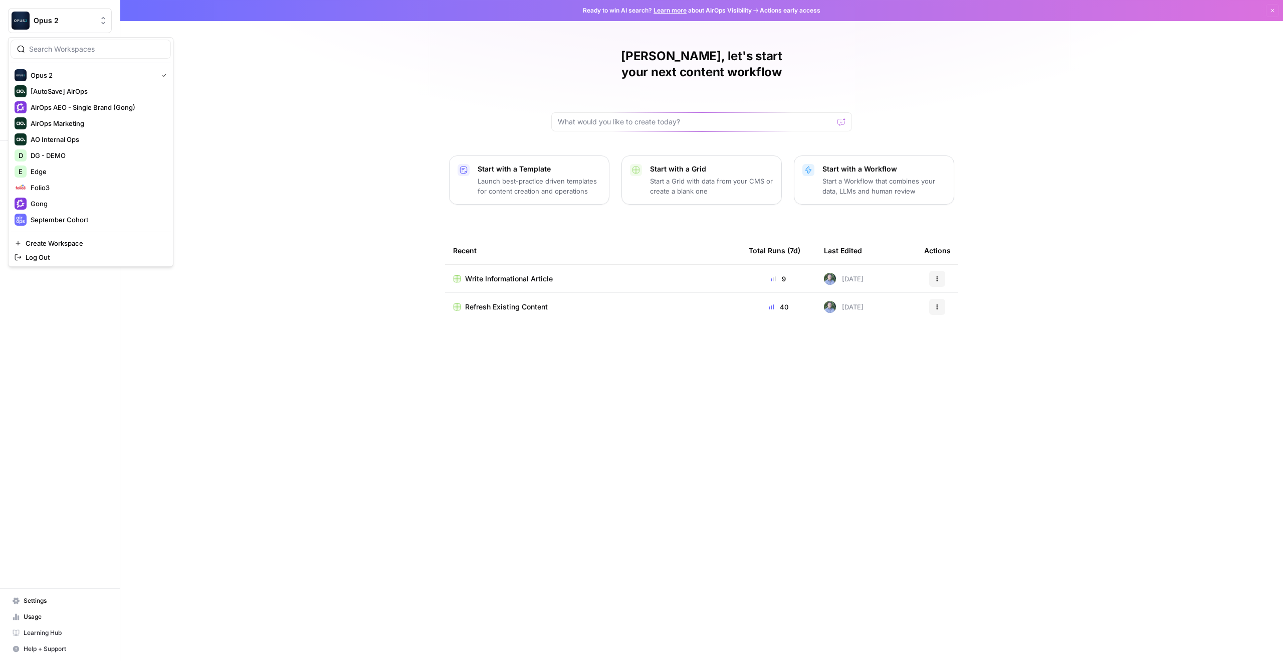
click at [71, 16] on span "Opus 2" at bounding box center [64, 21] width 61 height 10
click at [89, 159] on div "Tembo" at bounding box center [91, 155] width 152 height 12
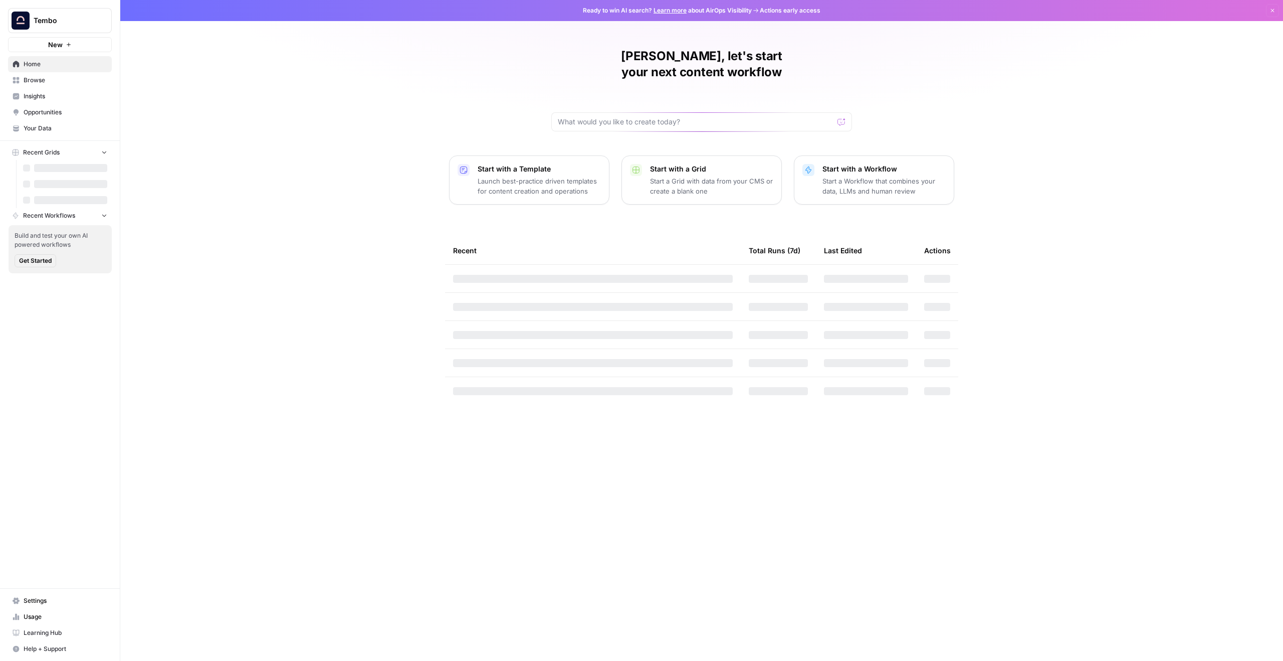
click at [74, 22] on span "Tembo" at bounding box center [64, 21] width 61 height 10
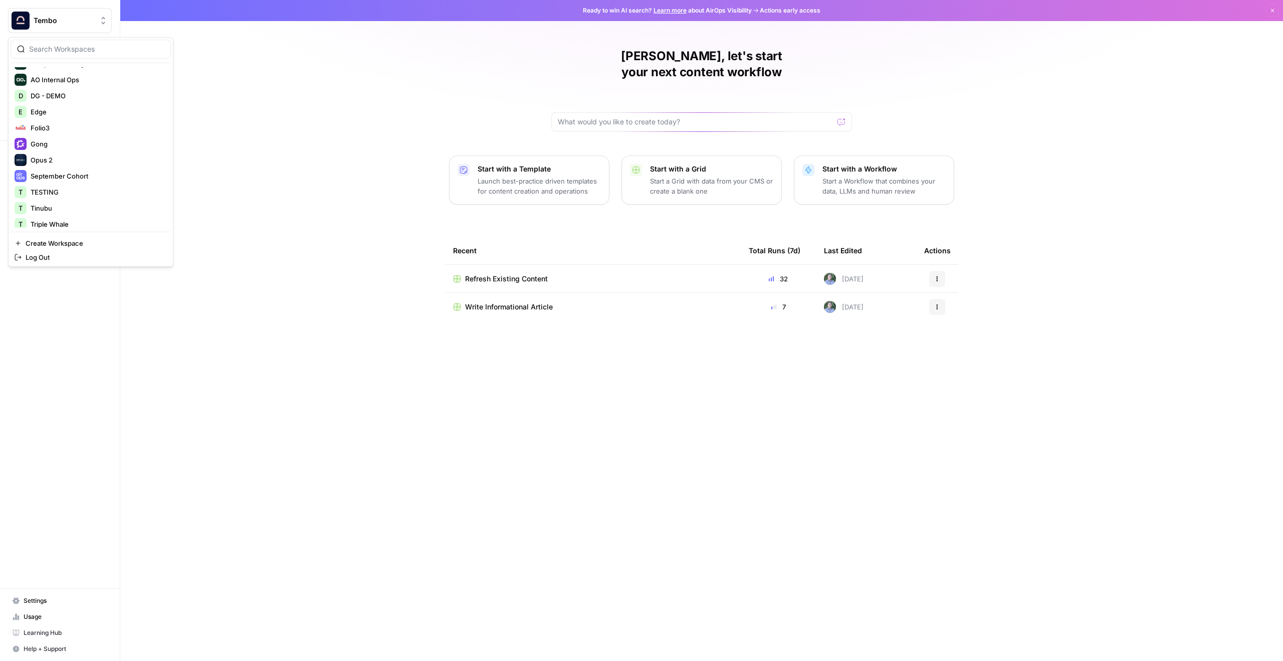
scroll to position [61, 0]
click at [67, 160] on div "Opus 2" at bounding box center [91, 158] width 152 height 12
click at [63, 96] on span "Insights" at bounding box center [66, 96] width 84 height 9
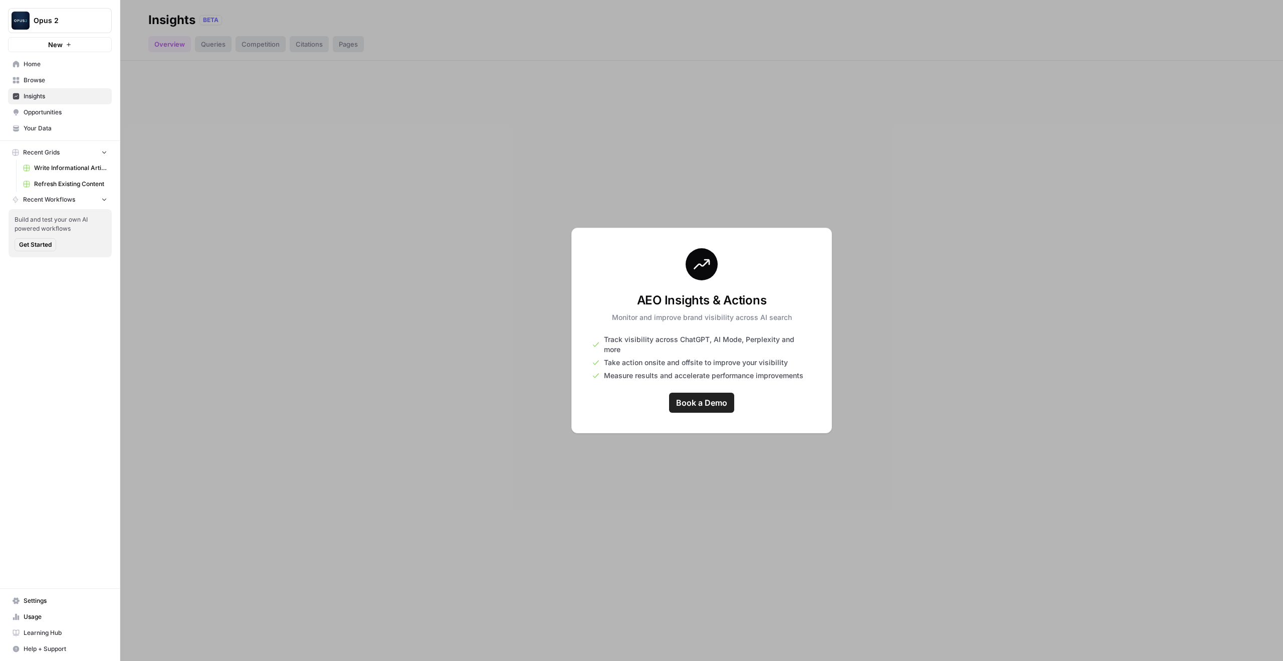
click at [61, 602] on span "Settings" at bounding box center [66, 600] width 84 height 9
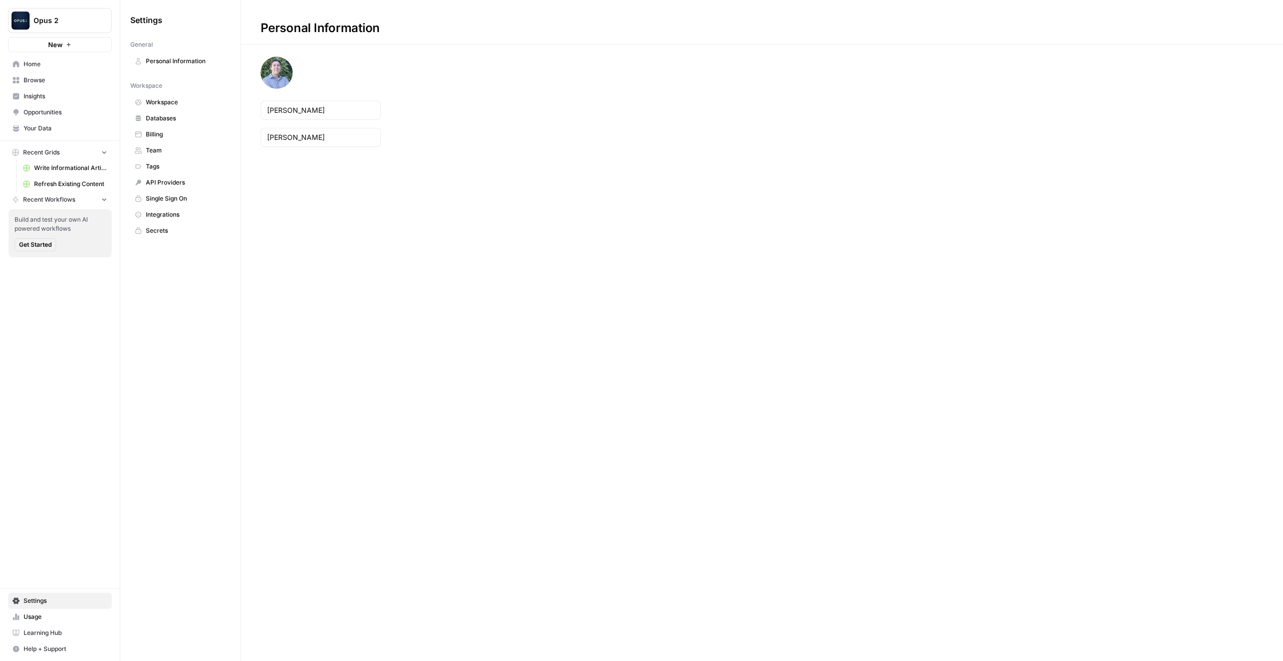
click at [183, 104] on span "Workspace" at bounding box center [186, 102] width 80 height 9
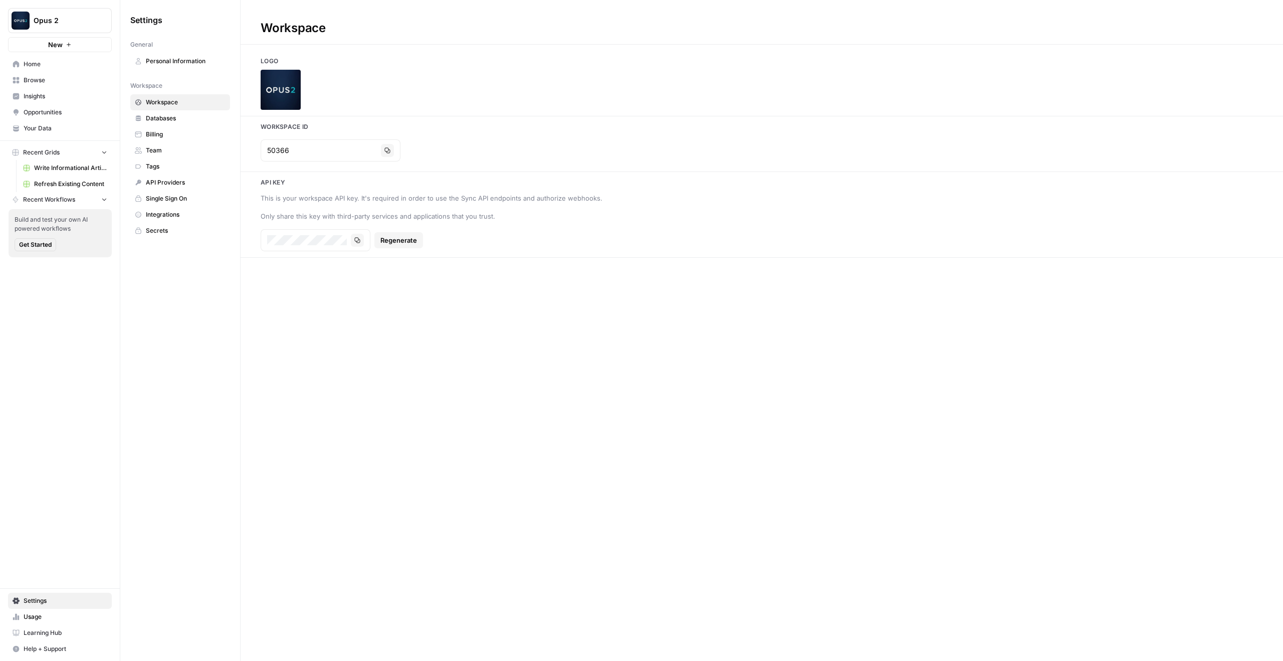
click at [62, 72] on link "Browse" at bounding box center [60, 80] width 104 height 16
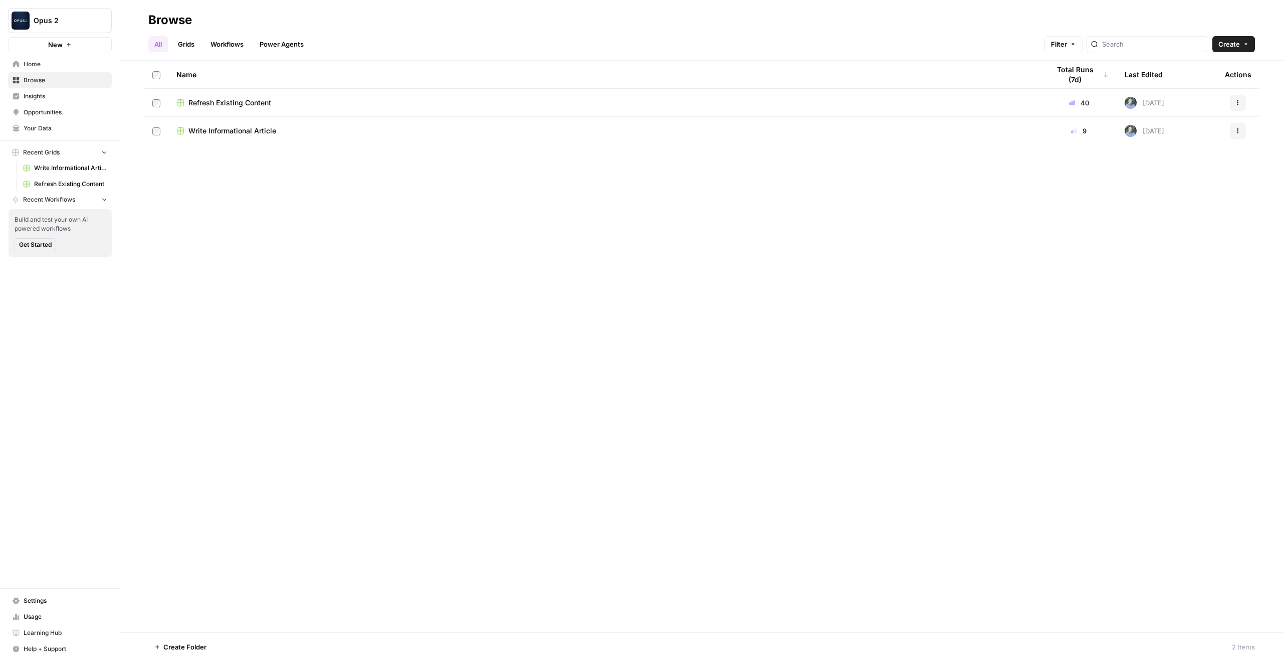
click at [61, 98] on span "Insights" at bounding box center [66, 96] width 84 height 9
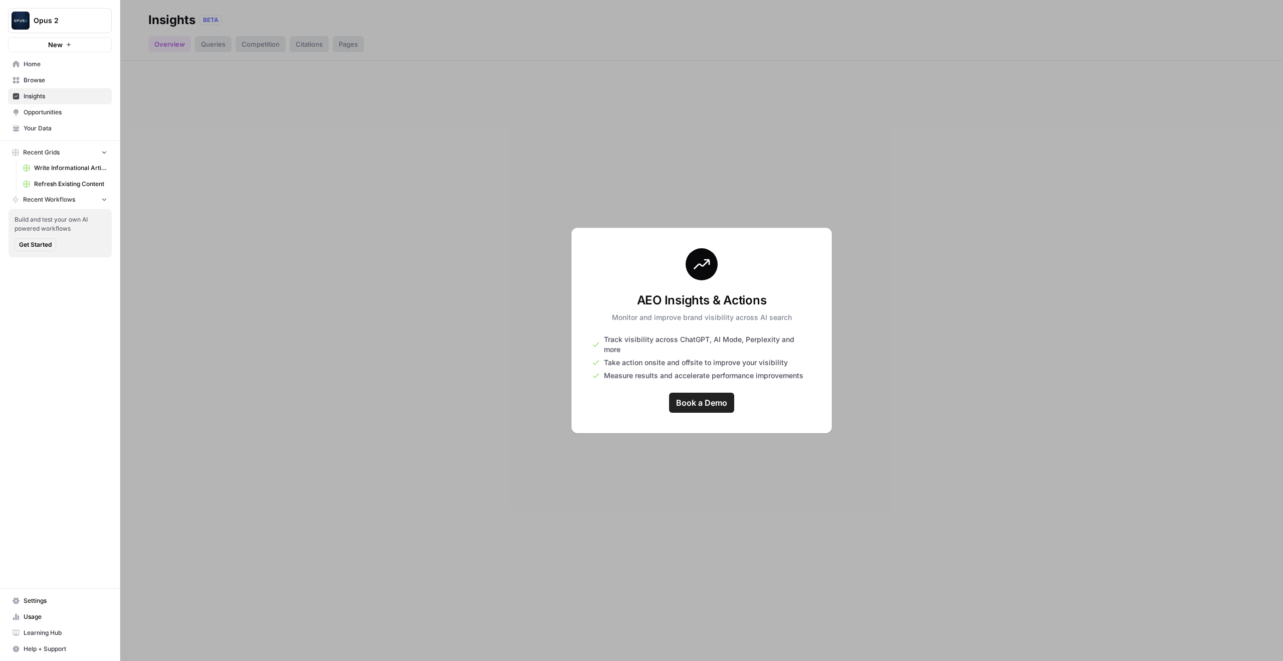
click at [69, 116] on span "Opportunities" at bounding box center [66, 112] width 84 height 9
click at [70, 134] on link "Your Data" at bounding box center [60, 128] width 104 height 16
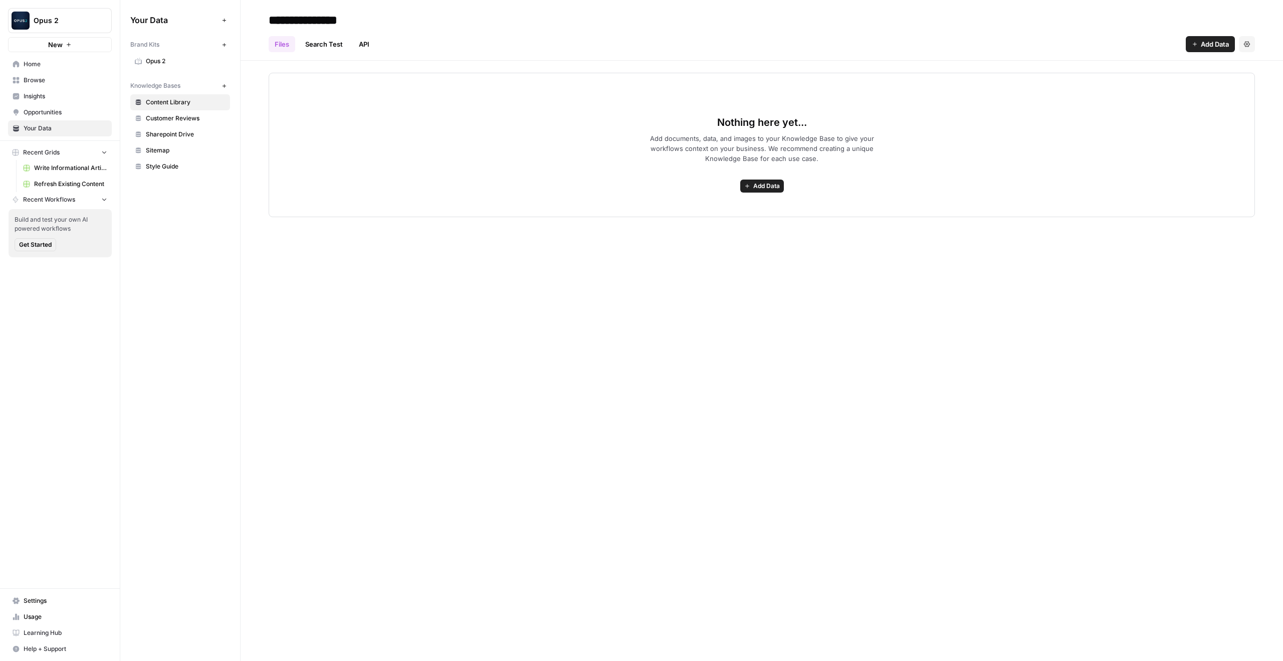
click at [164, 63] on span "Opus 2" at bounding box center [186, 61] width 80 height 9
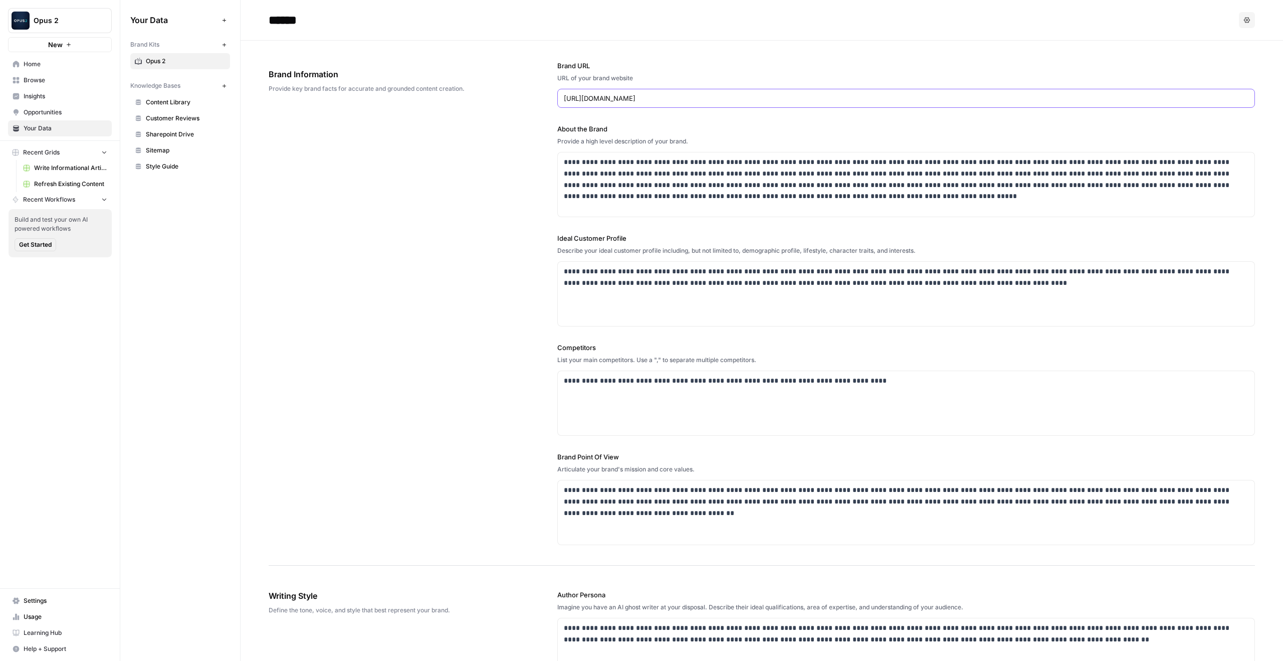
drag, startPoint x: 672, startPoint y: 101, endPoint x: 551, endPoint y: 92, distance: 120.6
click at [551, 92] on div "**********" at bounding box center [762, 303] width 986 height 525
click at [59, 67] on span "Home" at bounding box center [66, 64] width 84 height 9
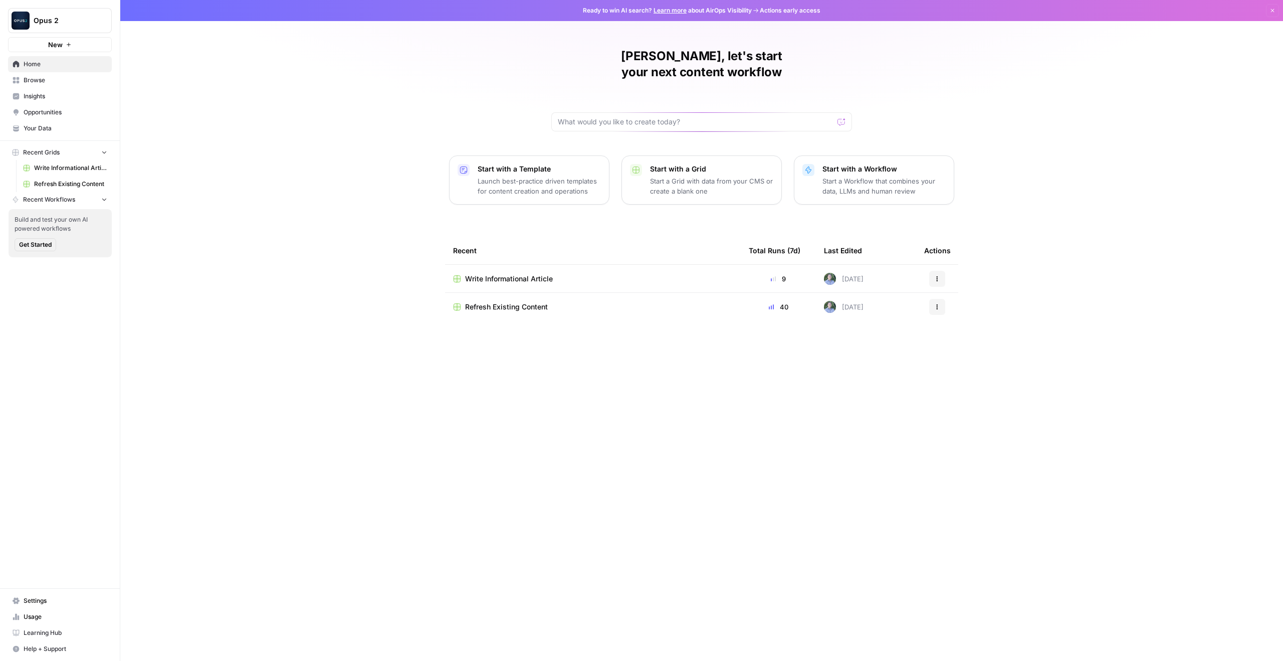
click at [39, 596] on span "Settings" at bounding box center [66, 600] width 84 height 9
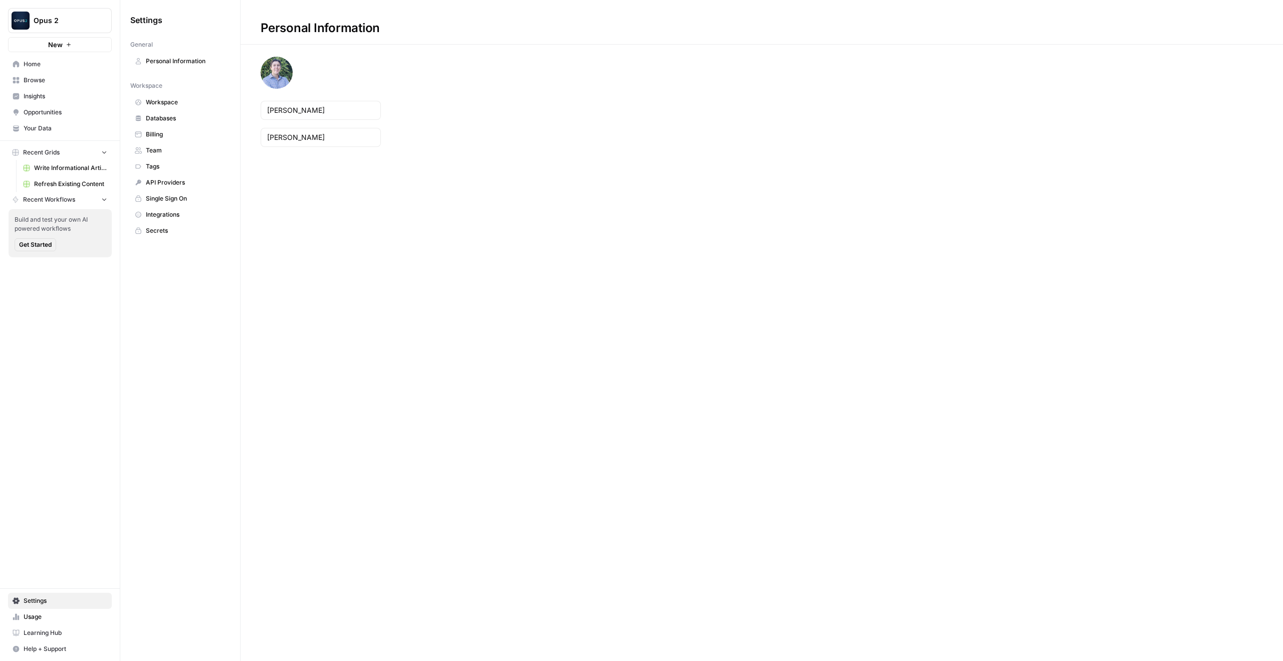
click at [199, 105] on span "Workspace" at bounding box center [186, 102] width 80 height 9
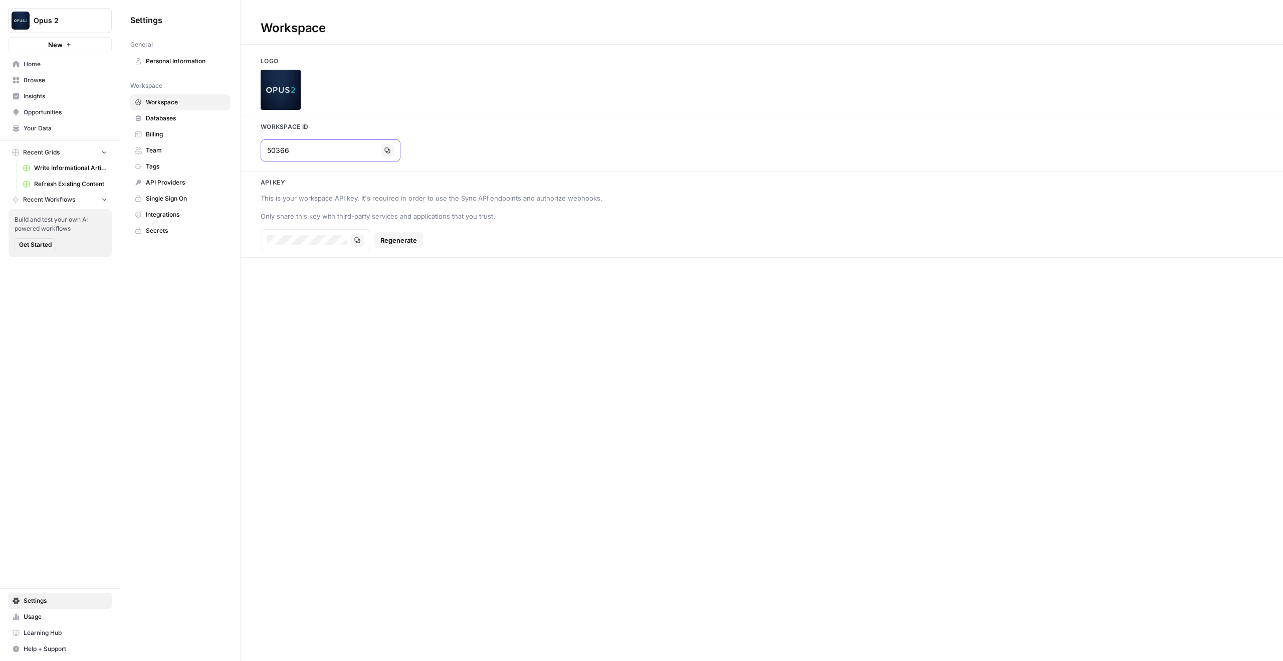
click at [384, 151] on icon "button" at bounding box center [387, 150] width 6 height 6
click at [43, 96] on span "Insights" at bounding box center [66, 96] width 84 height 9
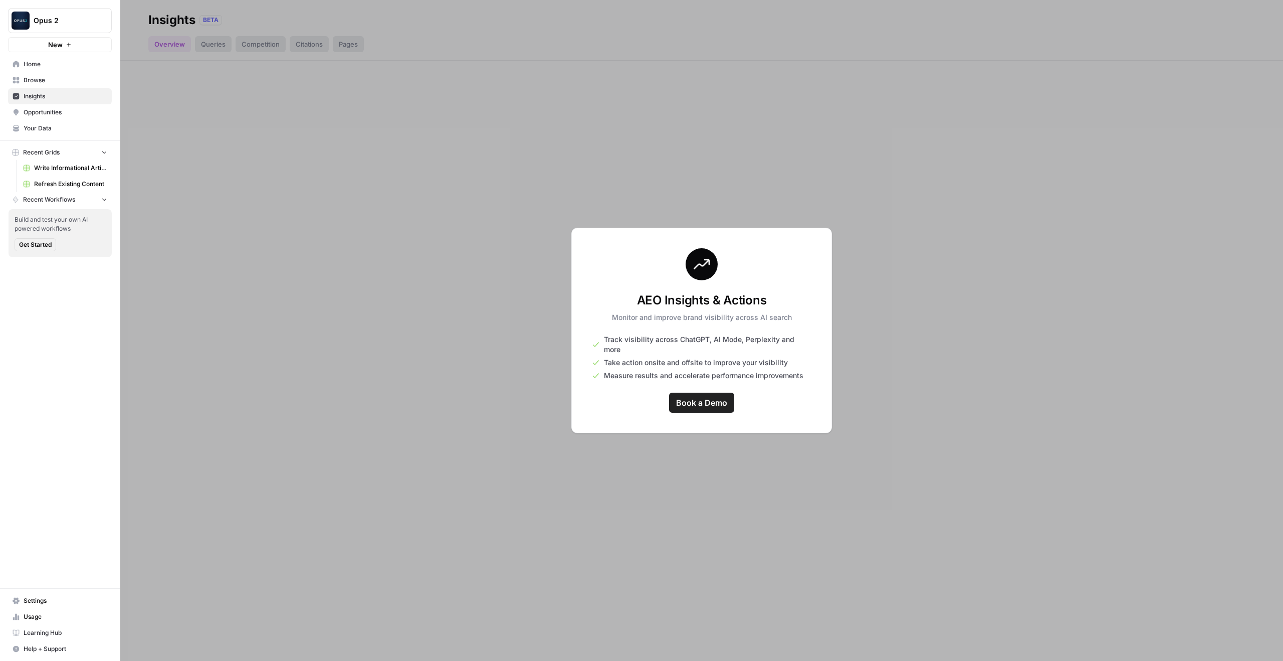
click at [75, 26] on button "Opus 2" at bounding box center [60, 20] width 104 height 25
click at [265, 214] on div at bounding box center [701, 330] width 1163 height 661
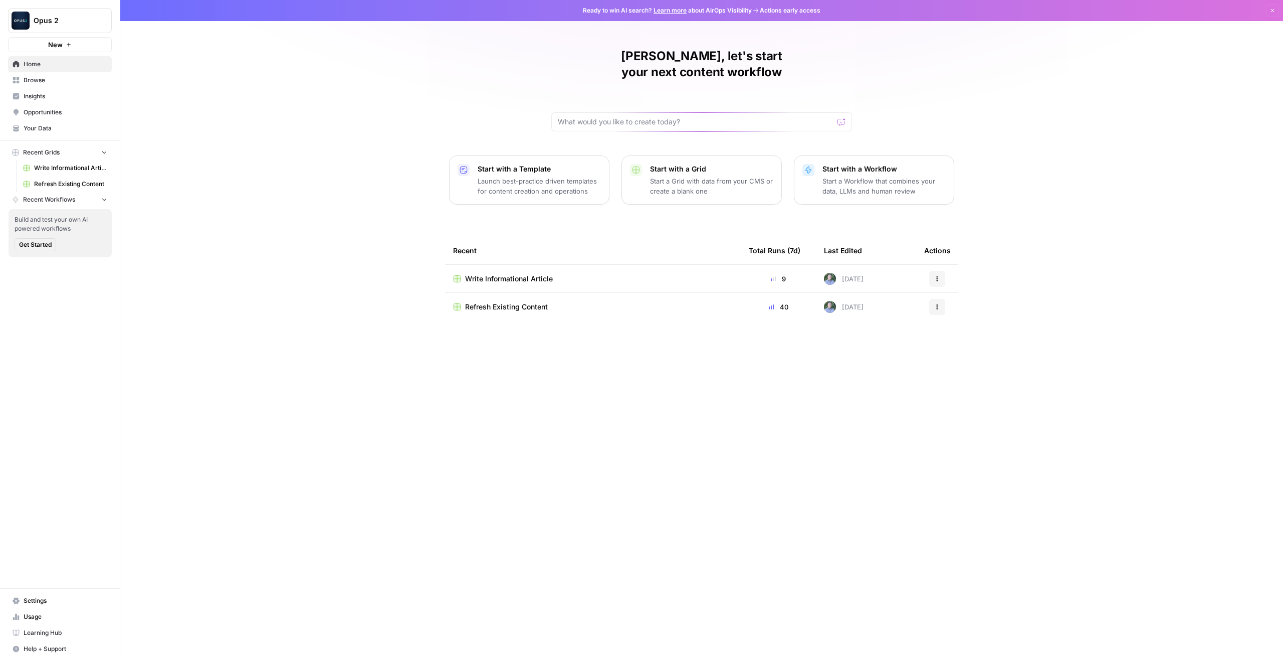
click at [89, 26] on button "Opus 2" at bounding box center [60, 20] width 104 height 25
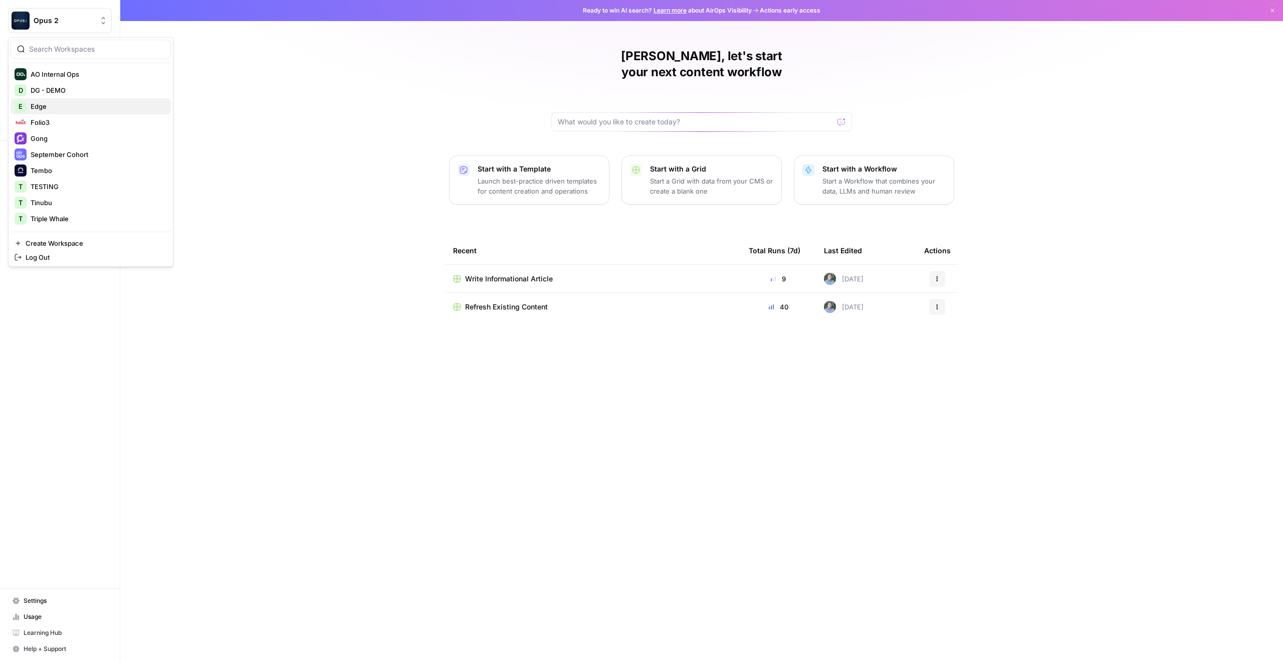
scroll to position [80, 0]
click at [59, 157] on div "Tembo" at bounding box center [91, 155] width 152 height 12
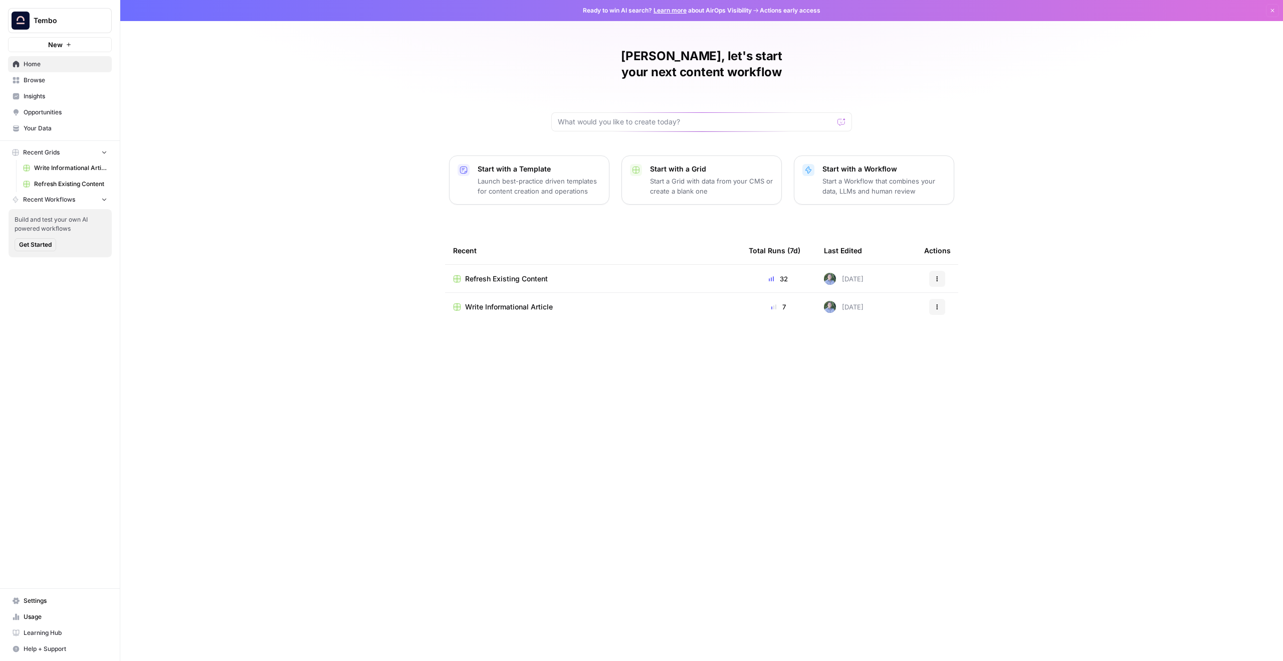
click at [61, 79] on span "Browse" at bounding box center [66, 80] width 84 height 9
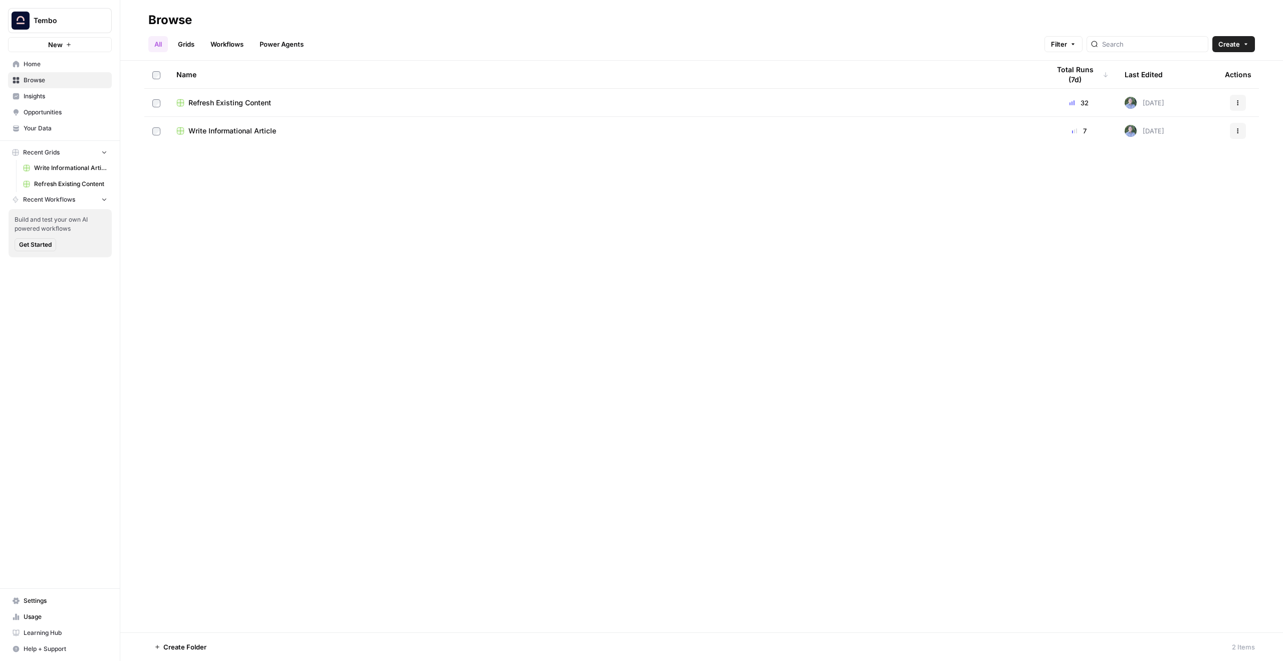
click at [53, 104] on link "Opportunities" at bounding box center [60, 112] width 104 height 16
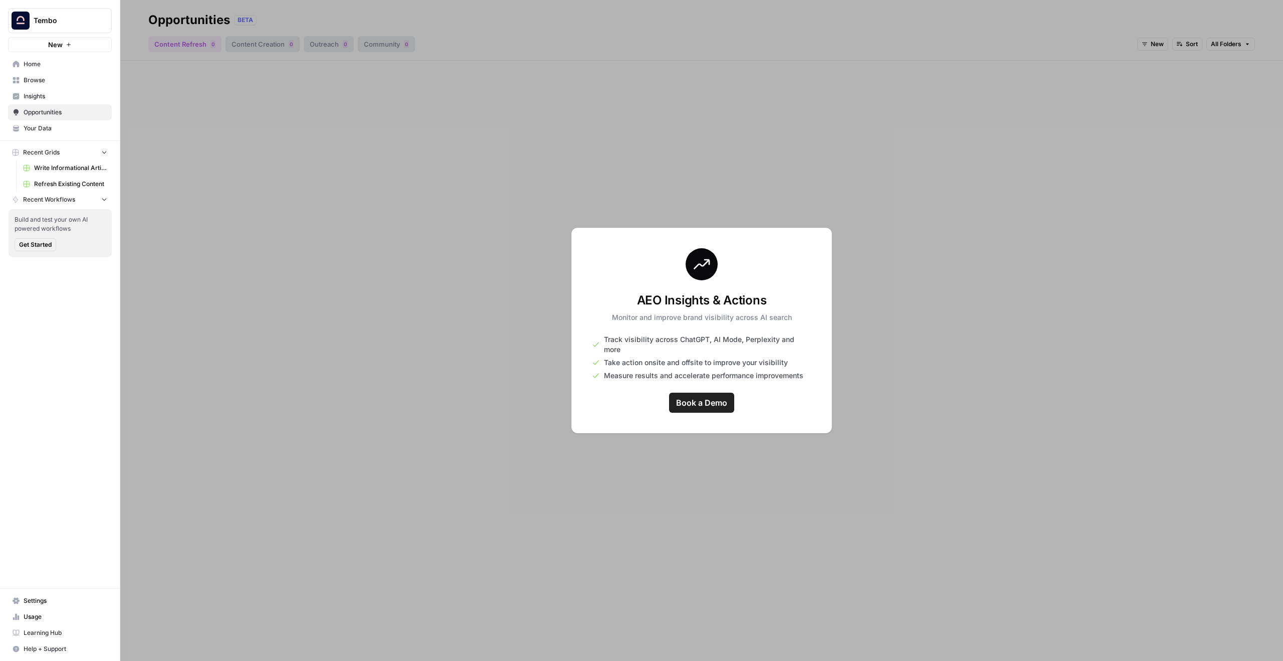
click at [71, 74] on link "Browse" at bounding box center [60, 80] width 104 height 16
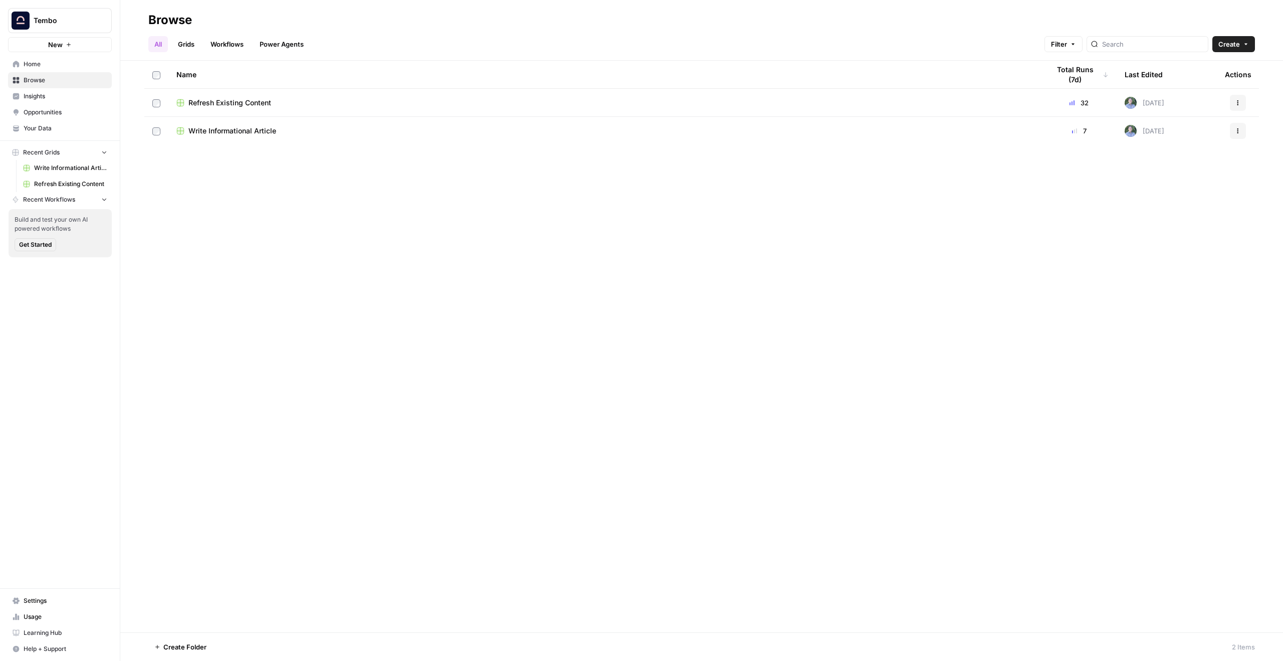
click at [217, 105] on span "Refresh Existing Content" at bounding box center [229, 103] width 83 height 10
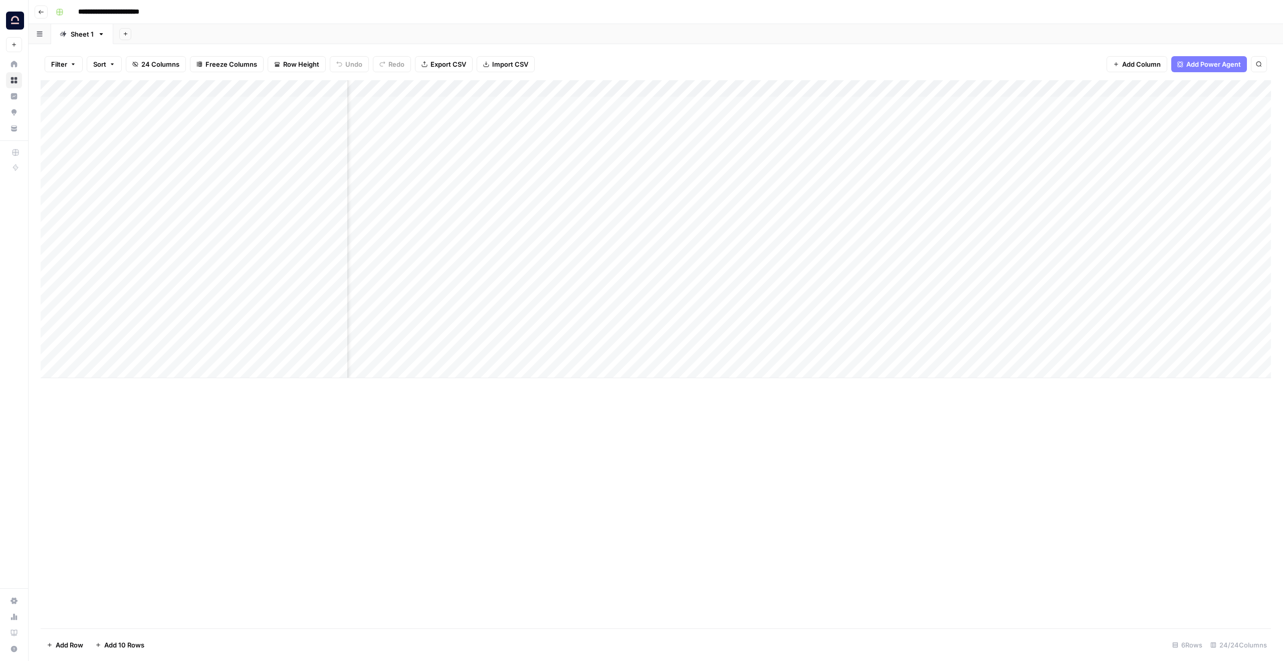
scroll to position [0, 1088]
click at [994, 149] on div "Add Column" at bounding box center [656, 229] width 1231 height 298
click at [996, 149] on div "Add Column" at bounding box center [656, 229] width 1231 height 298
click at [66, 282] on div "Add Column" at bounding box center [656, 229] width 1231 height 298
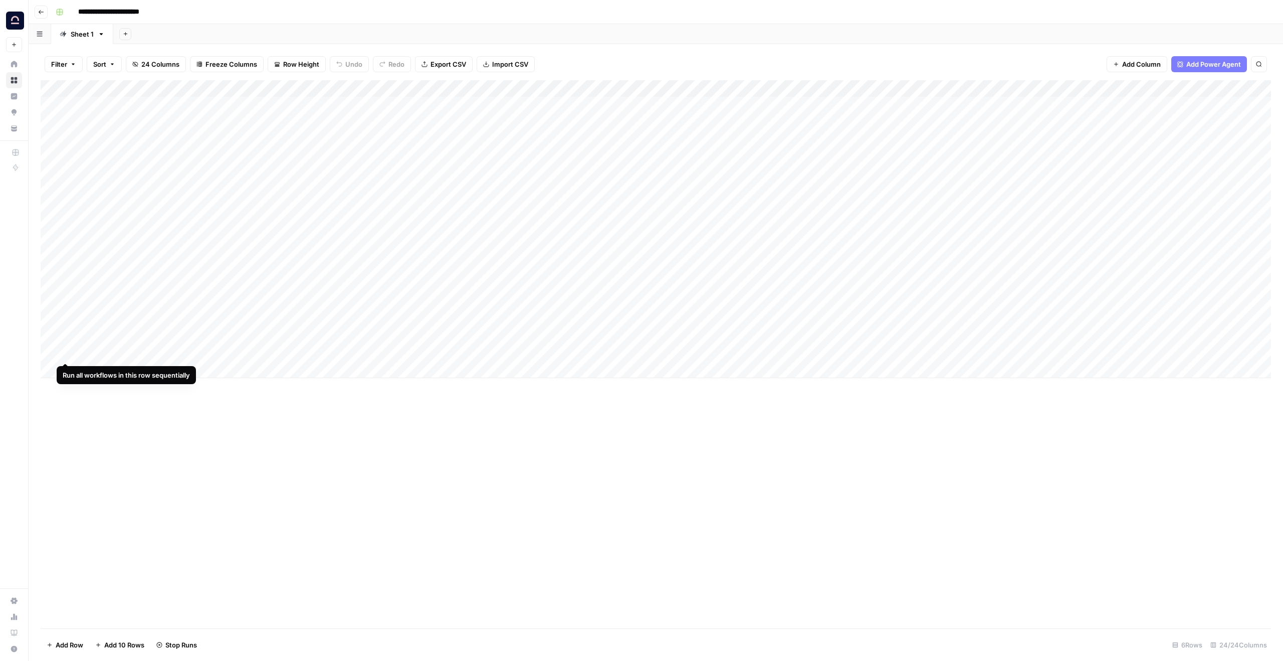
click at [65, 326] on div "Add Column" at bounding box center [656, 229] width 1231 height 298
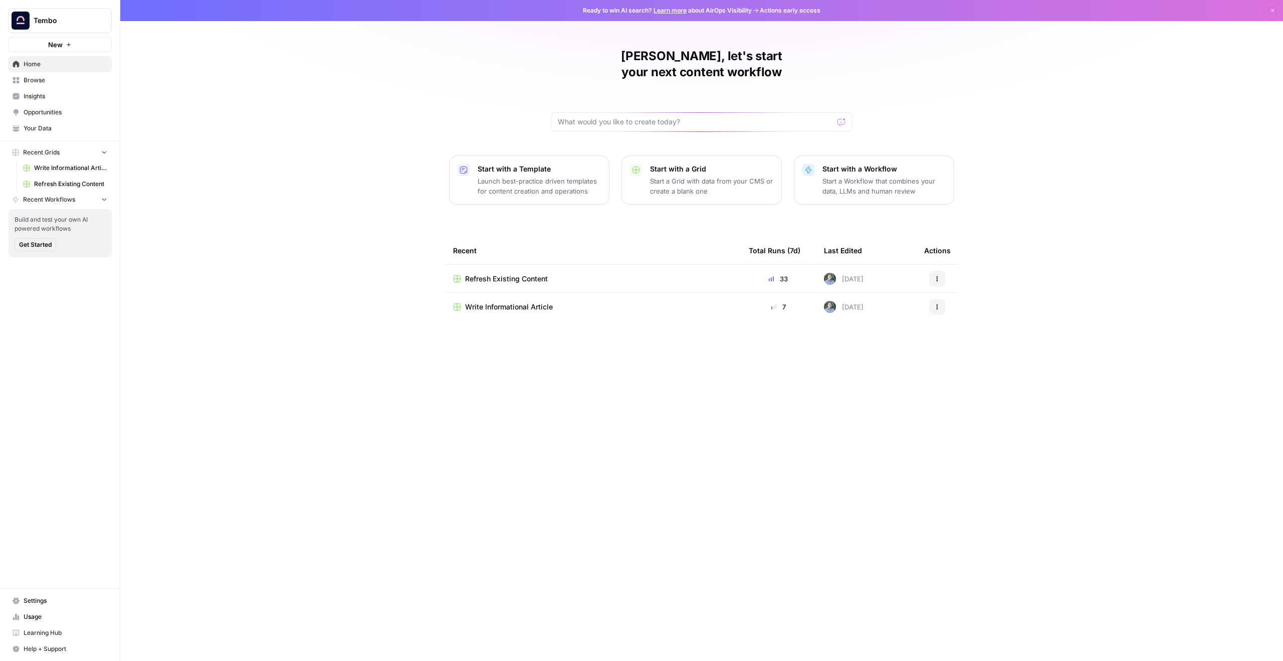
click at [56, 80] on span "Browse" at bounding box center [66, 80] width 84 height 9
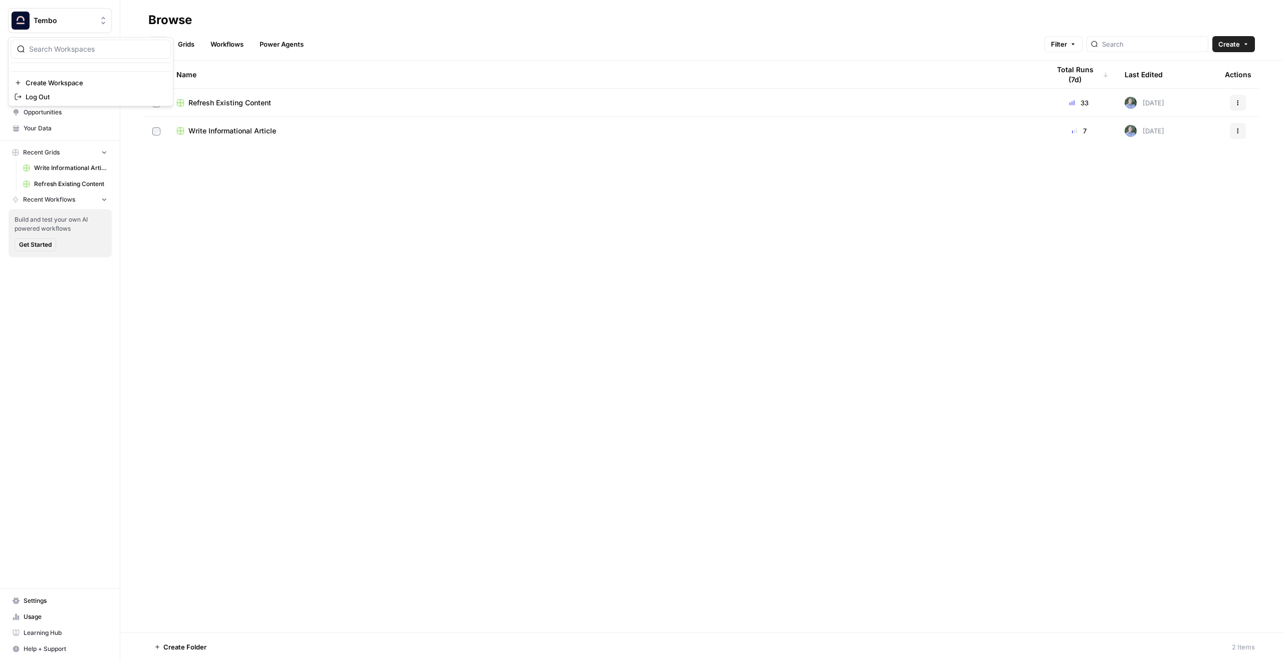
click at [62, 29] on button "Tembo" at bounding box center [60, 20] width 104 height 25
click at [86, 25] on span "Tembo" at bounding box center [64, 21] width 61 height 10
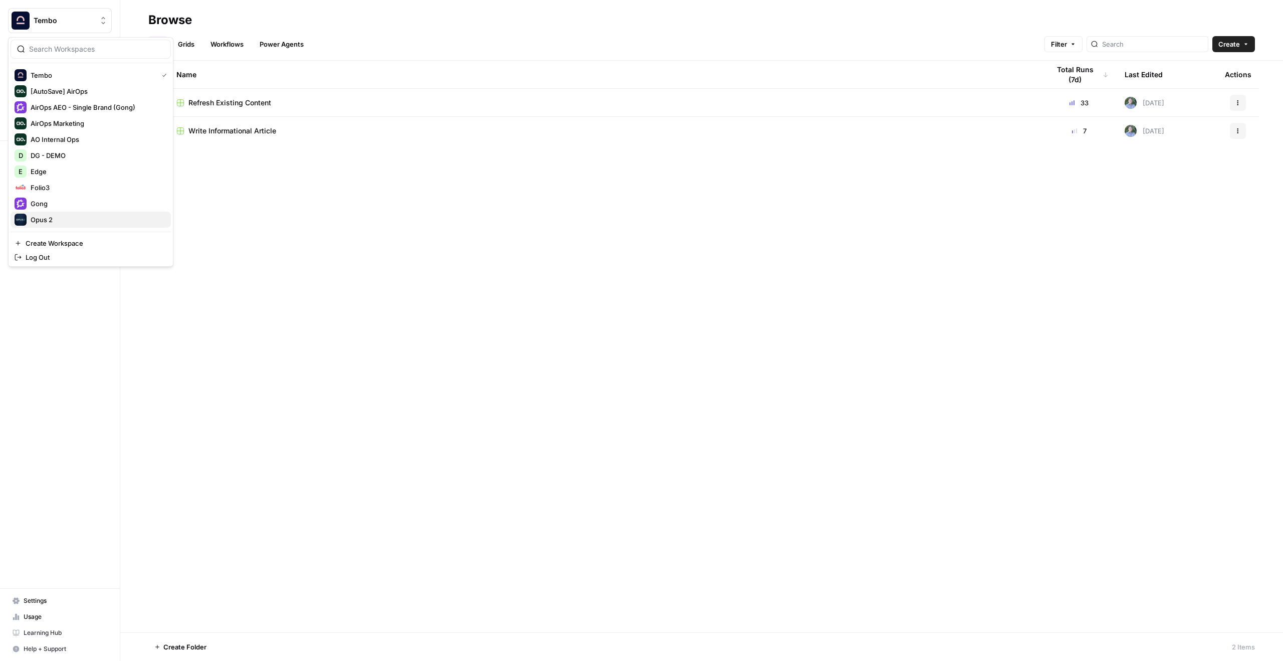
click at [75, 216] on div "Opus 2" at bounding box center [91, 220] width 152 height 12
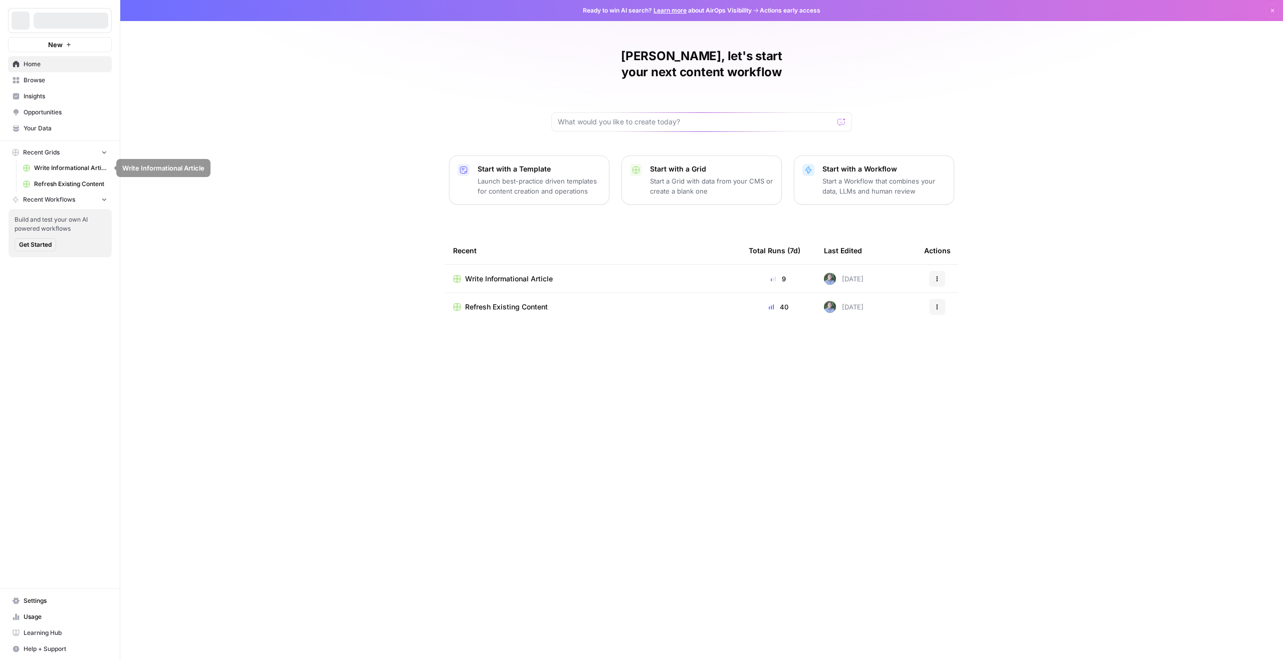
click at [58, 133] on link "Your Data" at bounding box center [60, 128] width 104 height 16
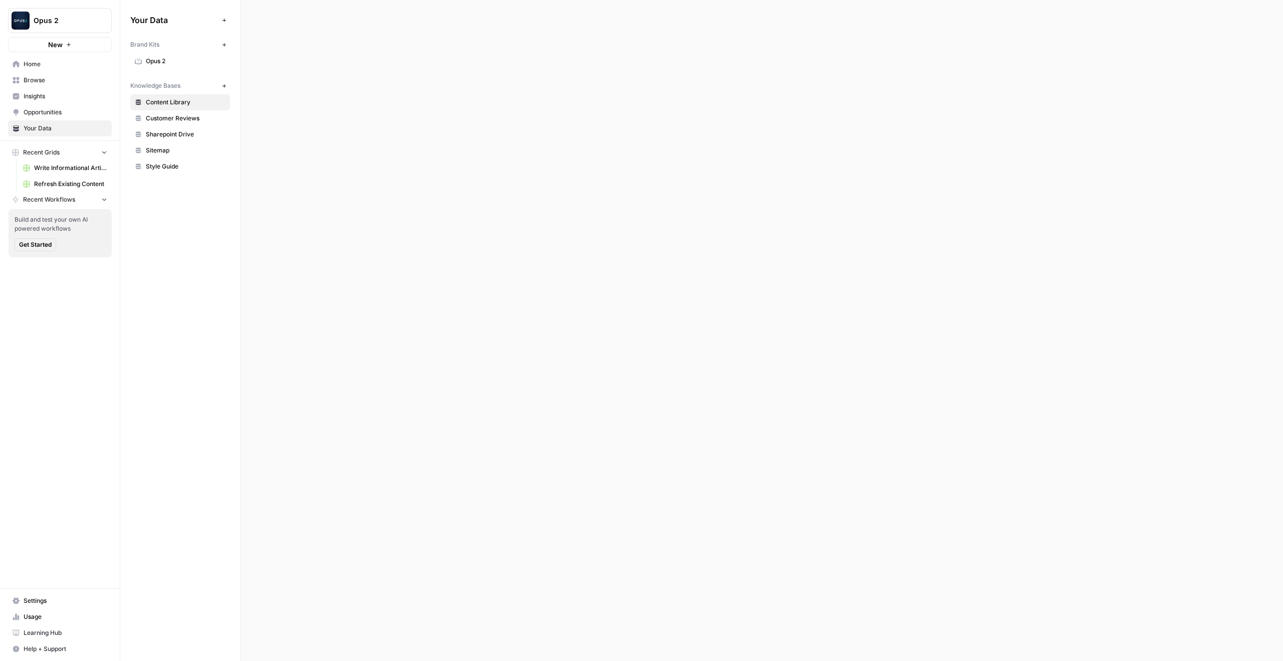
click at [54, 82] on span "Browse" at bounding box center [66, 80] width 84 height 9
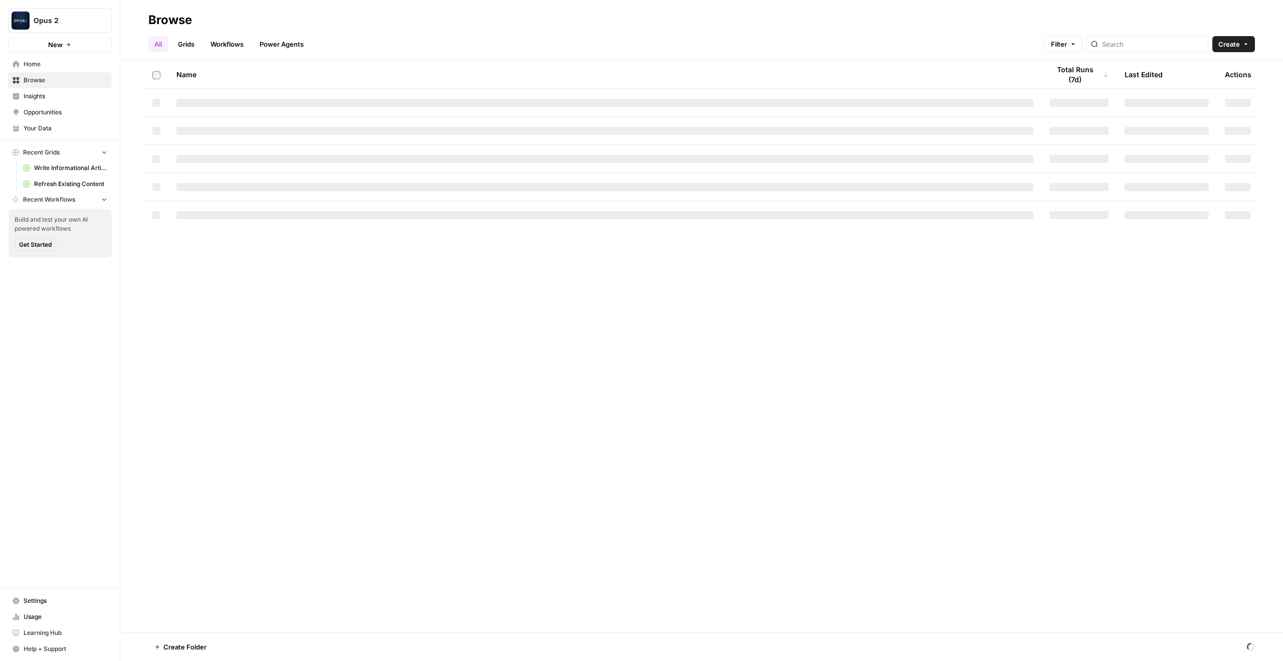
click at [217, 50] on link "Workflows" at bounding box center [227, 44] width 45 height 16
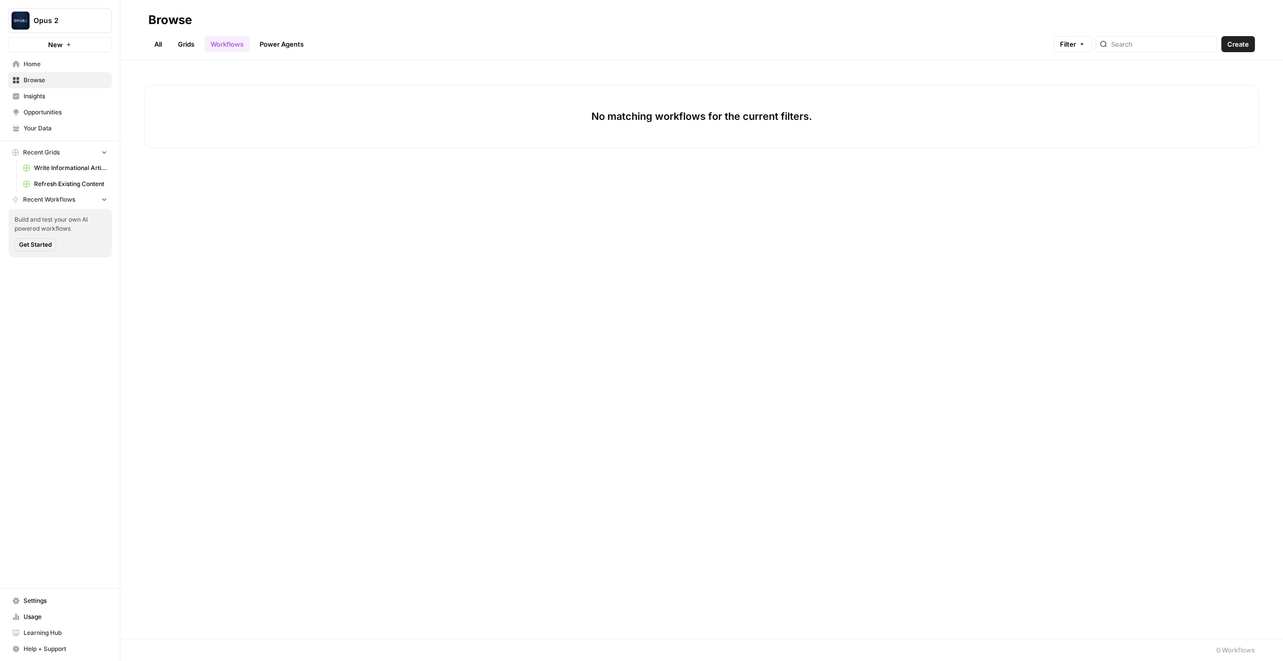
click at [161, 43] on link "All" at bounding box center [158, 44] width 20 height 16
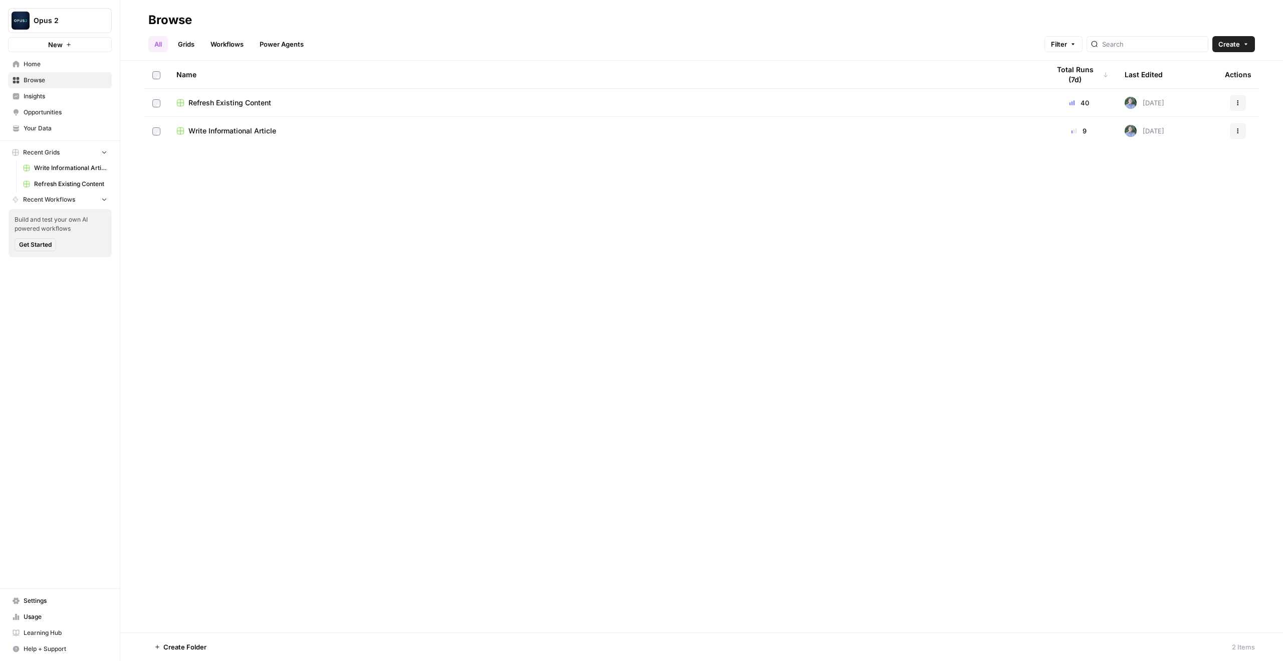
click at [230, 102] on span "Refresh Existing Content" at bounding box center [229, 103] width 83 height 10
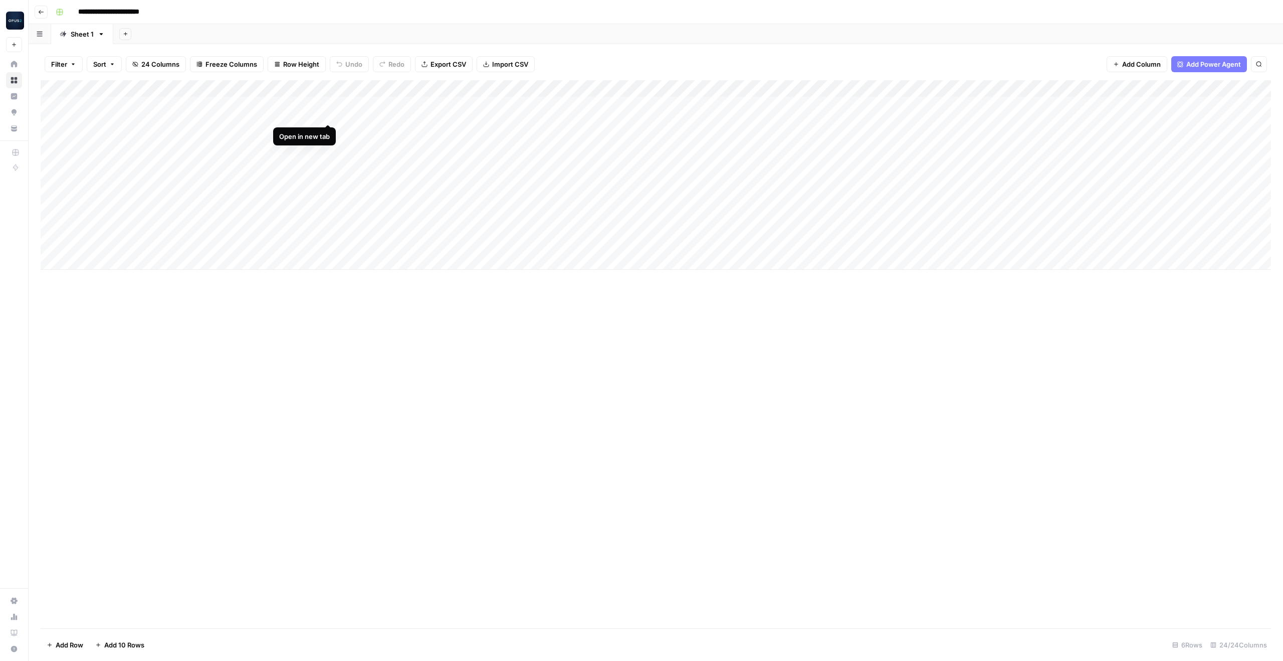
click at [326, 104] on div "Add Column" at bounding box center [656, 174] width 1231 height 189
click at [1012, 105] on div "Add Column" at bounding box center [656, 174] width 1231 height 189
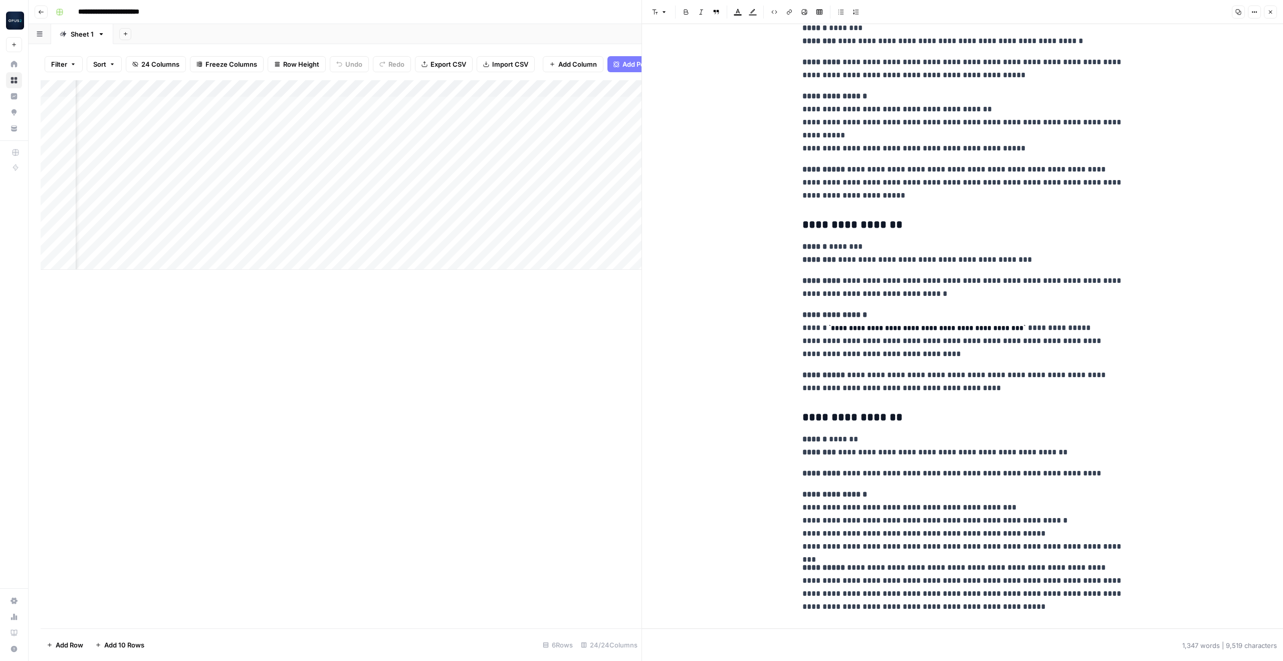
scroll to position [2732, 0]
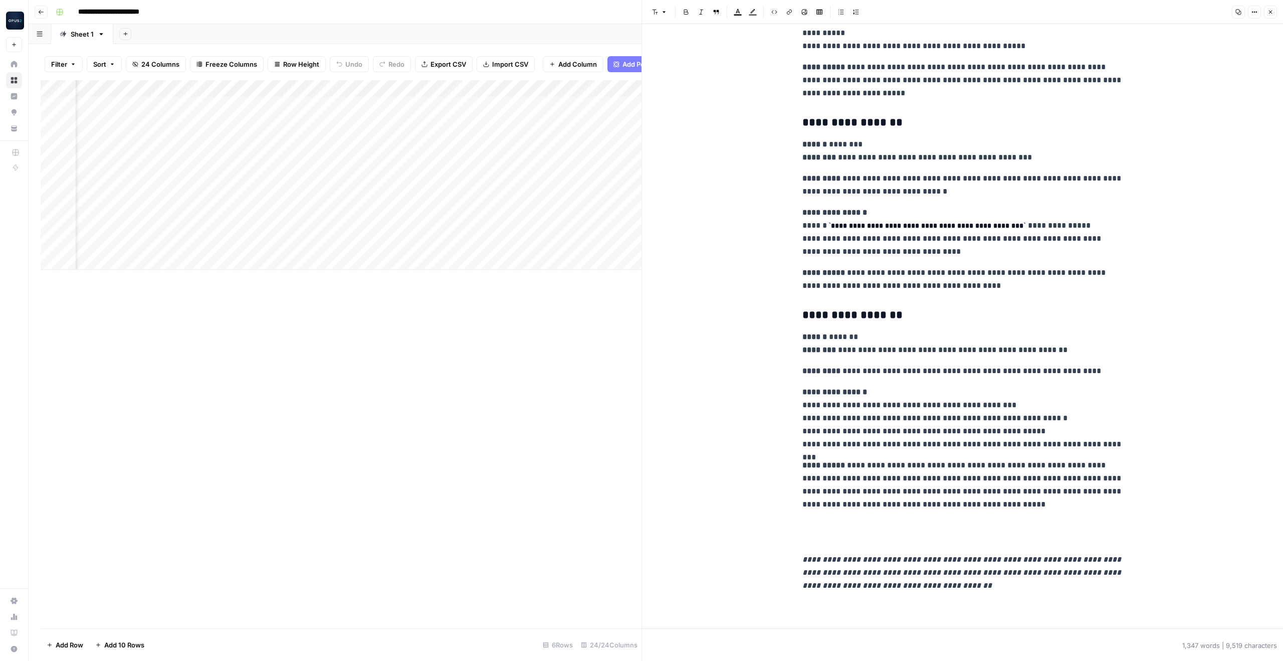
click at [1269, 14] on icon "button" at bounding box center [1271, 12] width 6 height 6
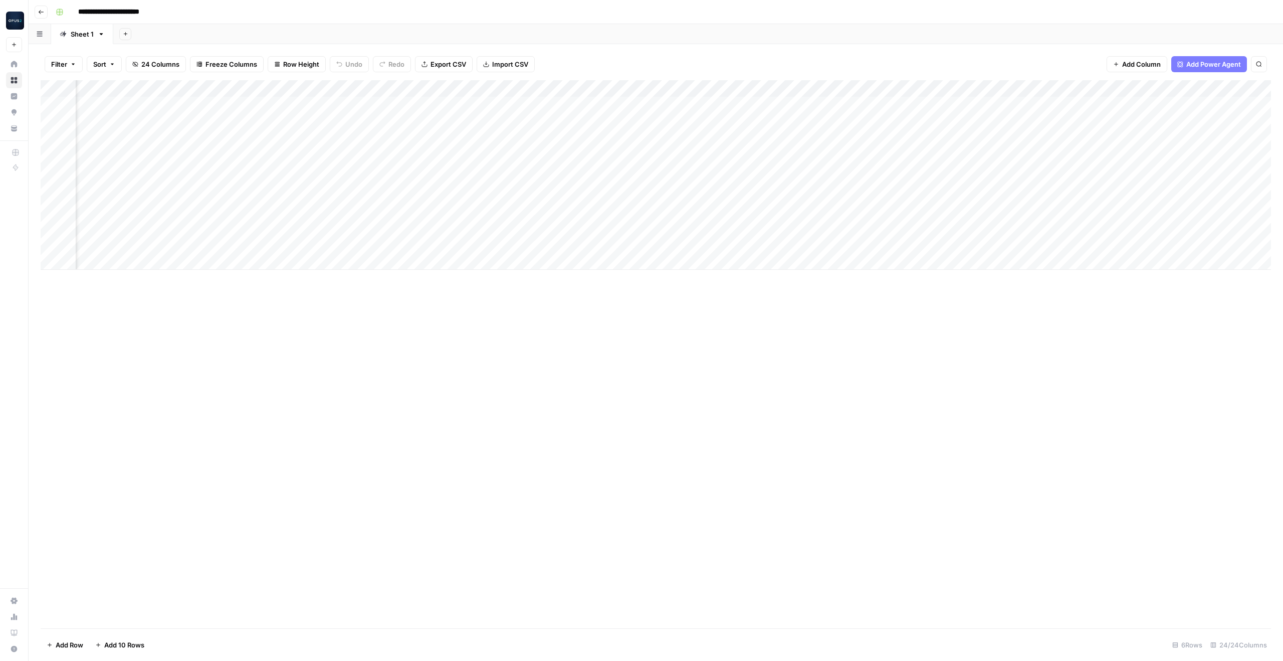
scroll to position [0, 1663]
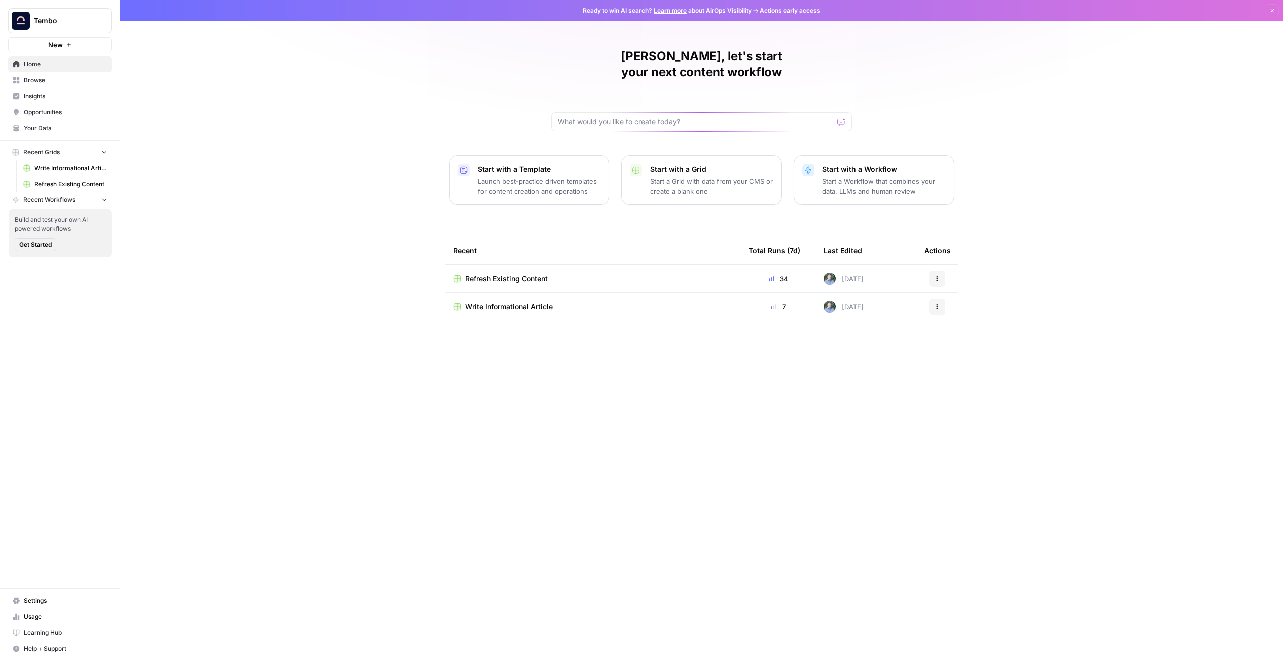
click at [482, 176] on p "Launch best-practice driven templates for content creation and operations" at bounding box center [539, 186] width 123 height 20
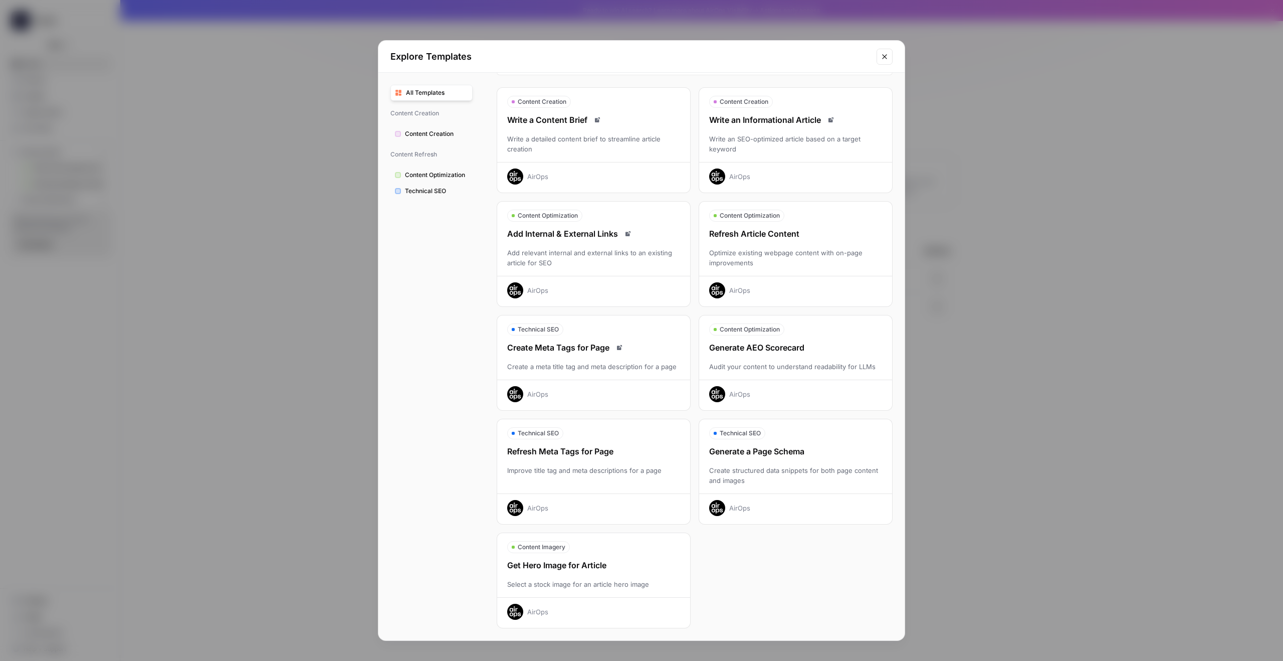
scroll to position [25, 0]
click at [447, 188] on span "Technical SEO" at bounding box center [436, 190] width 63 height 9
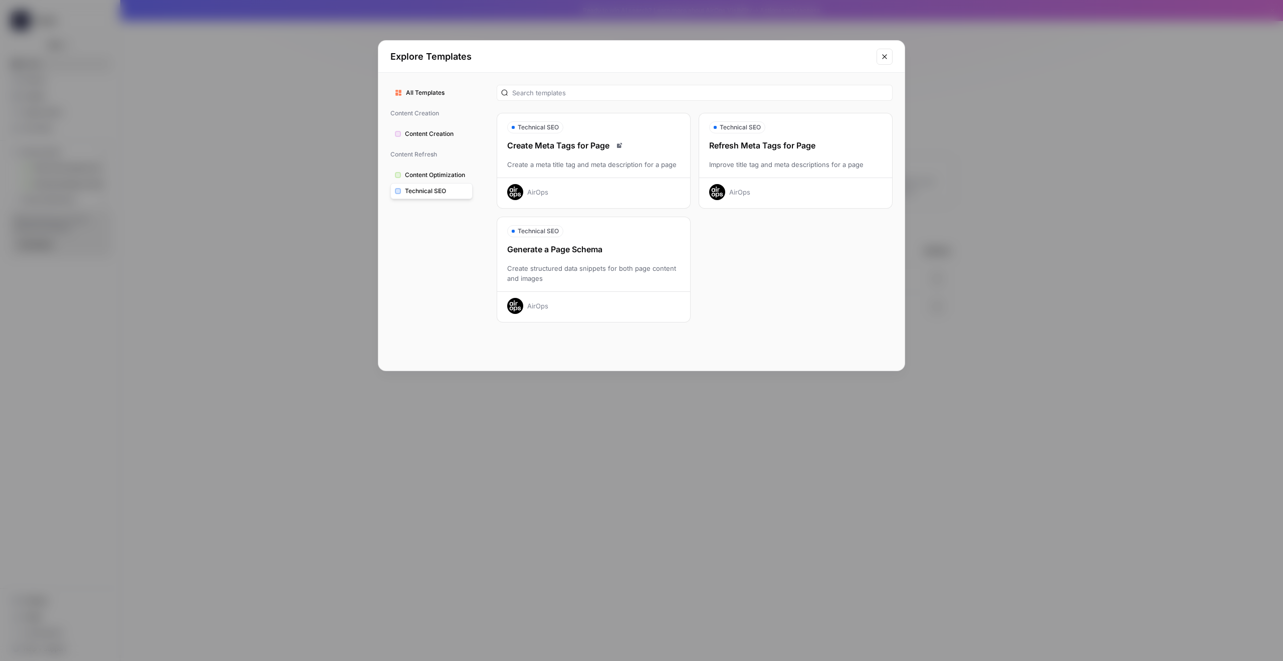
scroll to position [0, 0]
click at [886, 55] on icon "Close modal" at bounding box center [884, 56] width 5 height 5
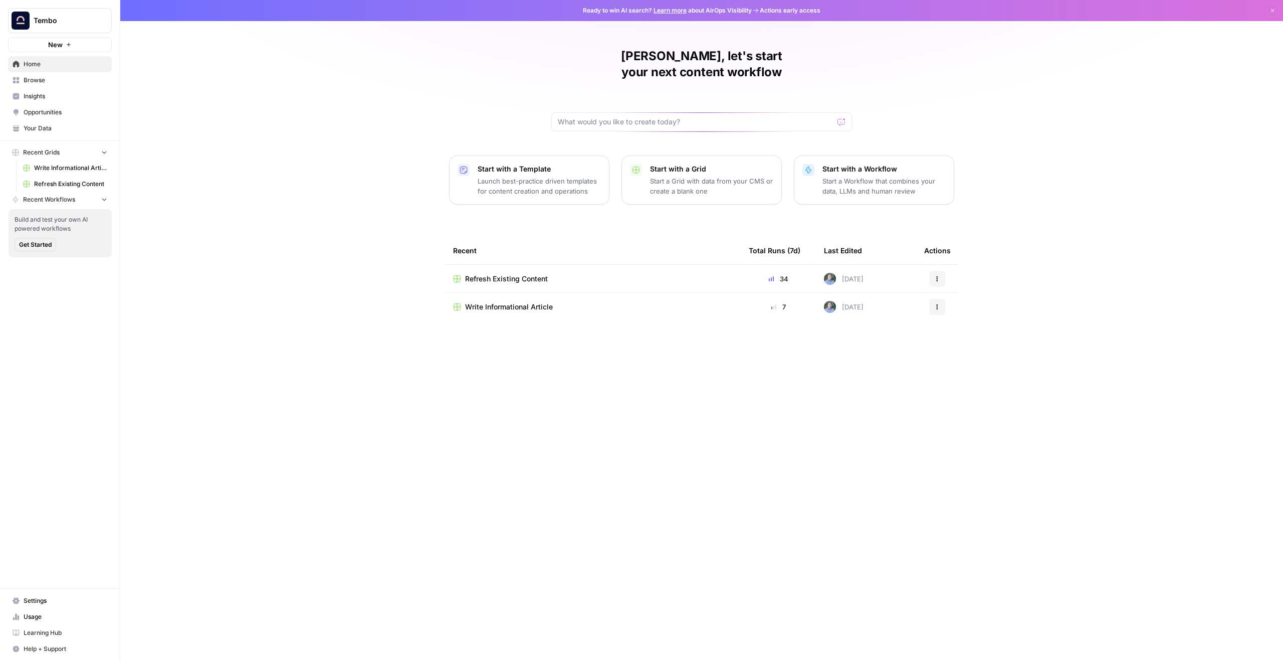
click at [59, 80] on span "Browse" at bounding box center [66, 80] width 84 height 9
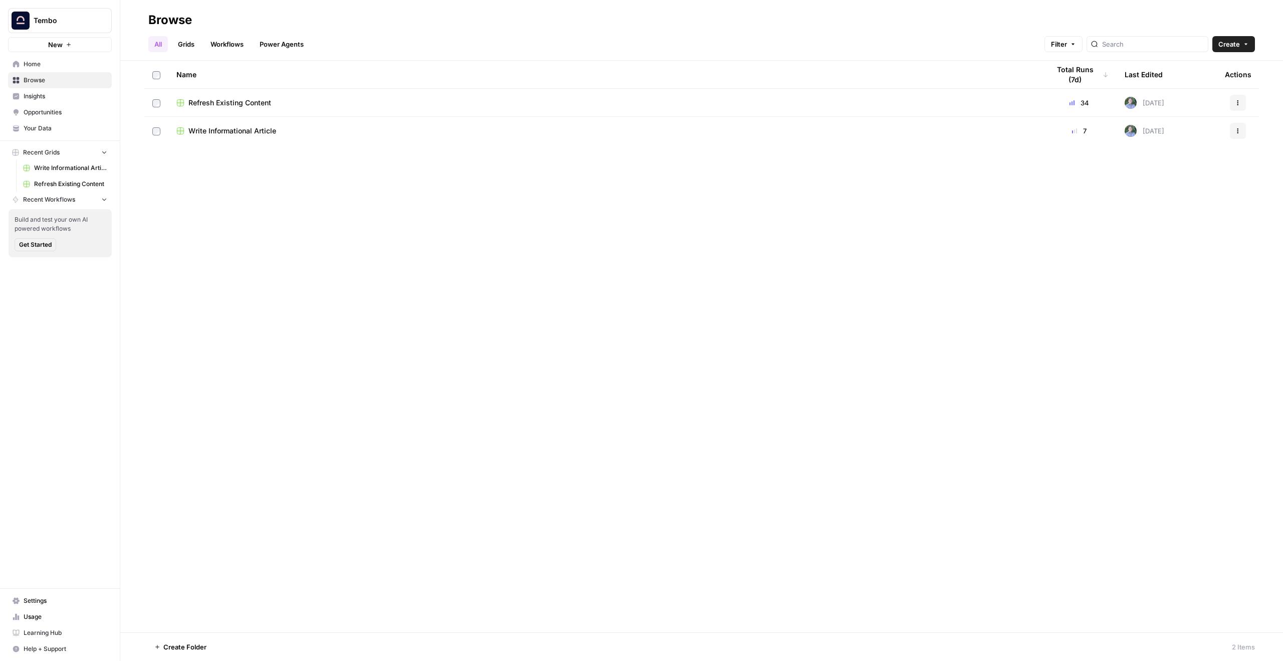
click at [69, 24] on span "Tembo" at bounding box center [64, 21] width 61 height 10
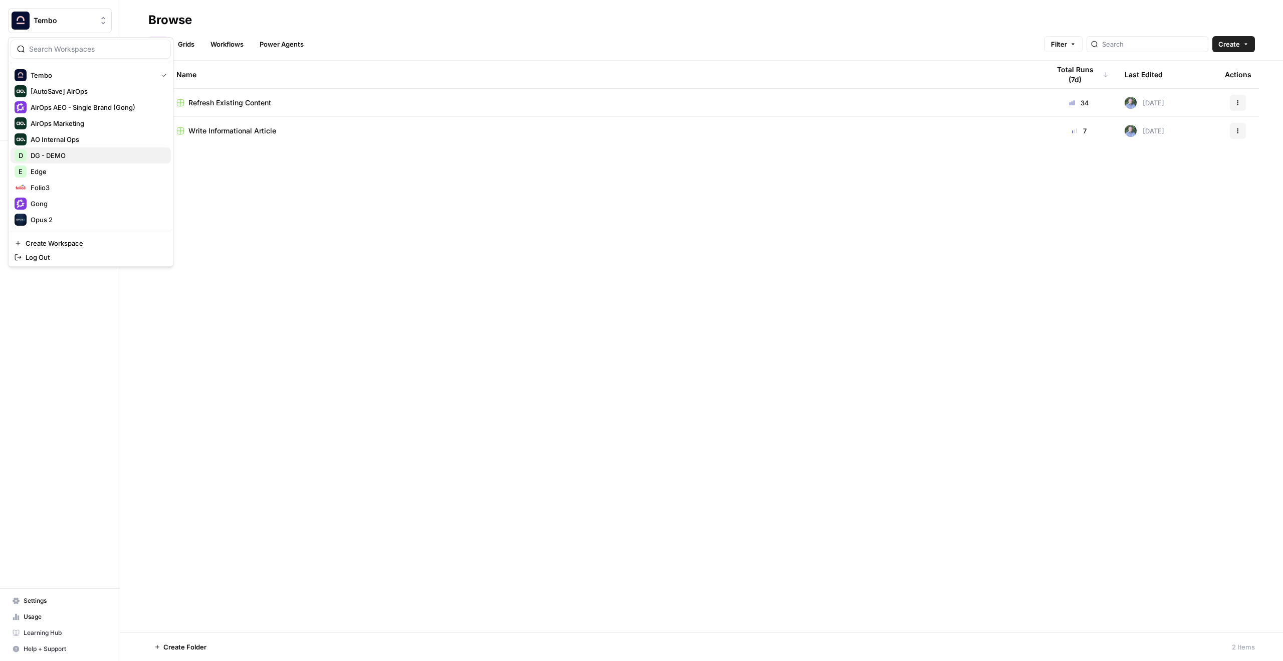
click at [79, 155] on div "D DG - DEMO" at bounding box center [91, 155] width 152 height 12
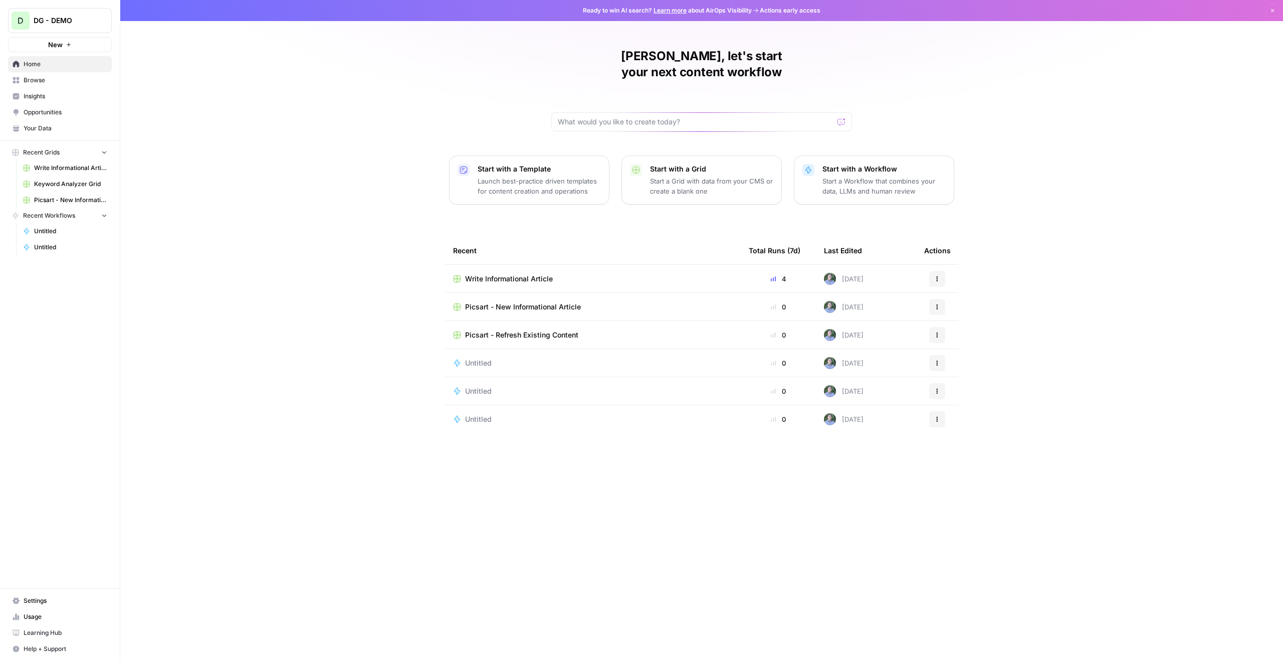
click at [522, 274] on span "Write Informational Article" at bounding box center [509, 279] width 88 height 10
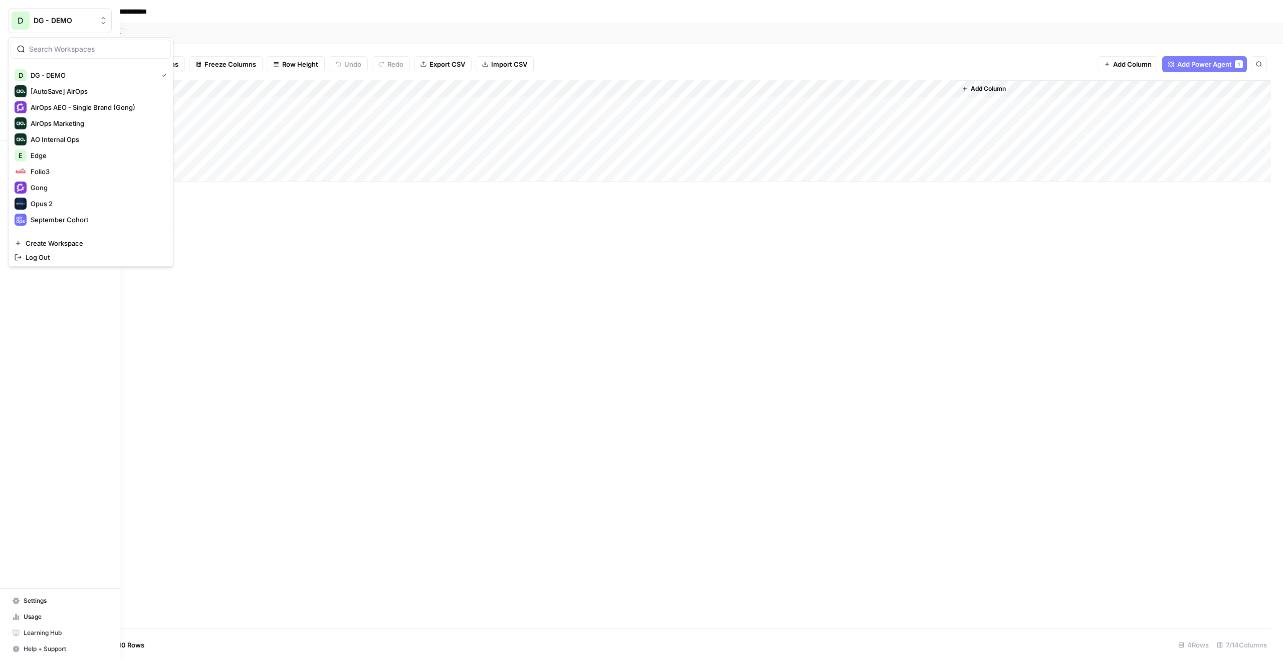
click at [38, 14] on button "D DG - DEMO" at bounding box center [60, 20] width 104 height 25
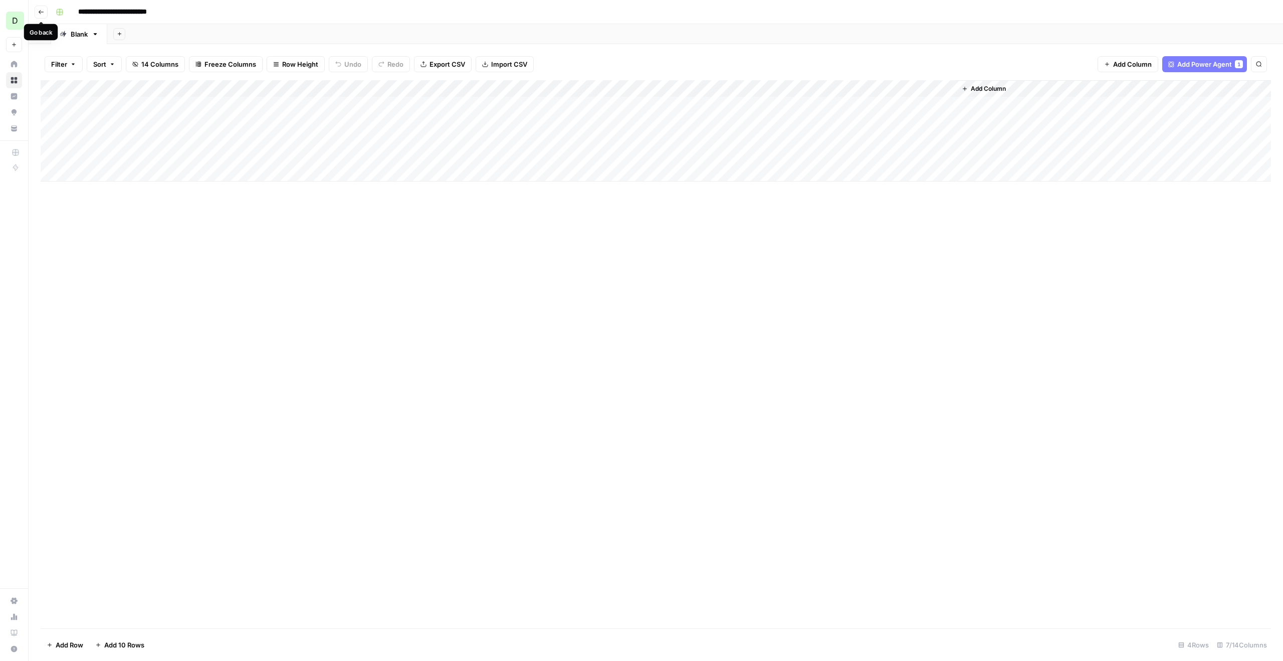
click at [37, 13] on button "Go back" at bounding box center [41, 12] width 13 height 13
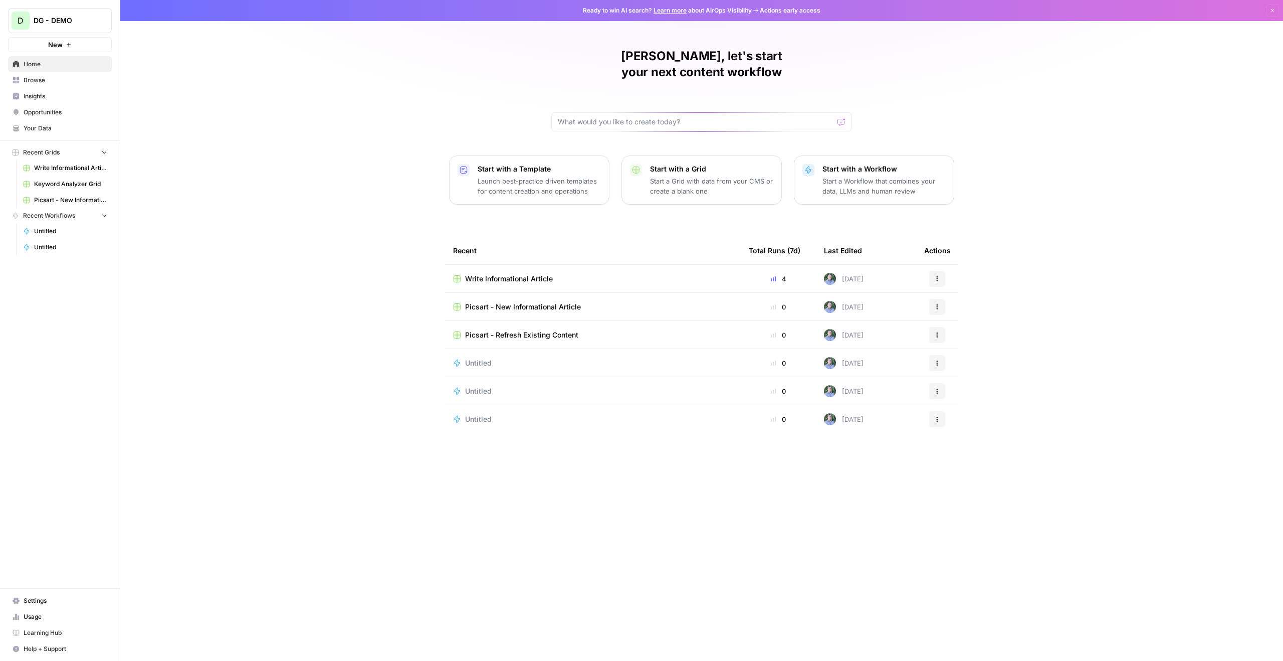
click at [523, 330] on span "Picsart - Refresh Existing Content" at bounding box center [521, 335] width 113 height 10
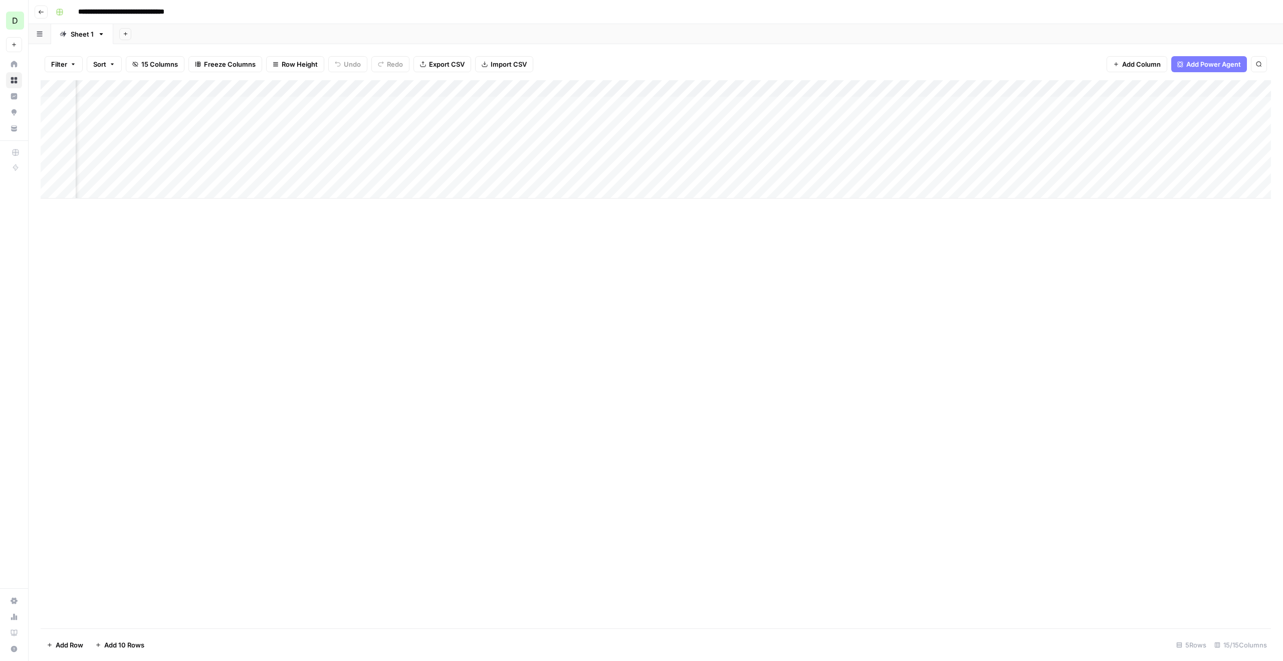
scroll to position [0, 614]
click at [1216, 64] on span "Add Power Agent" at bounding box center [1214, 64] width 55 height 10
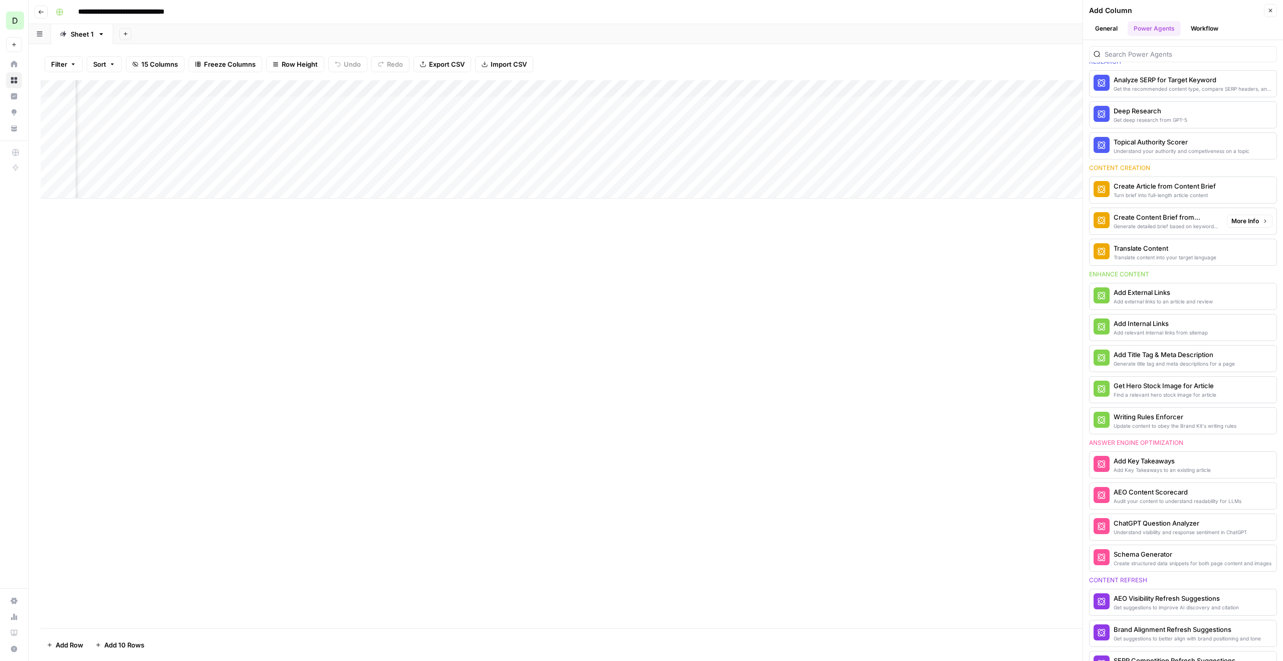
scroll to position [0, 0]
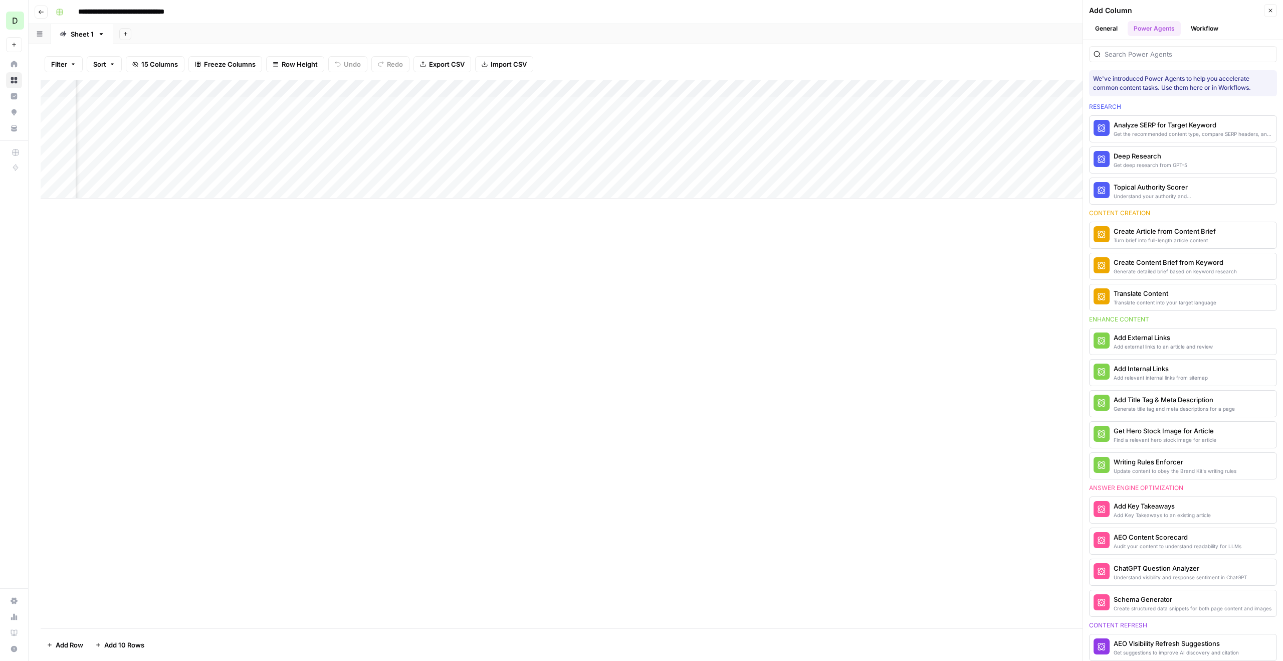
click at [1172, 186] on div "Topical Authority Scorer" at bounding box center [1166, 187] width 105 height 10
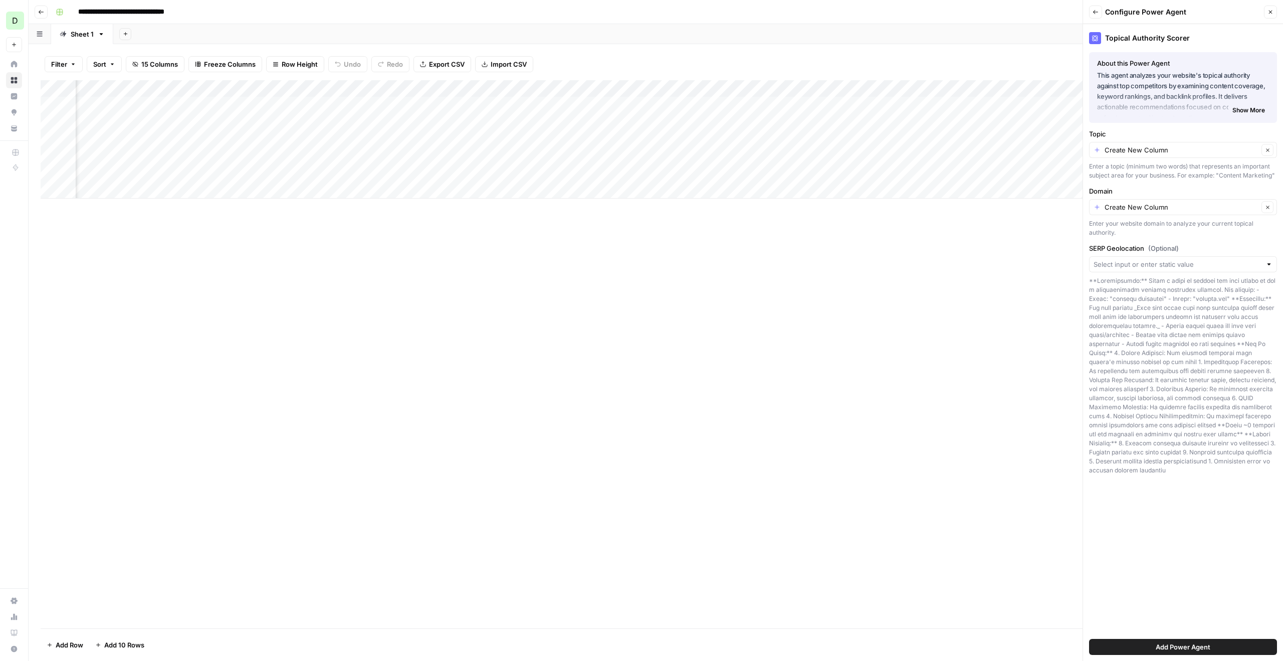
click at [1182, 647] on span "Add Power Agent" at bounding box center [1183, 647] width 55 height 10
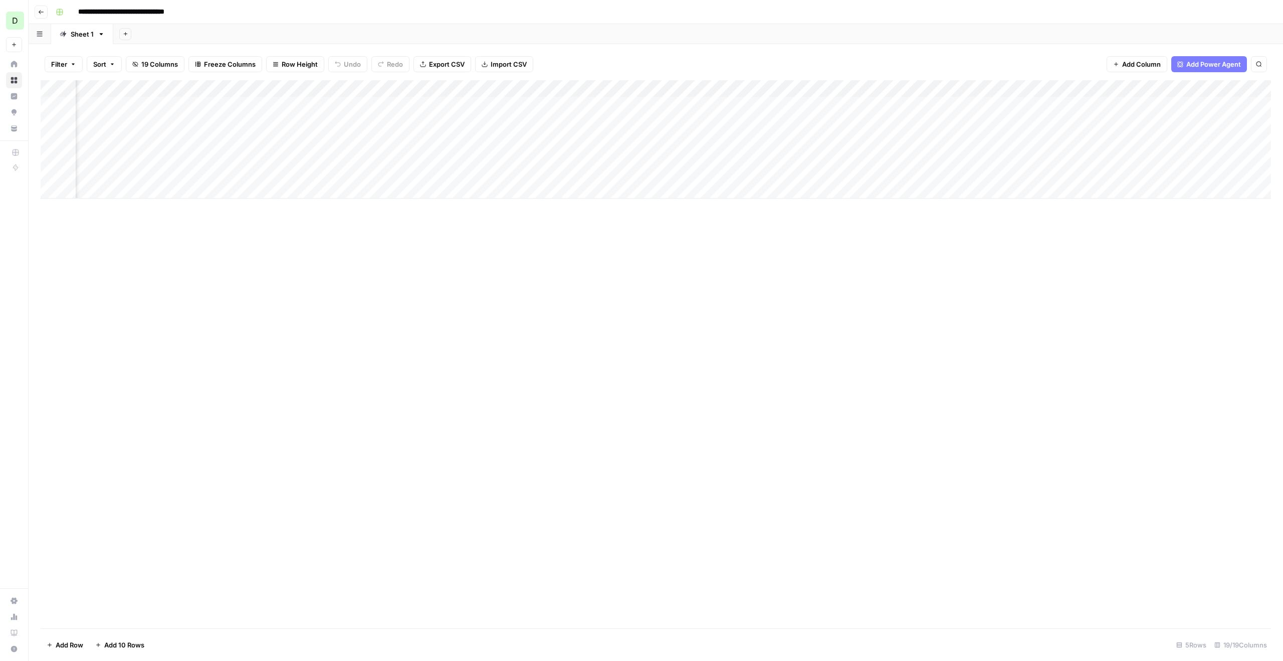
scroll to position [0, 1045]
click at [1174, 87] on div "Add Column" at bounding box center [656, 139] width 1231 height 118
click at [1089, 34] on div "Add Sheet" at bounding box center [698, 34] width 1170 height 20
